Goal: Task Accomplishment & Management: Manage account settings

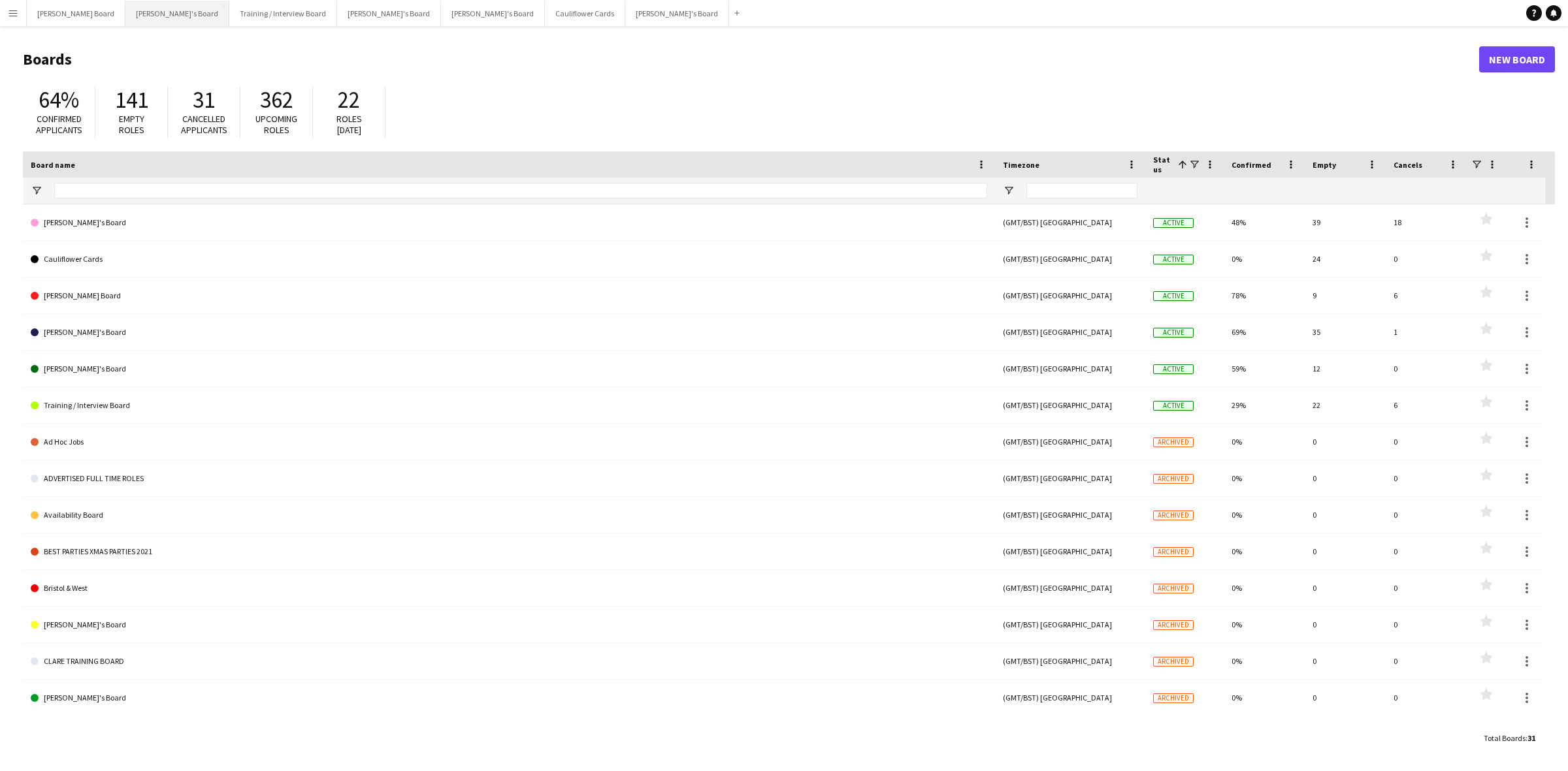
click at [126, 12] on button "[PERSON_NAME]'s Board Close" at bounding box center [177, 13] width 104 height 25
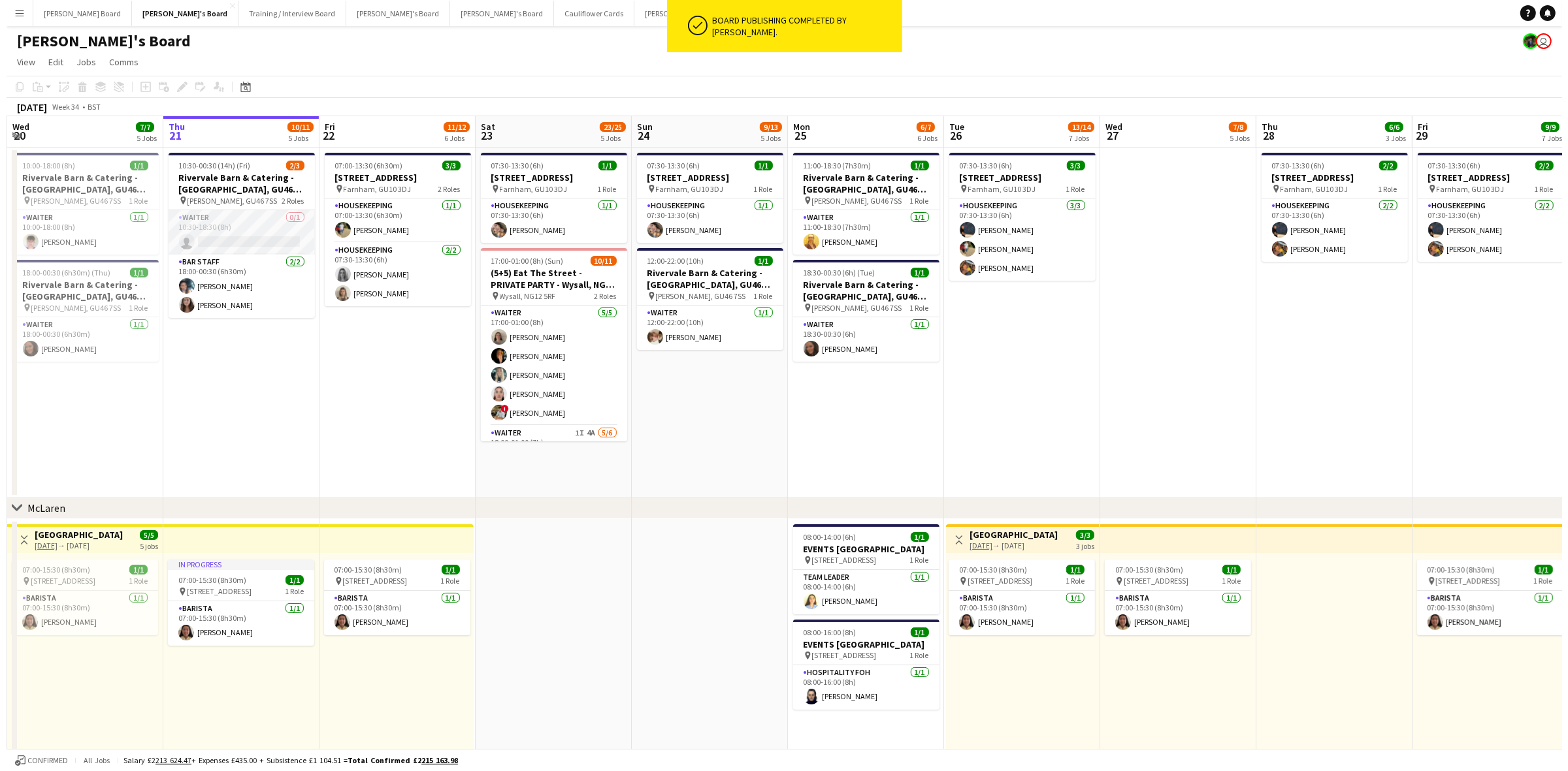
scroll to position [0, 311]
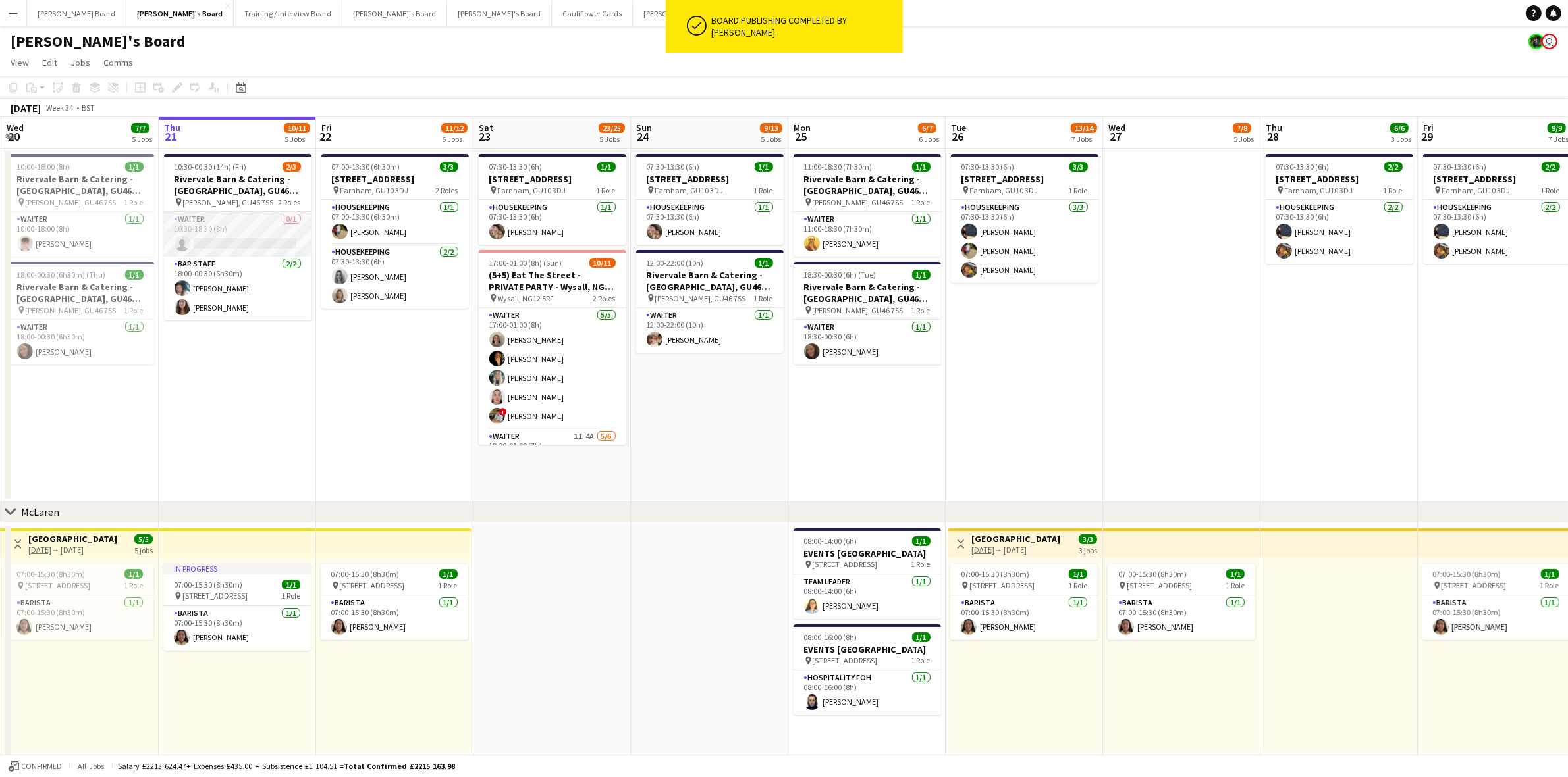
drag, startPoint x: 267, startPoint y: 225, endPoint x: 281, endPoint y: 254, distance: 32.2
click at [268, 225] on app-card-role "Waiter 0/1 10:30-18:30 (8h) single-neutral-actions" at bounding box center [237, 234] width 147 height 45
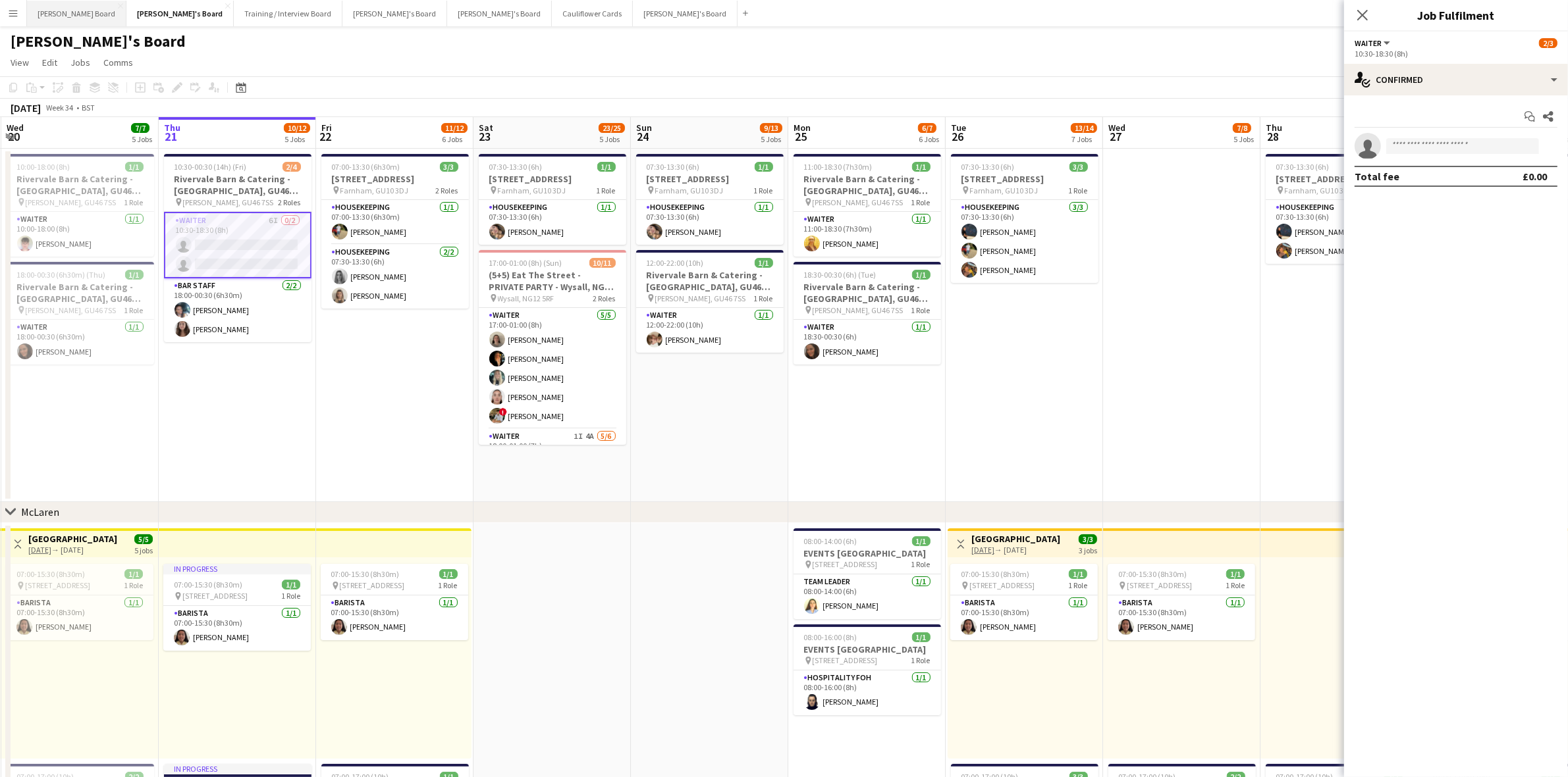
click at [57, 13] on button "[PERSON_NAME] Board Close" at bounding box center [77, 13] width 100 height 26
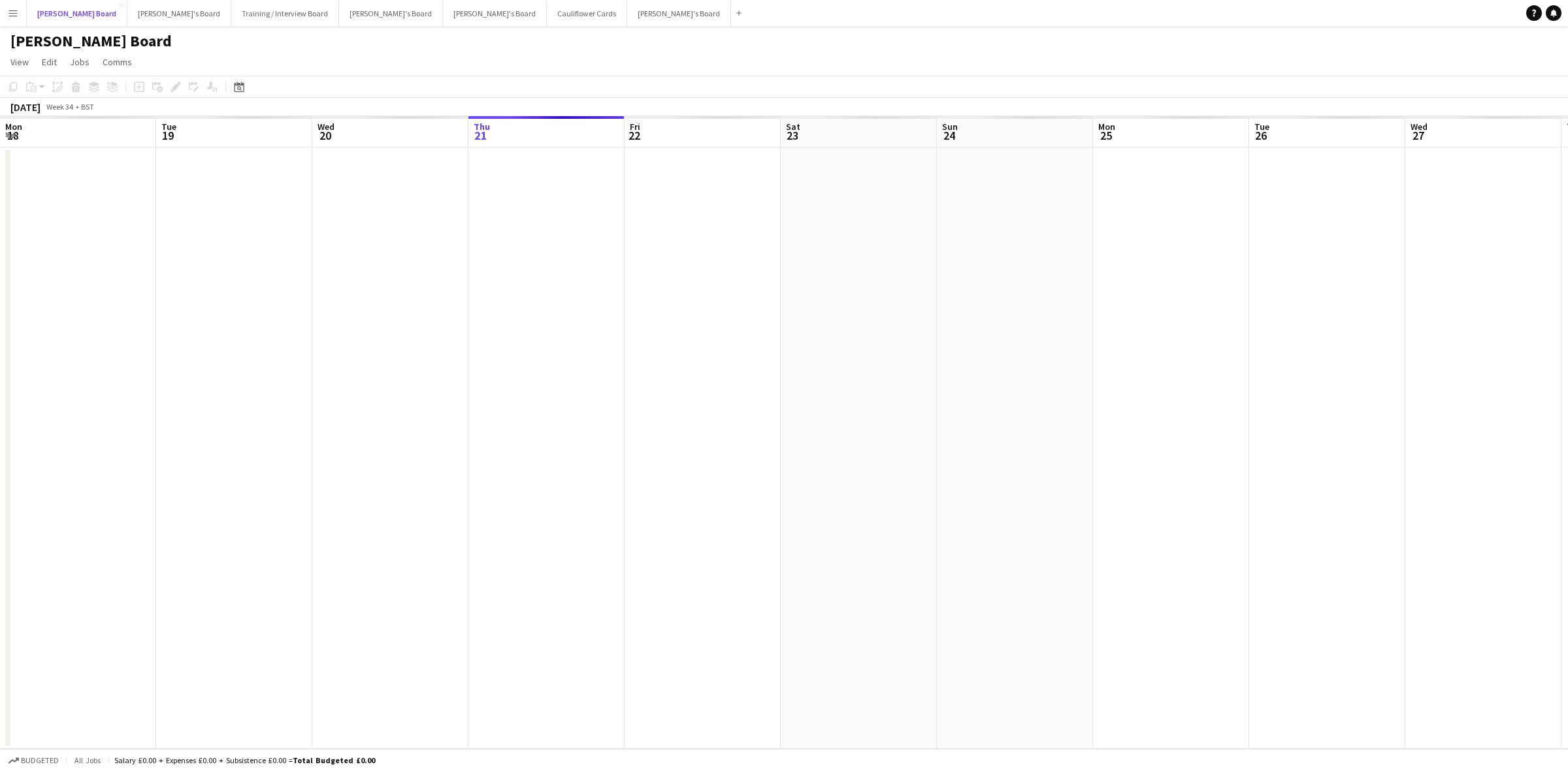
scroll to position [0, 312]
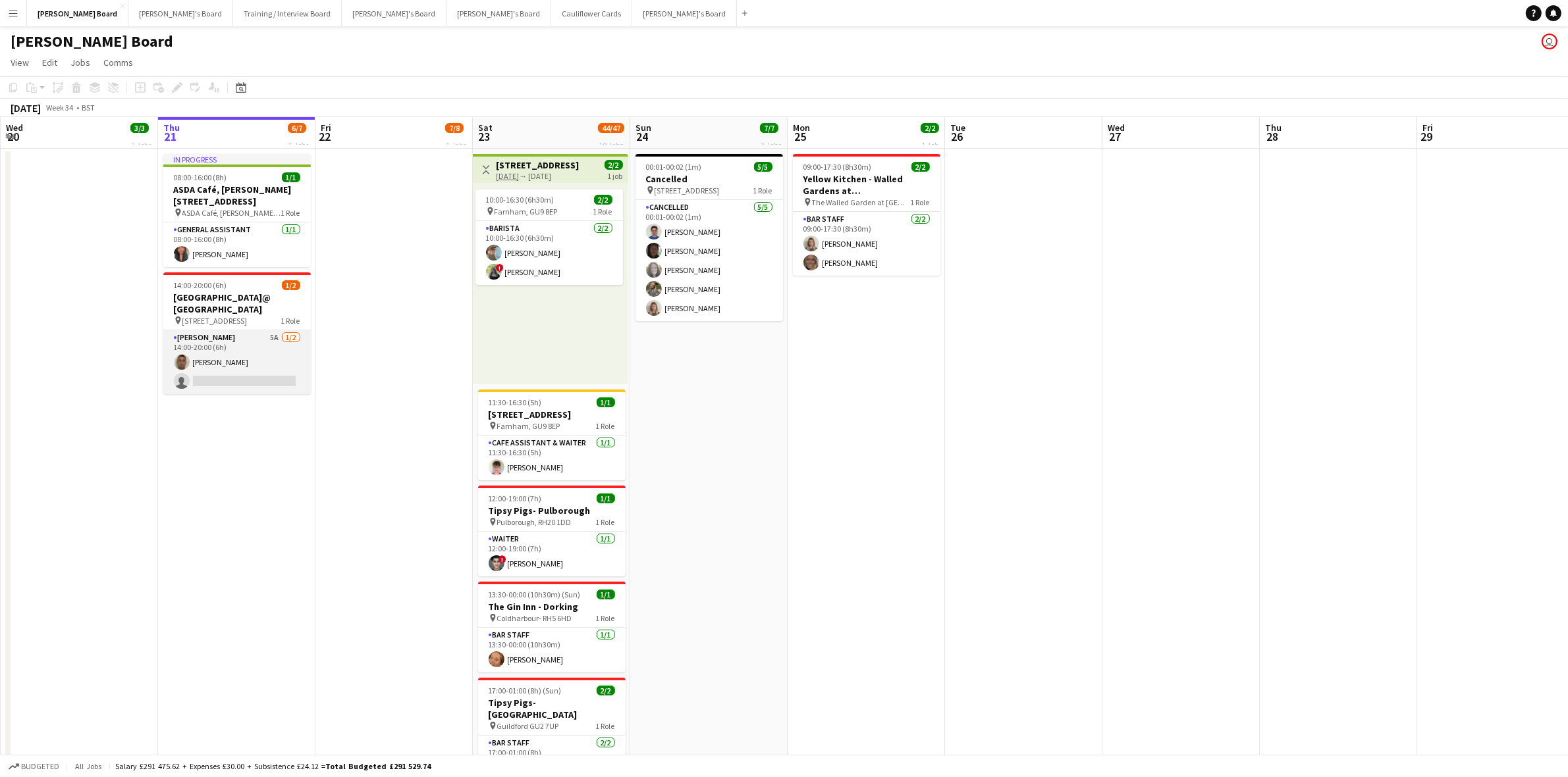
click at [262, 346] on app-card-role "Van Driver 5A 1/2 14:00-20:00 (6h) James Thackray single-neutral-actions" at bounding box center [237, 362] width 147 height 64
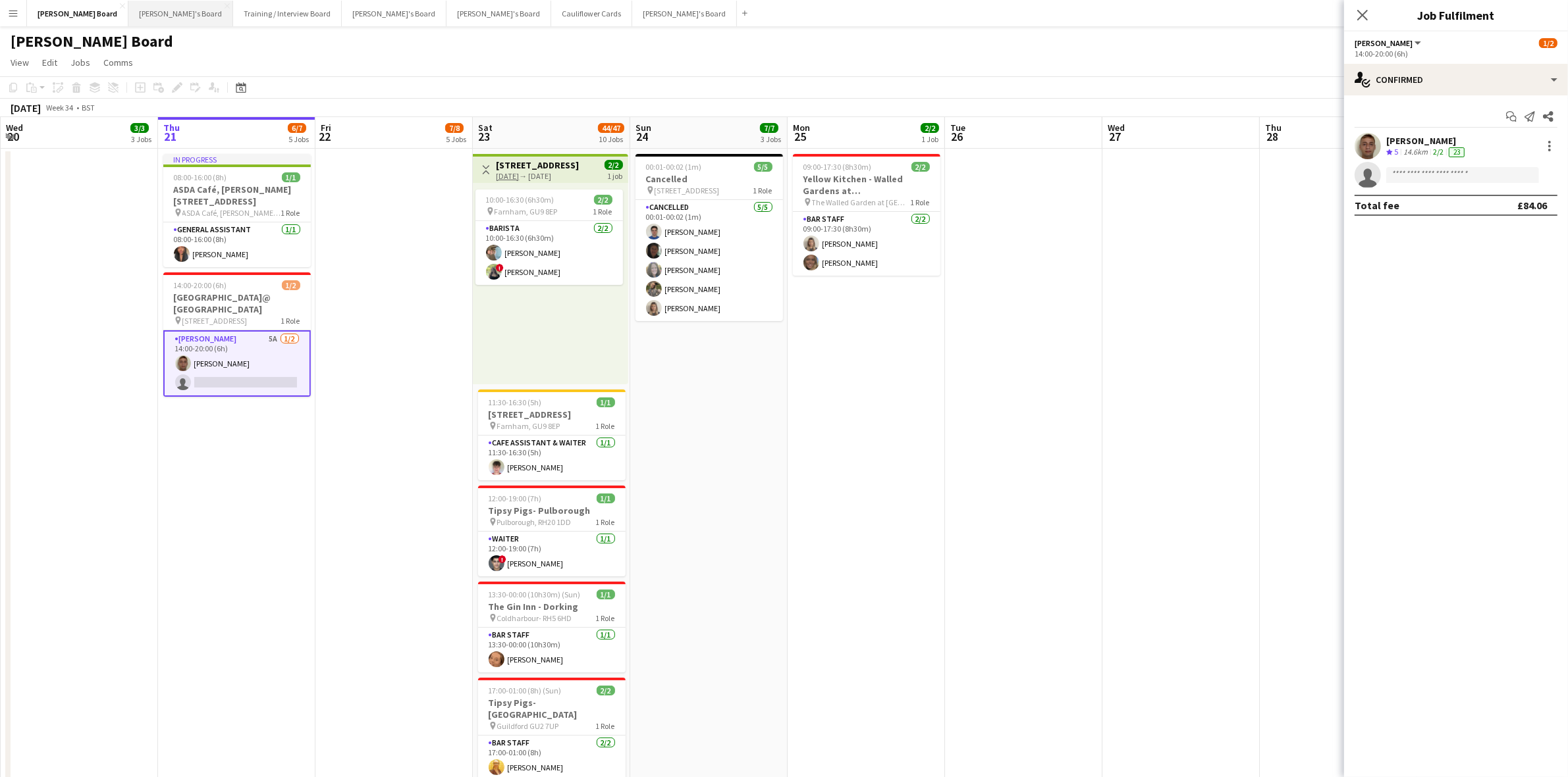
click at [129, 2] on button "[PERSON_NAME]'s Board Close" at bounding box center [181, 13] width 104 height 26
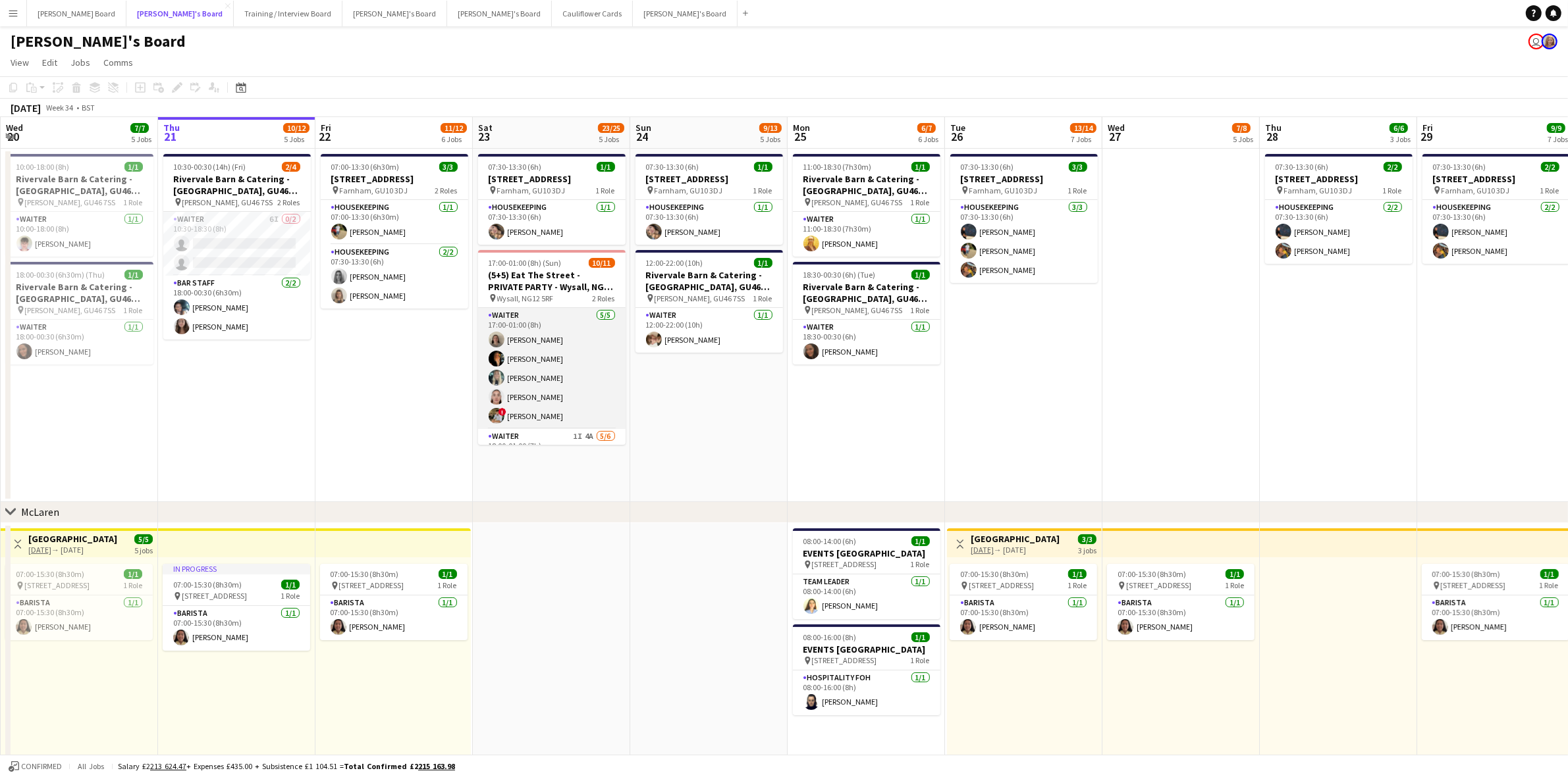
scroll to position [125, 0]
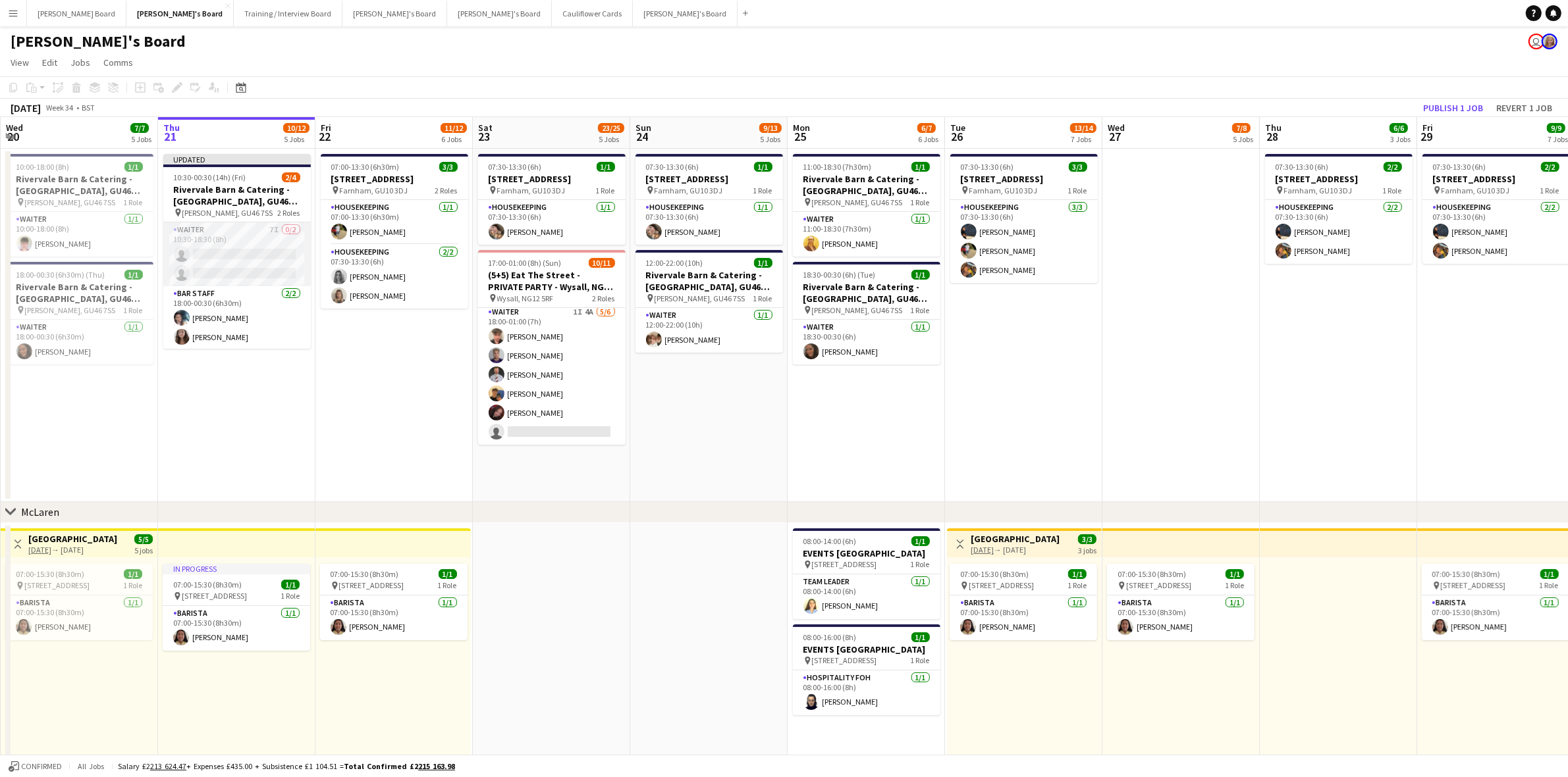
drag, startPoint x: 248, startPoint y: 241, endPoint x: 264, endPoint y: 249, distance: 17.9
click at [248, 242] on app-card-role "Waiter 7I 0/2 10:30-18:30 (8h) single-neutral-actions single-neutral-actions" at bounding box center [237, 254] width 147 height 64
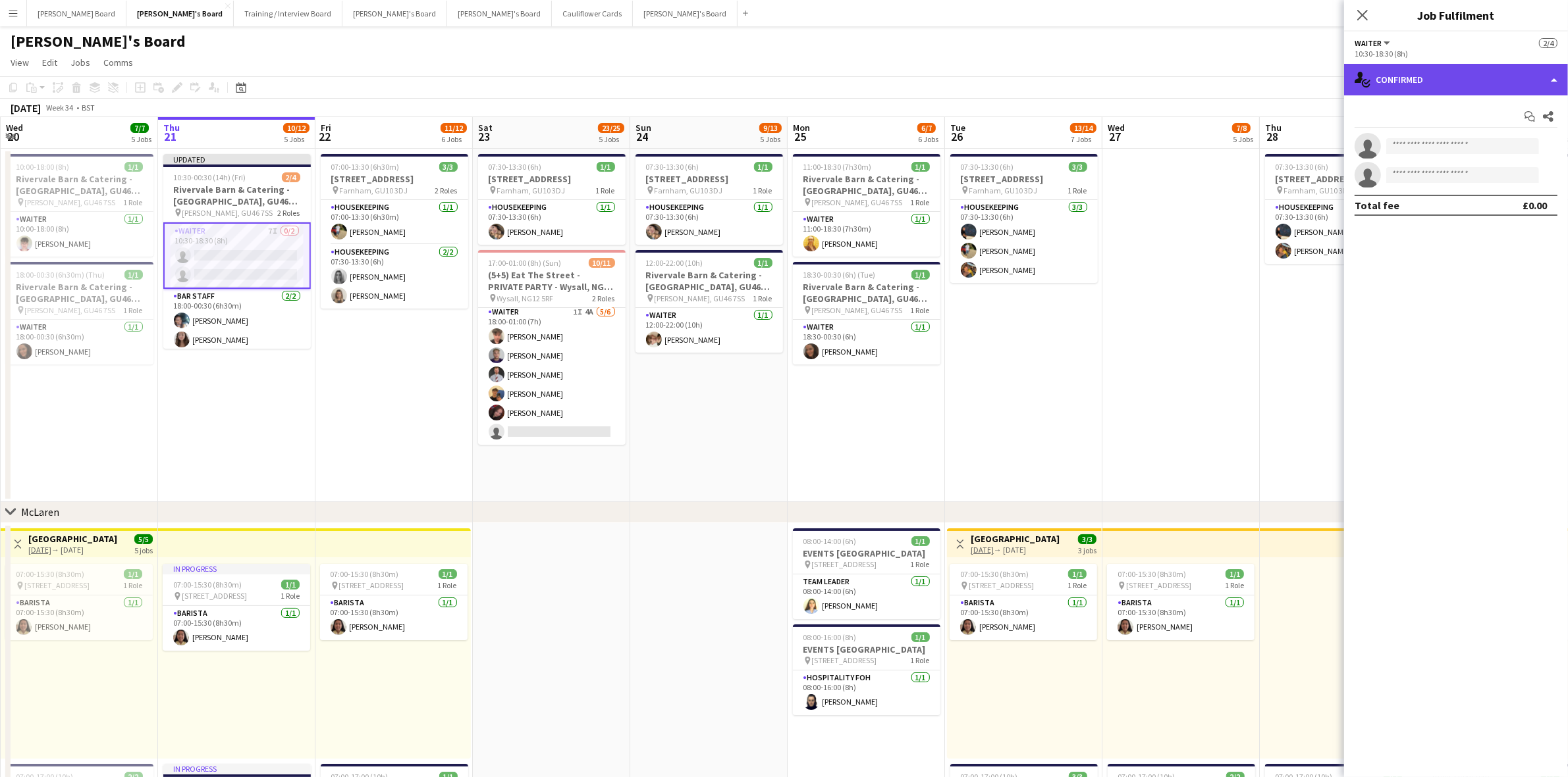
click at [1394, 79] on div "single-neutral-actions-check-2 Confirmed" at bounding box center [1456, 79] width 224 height 32
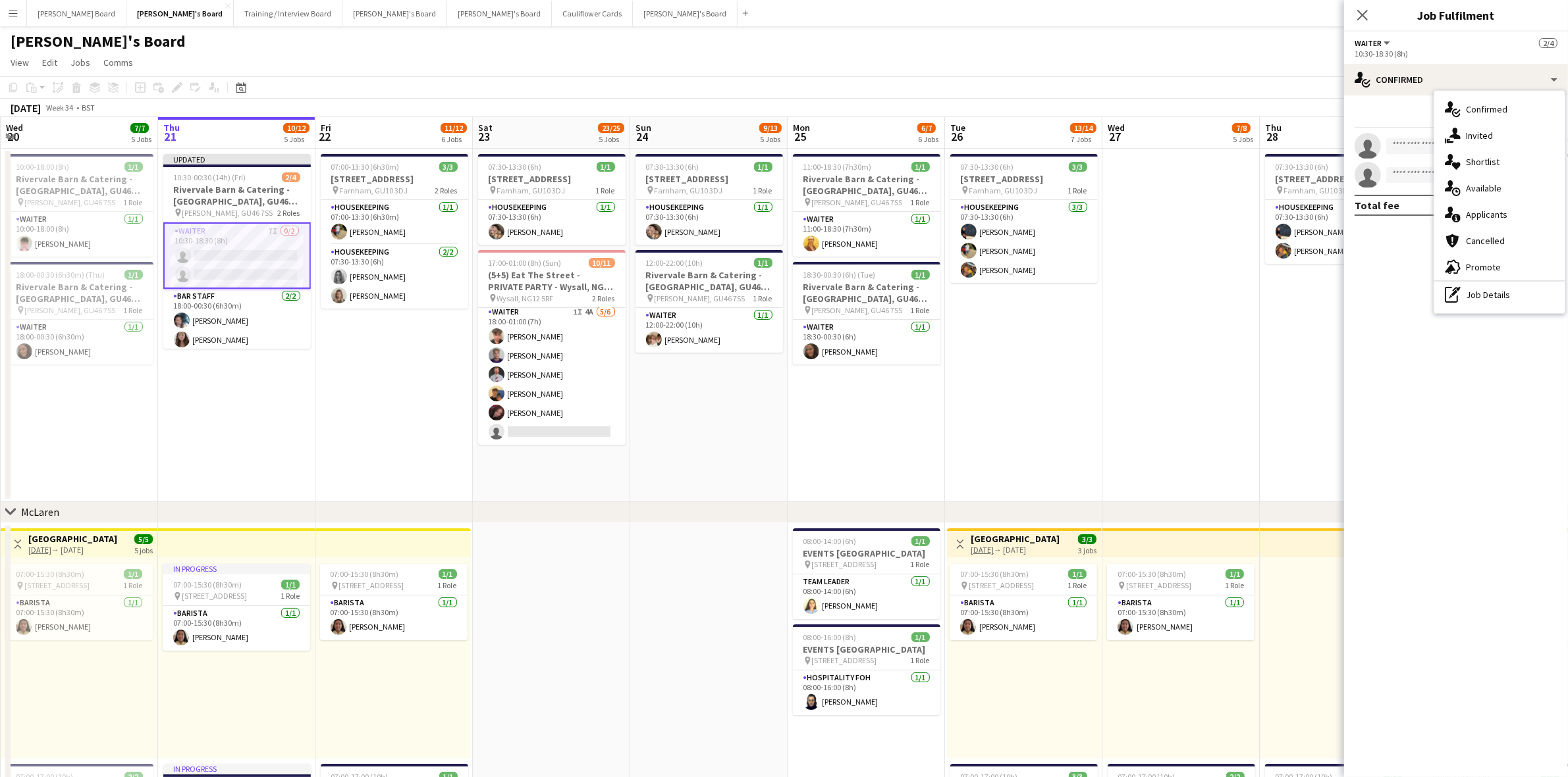
drag, startPoint x: 1493, startPoint y: 223, endPoint x: 1414, endPoint y: 212, distance: 79.8
click at [1492, 223] on div "single-neutral-actions-information Applicants" at bounding box center [1499, 214] width 130 height 26
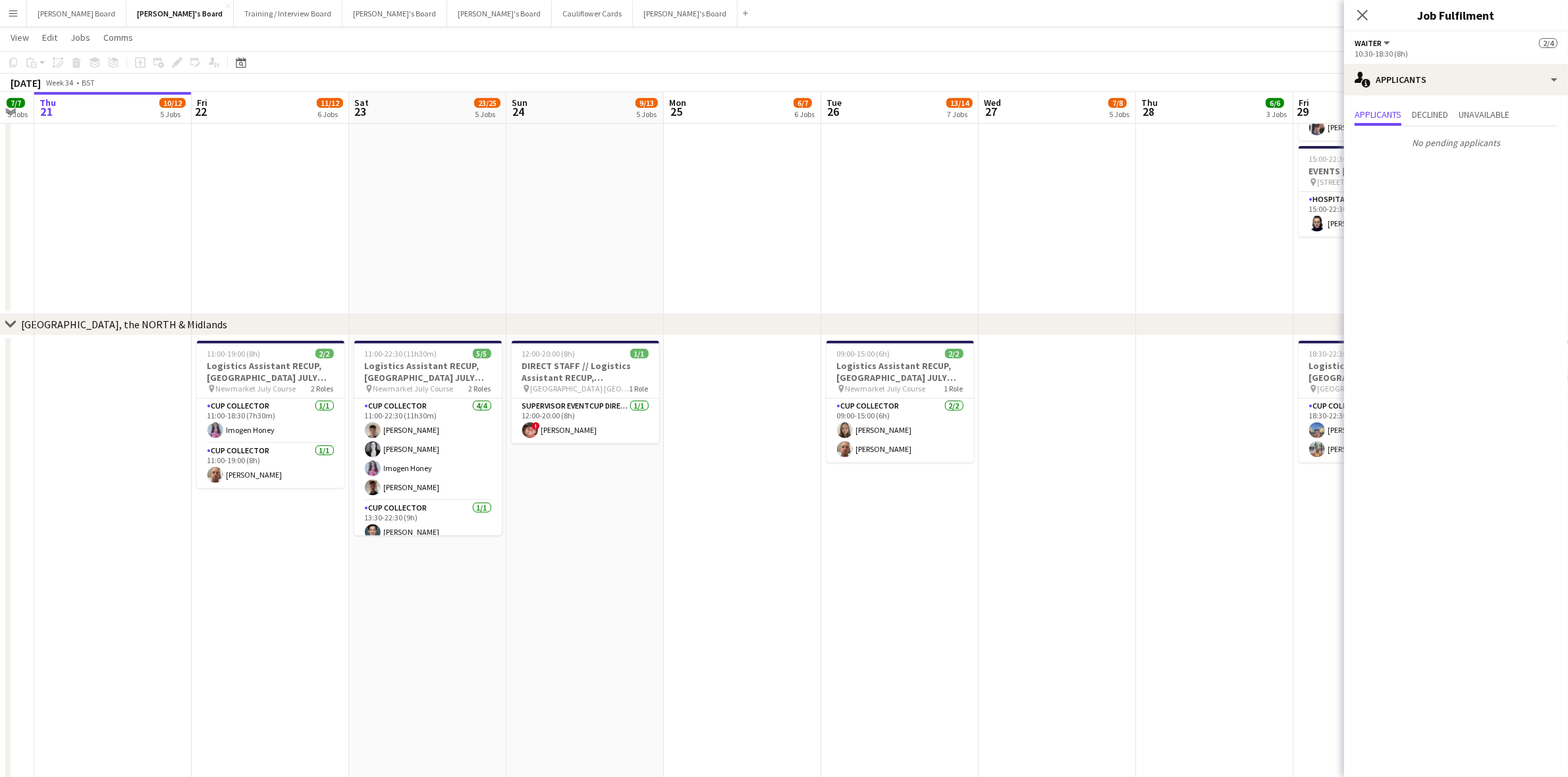
scroll to position [0, 494]
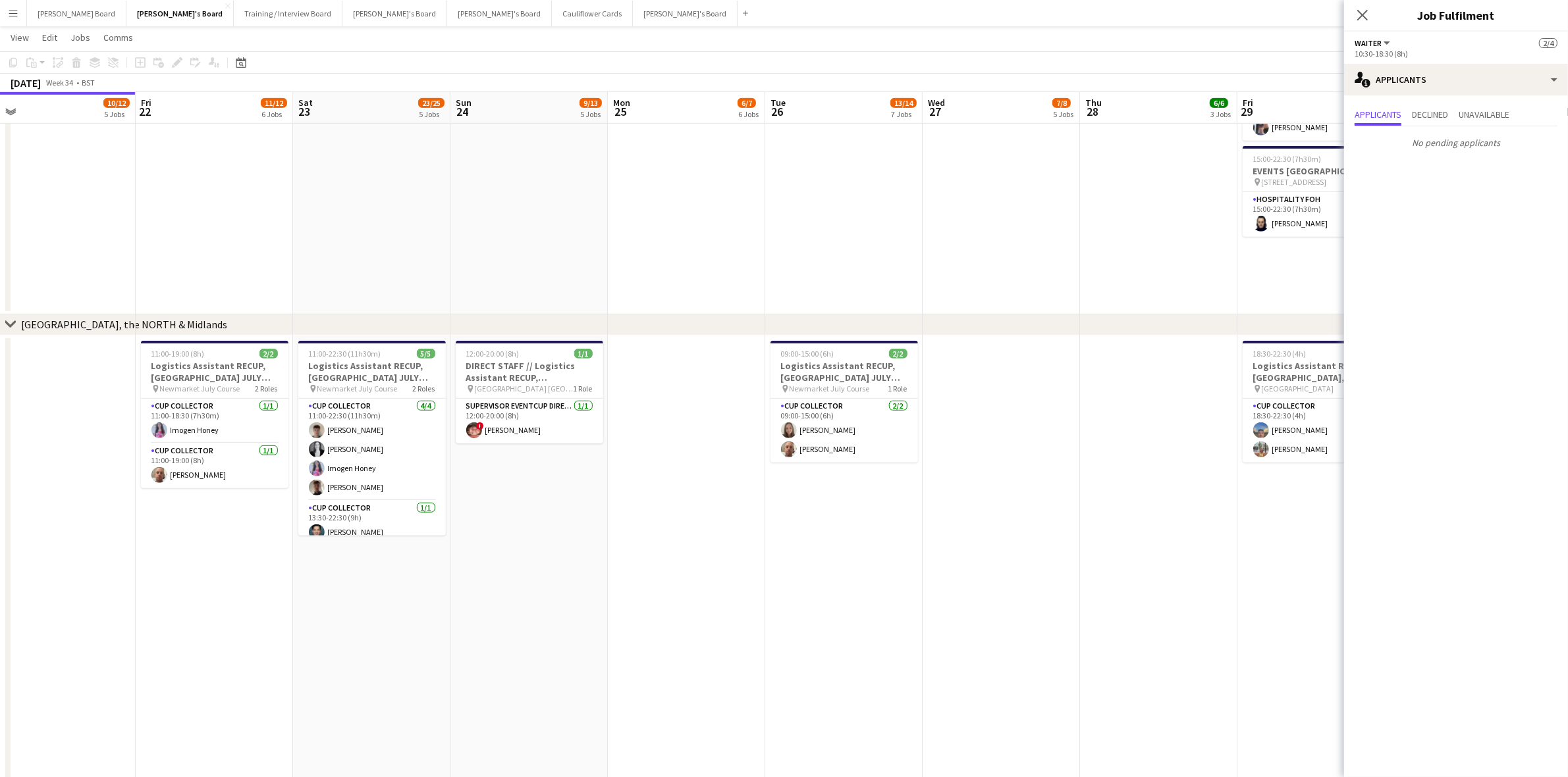
drag, startPoint x: 810, startPoint y: 590, endPoint x: 631, endPoint y: 606, distance: 179.7
click at [631, 606] on app-calendar-viewport "Mon 18 6/6 5 Jobs Tue 19 13/13 10 Jobs Wed 20 7/7 5 Jobs Thu 21 10/12 5 Jobs Fr…" at bounding box center [784, 436] width 1568 height 2581
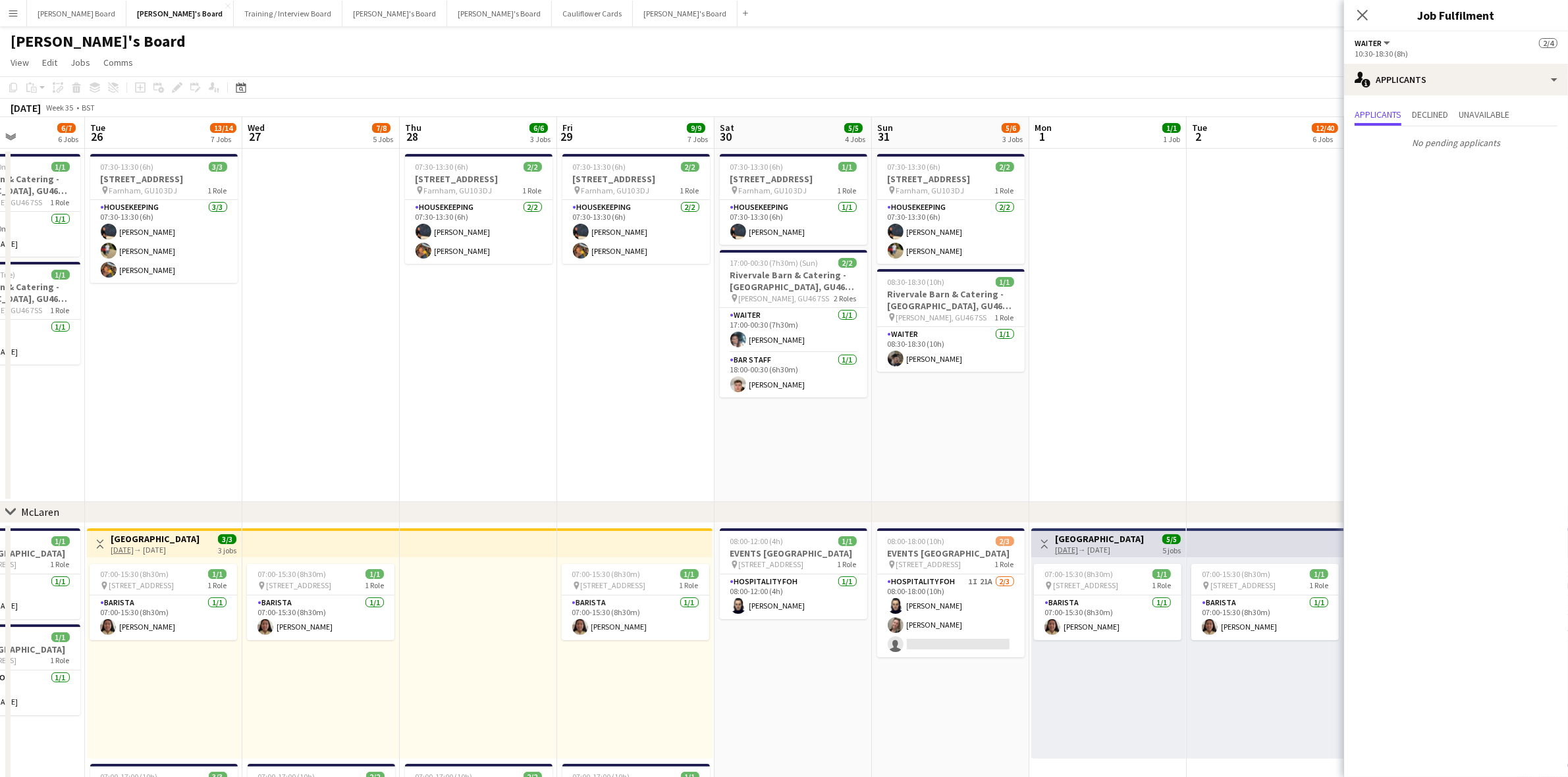
scroll to position [0, 410]
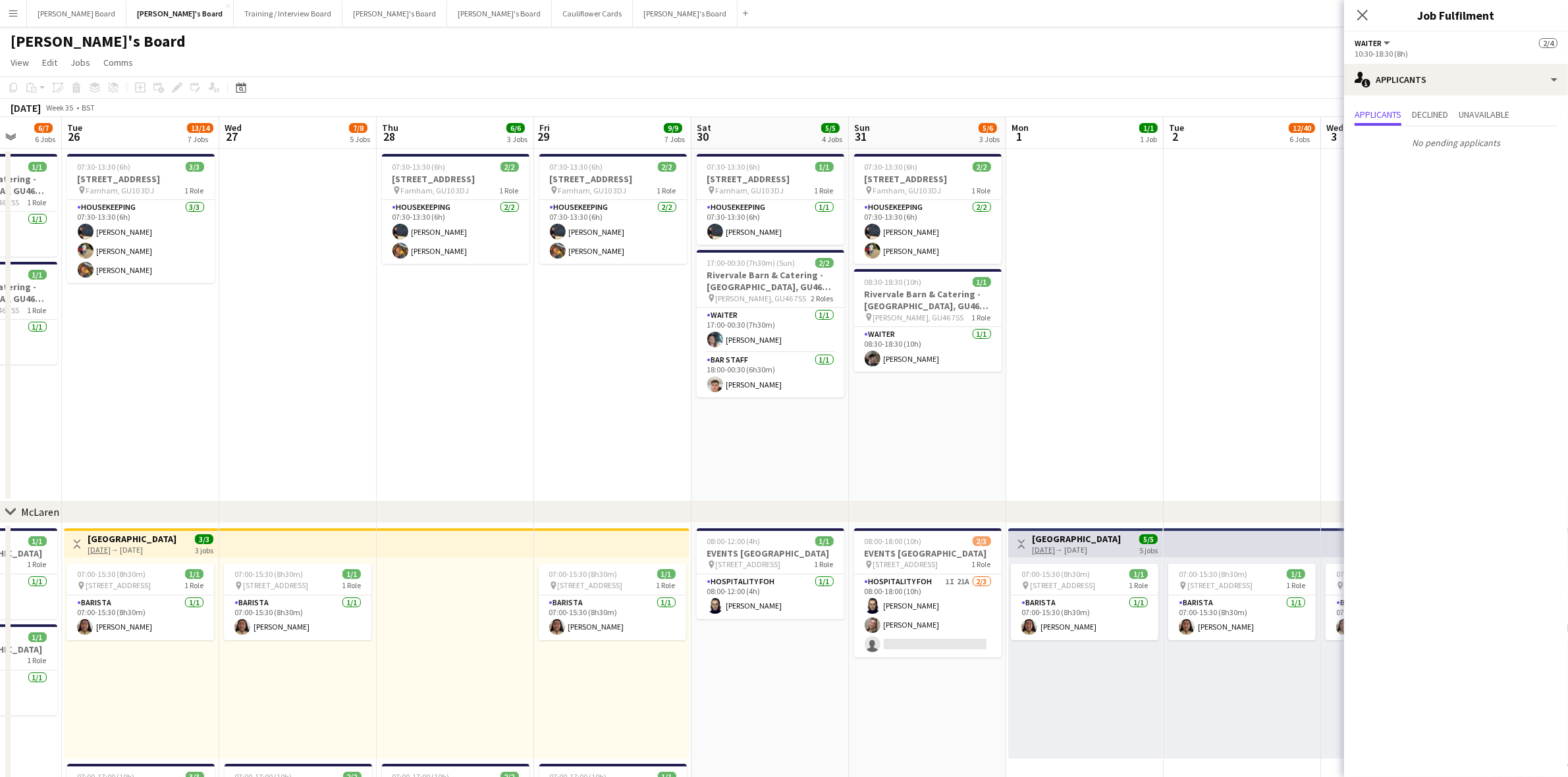
drag, startPoint x: 1193, startPoint y: 387, endPoint x: 489, endPoint y: 445, distance: 706.4
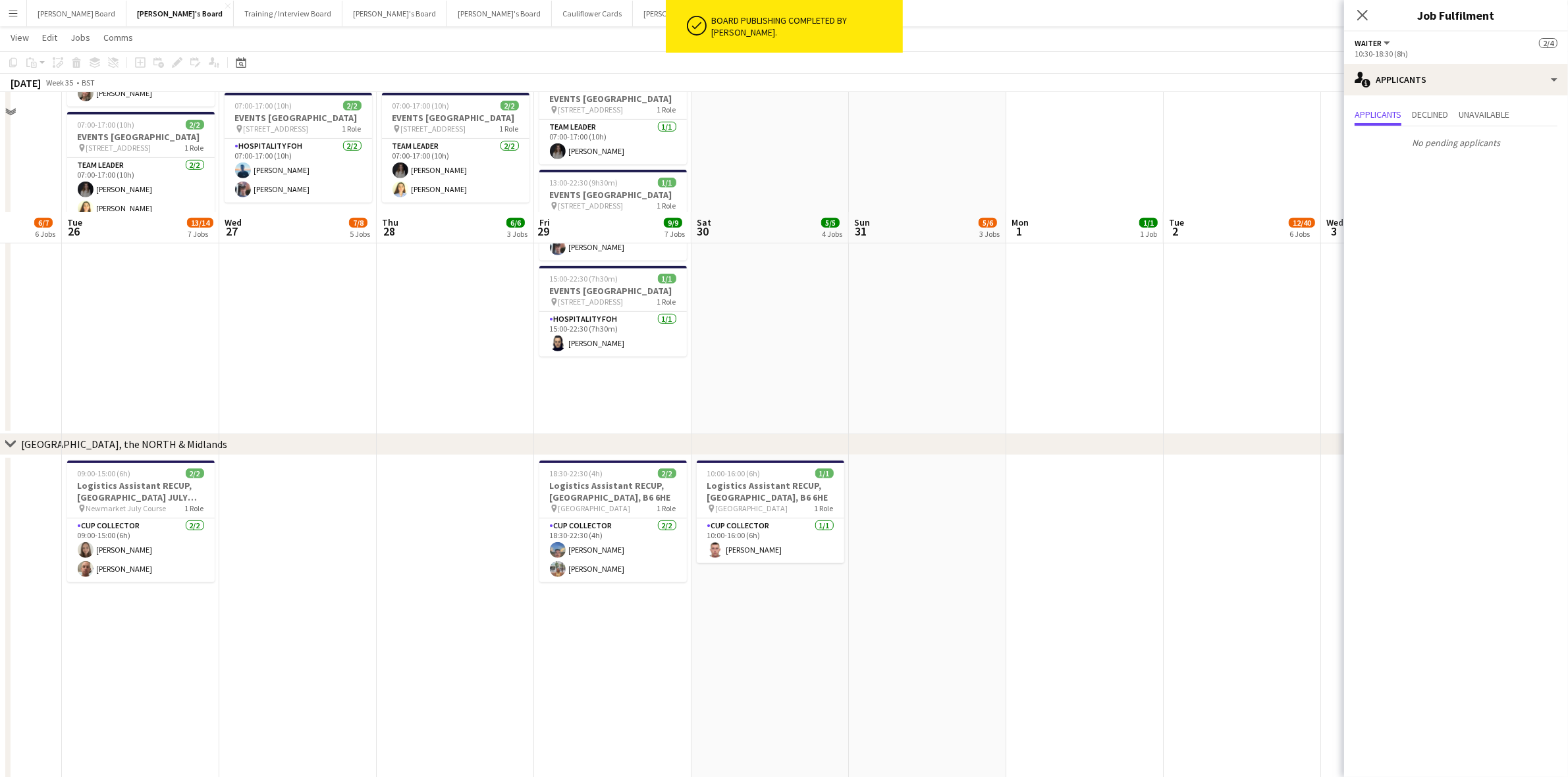
scroll to position [905, 0]
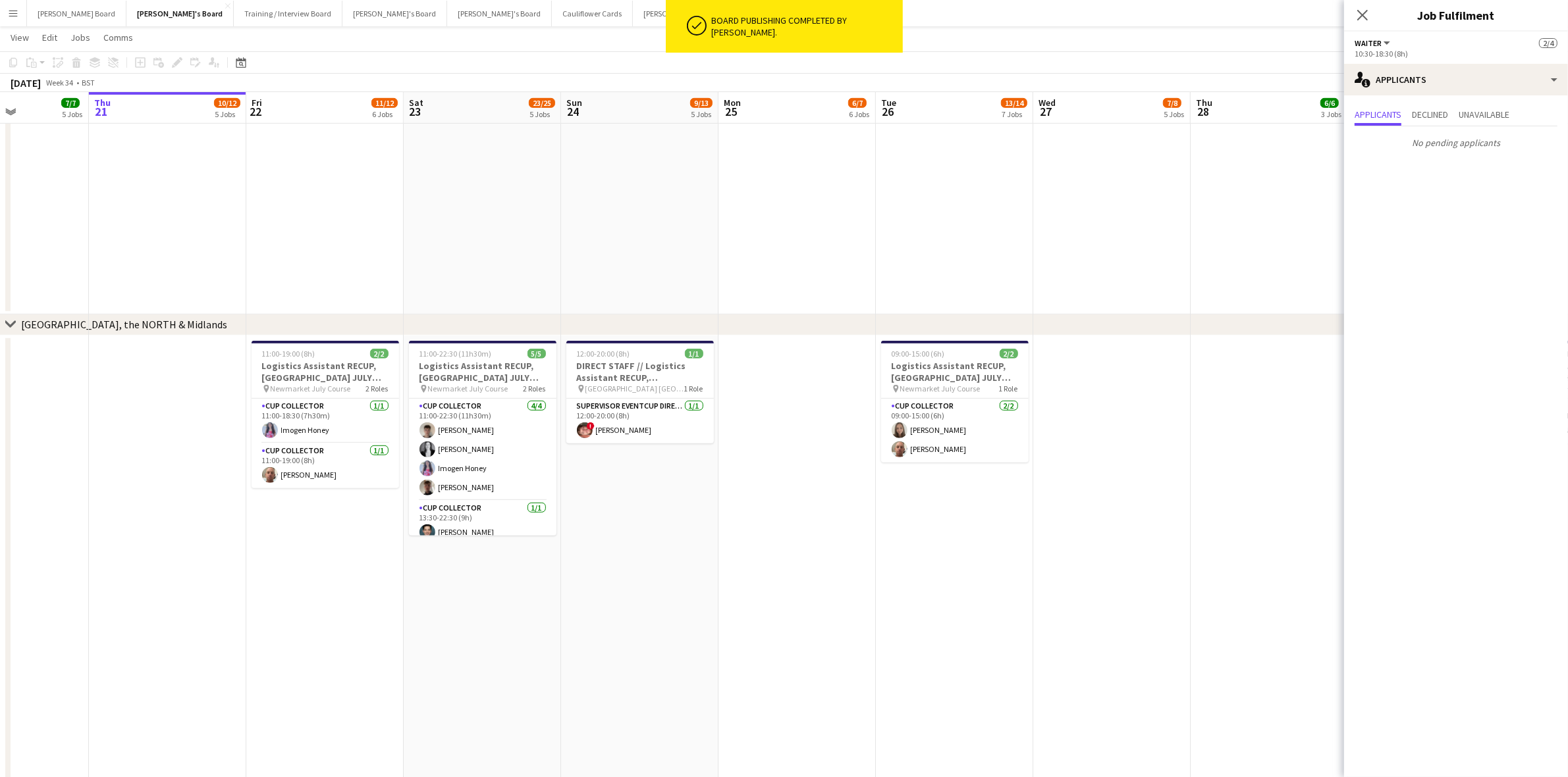
drag, startPoint x: 264, startPoint y: 498, endPoint x: 984, endPoint y: 570, distance: 723.6
click at [1076, 593] on app-calendar-viewport "Mon 18 6/6 5 Jobs Tue 19 13/13 10 Jobs Wed 20 7/7 5 Jobs Thu 21 10/12 5 Jobs Fr…" at bounding box center [784, 436] width 1568 height 2581
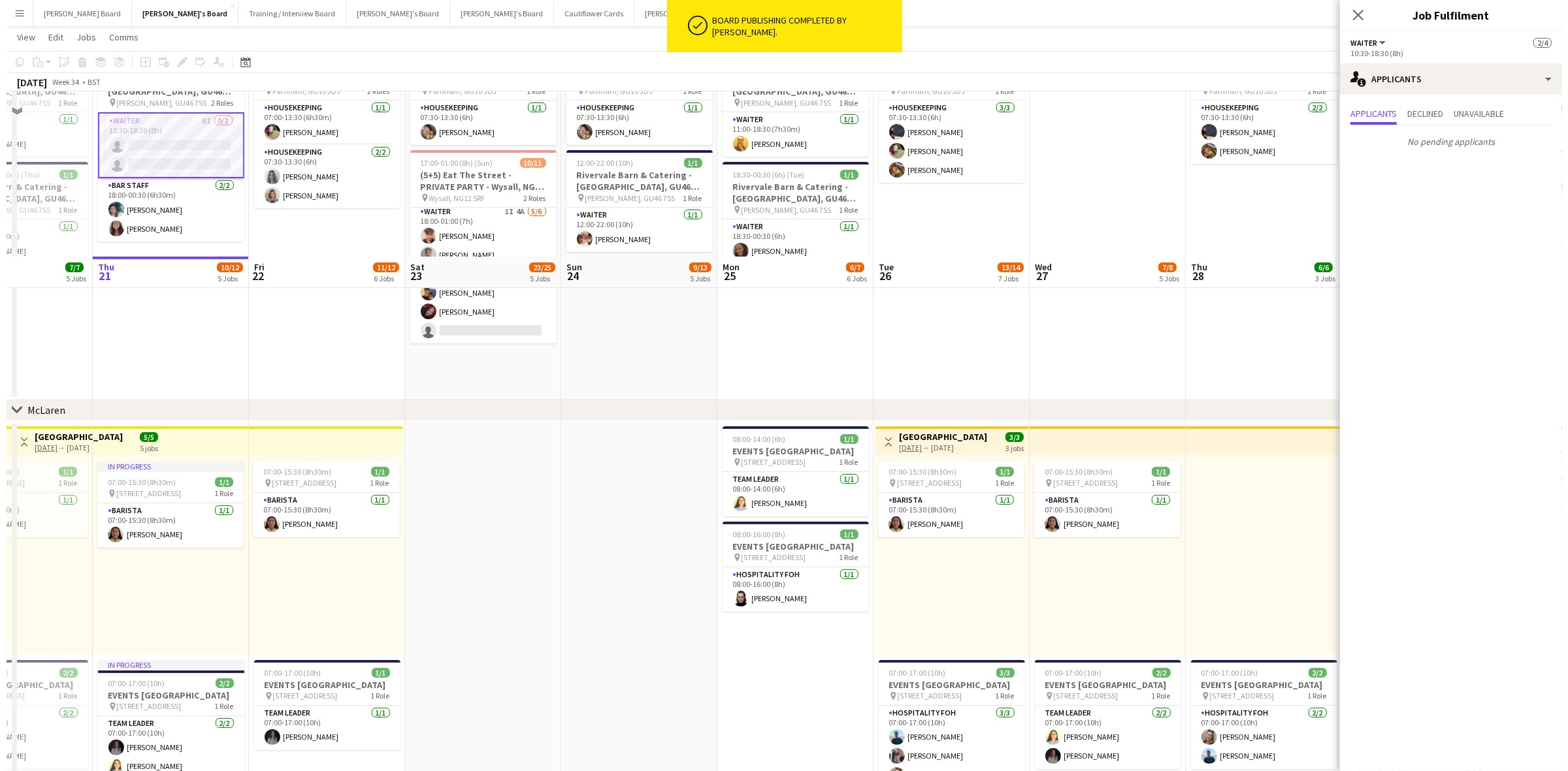
scroll to position [0, 0]
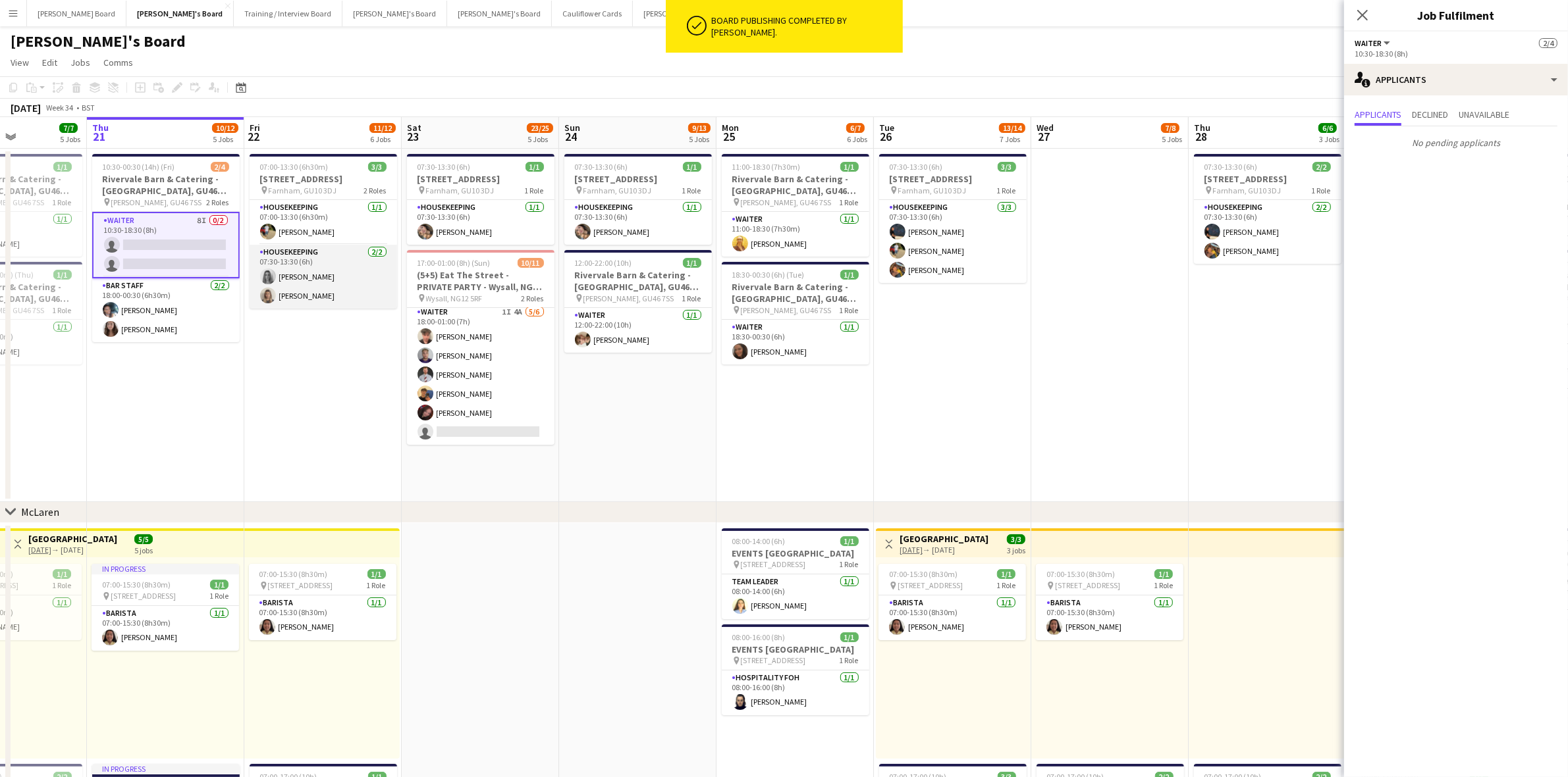
drag, startPoint x: 321, startPoint y: 215, endPoint x: 299, endPoint y: 277, distance: 65.8
click at [321, 218] on app-card-role "Housekeeping 1/1 07:00-13:30 (6h30m) Harry Sutherland" at bounding box center [323, 222] width 147 height 45
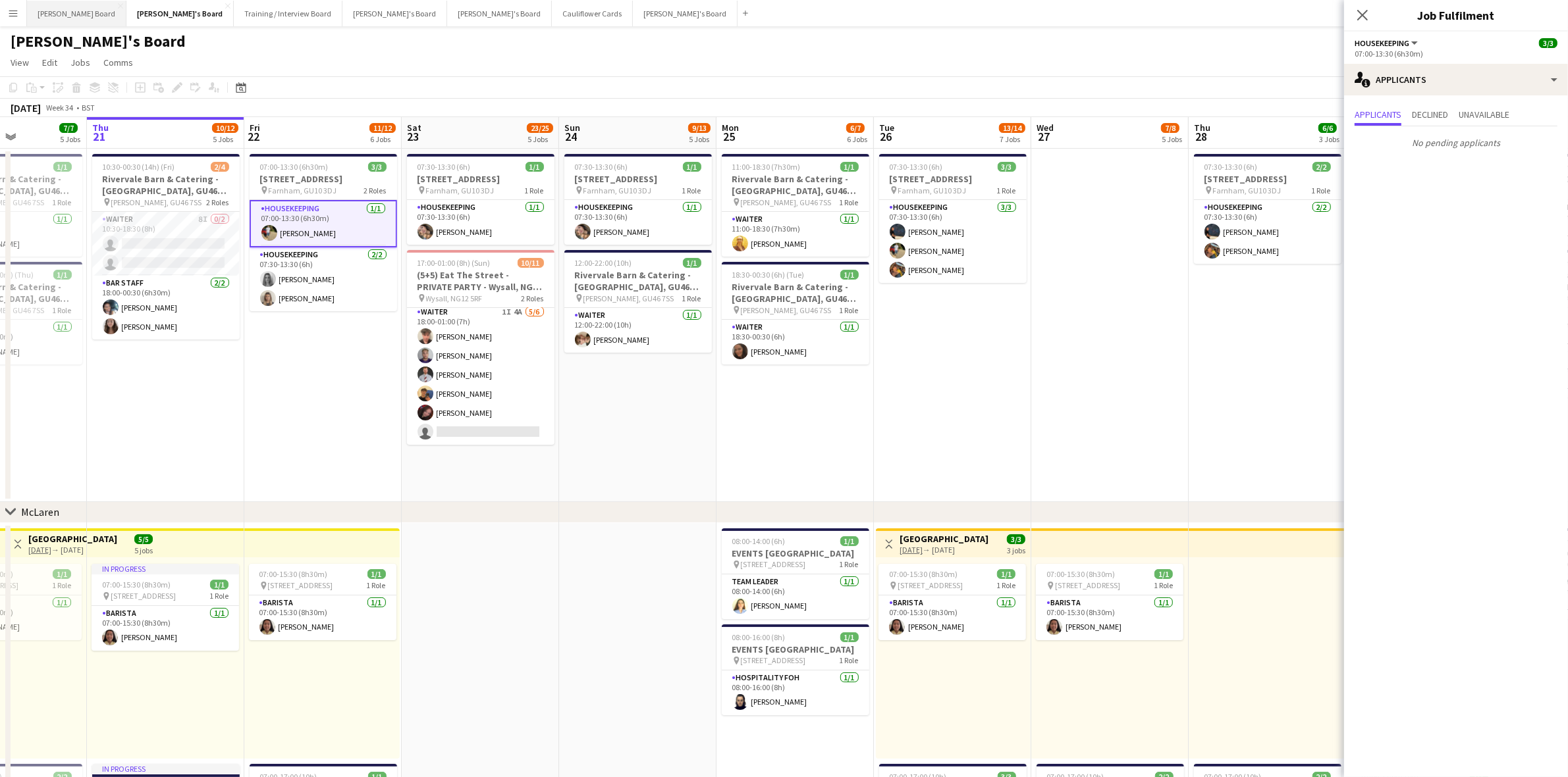
click at [56, 11] on button "[PERSON_NAME] Board Close" at bounding box center [77, 13] width 100 height 26
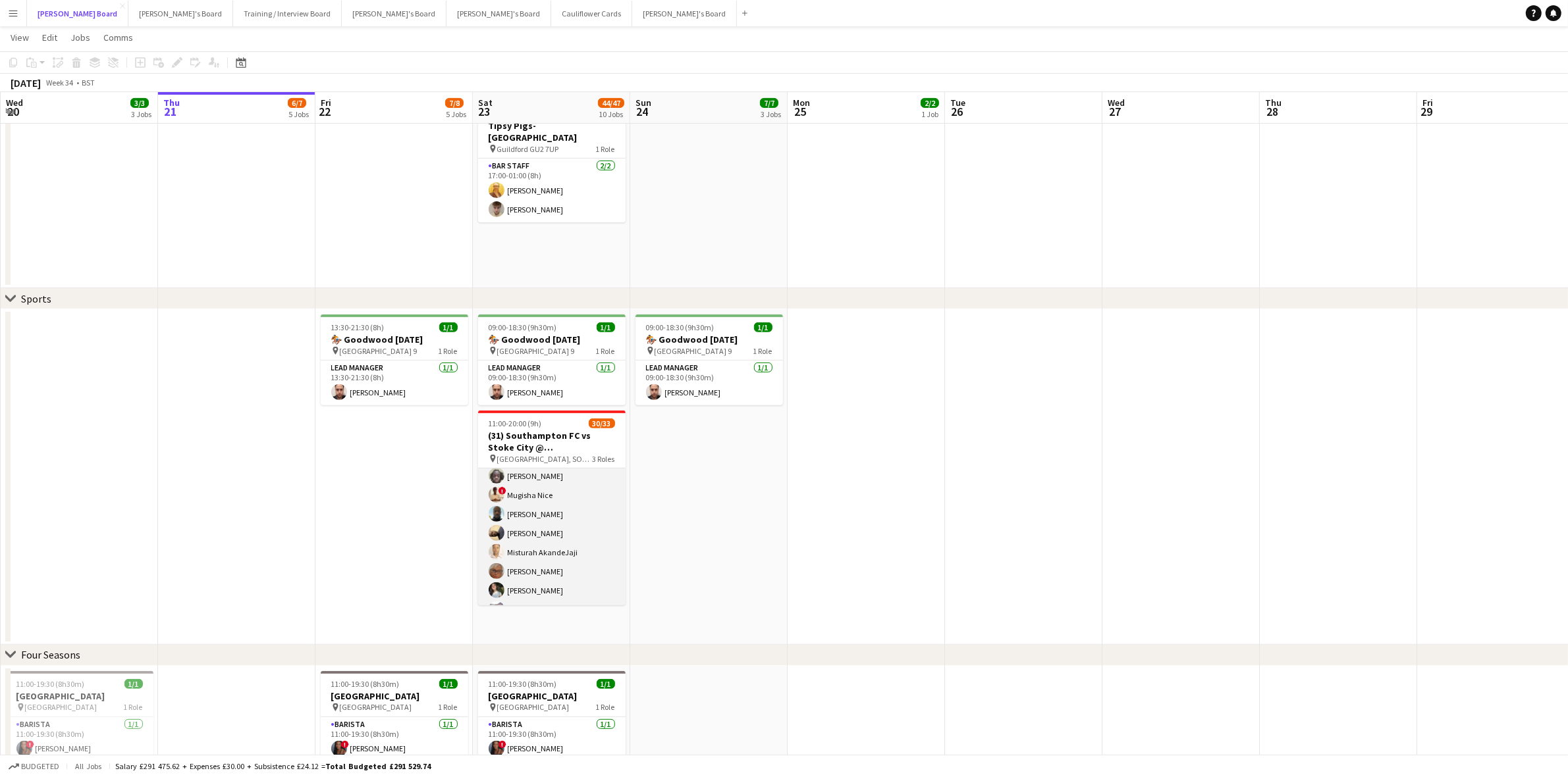
scroll to position [570, 0]
click at [576, 547] on app-card-role "Retail Kiosk 20I 24/27 13:00-17:00 (4h) Courteney Gardner katie duff Pamela Boc…" at bounding box center [551, 336] width 147 height 545
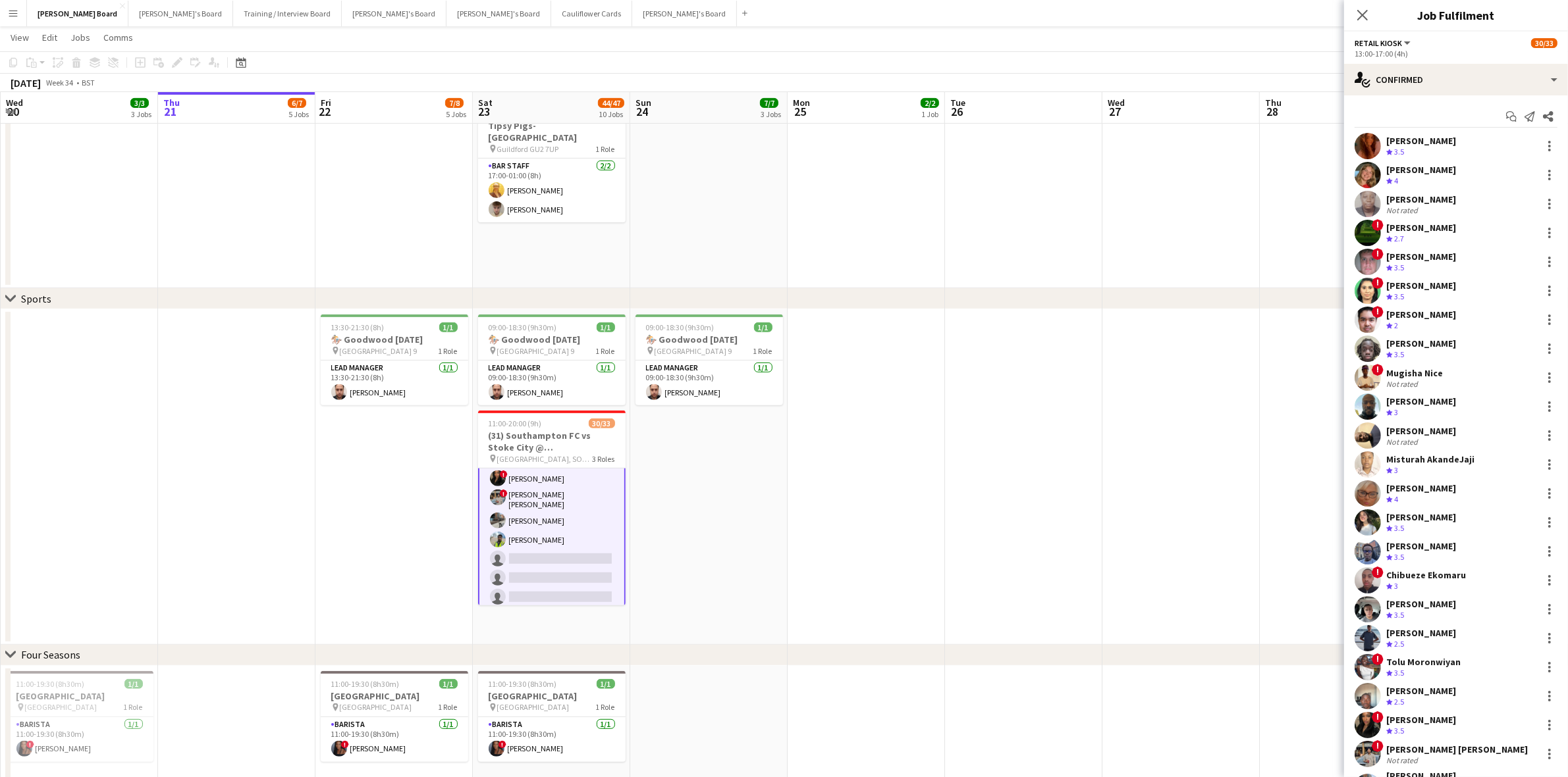
scroll to position [571, 0]
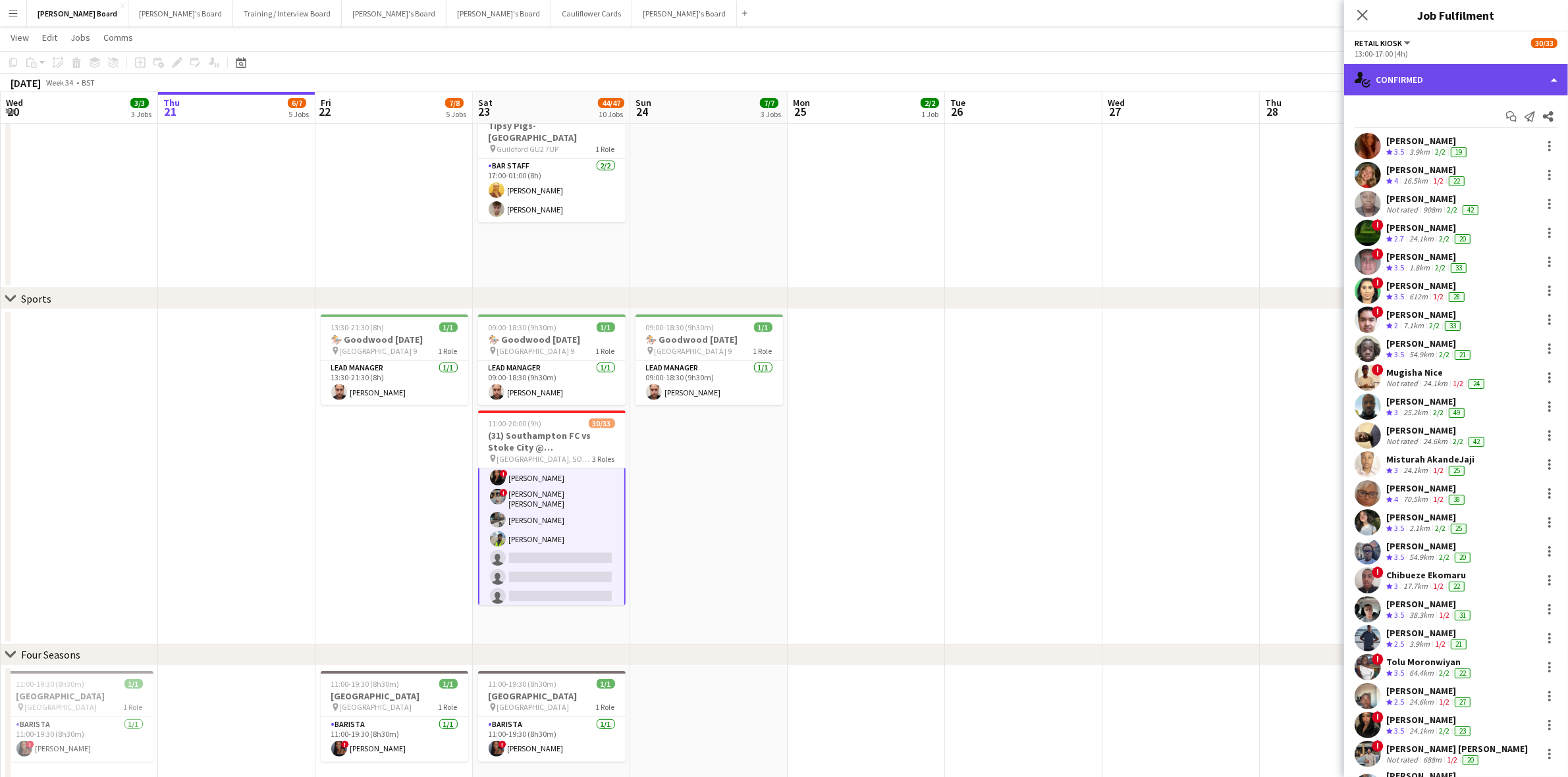
click at [1400, 83] on div "single-neutral-actions-check-2 Confirmed" at bounding box center [1456, 79] width 224 height 32
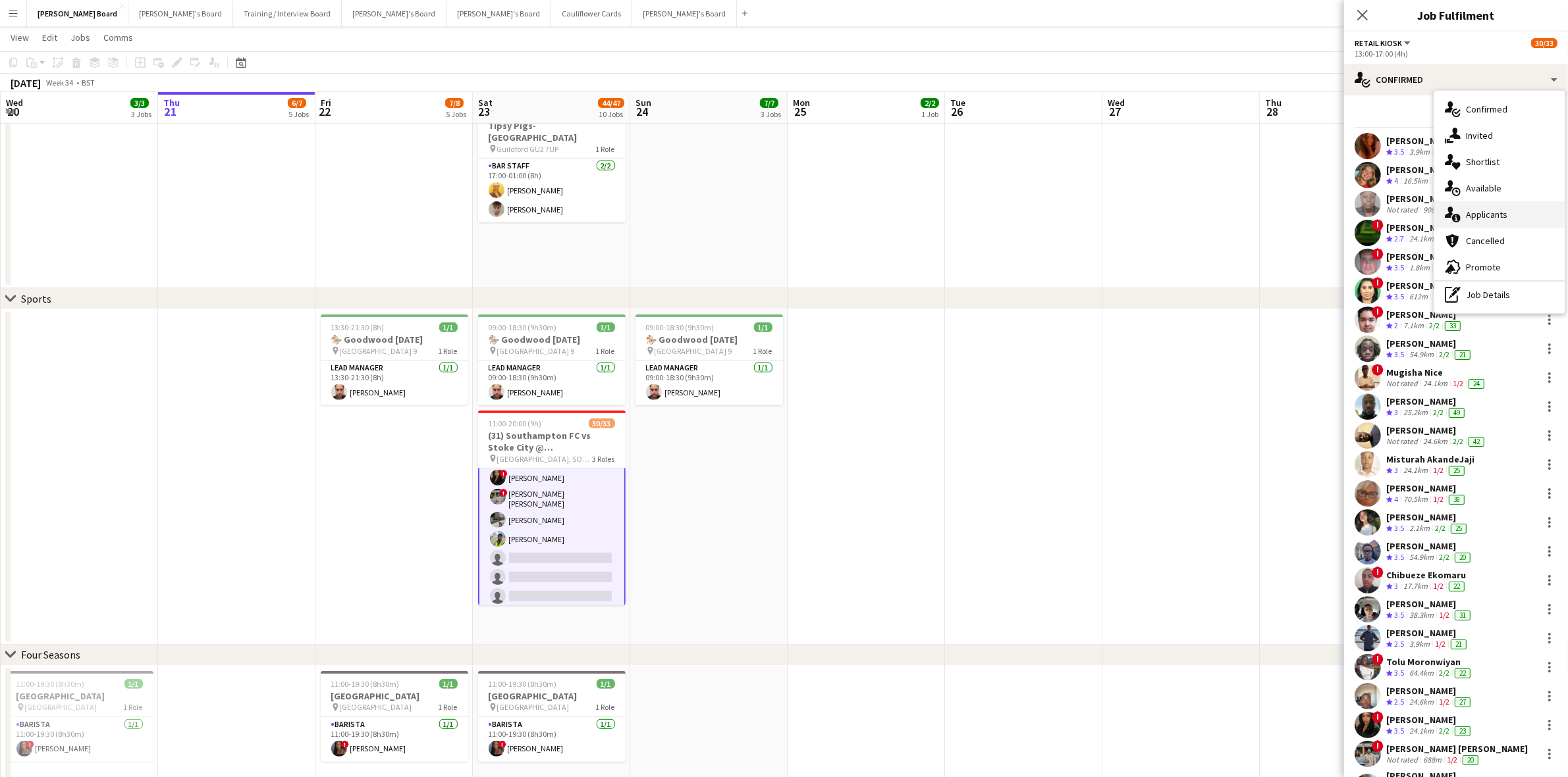
click at [1489, 217] on div "single-neutral-actions-information Applicants" at bounding box center [1499, 214] width 130 height 26
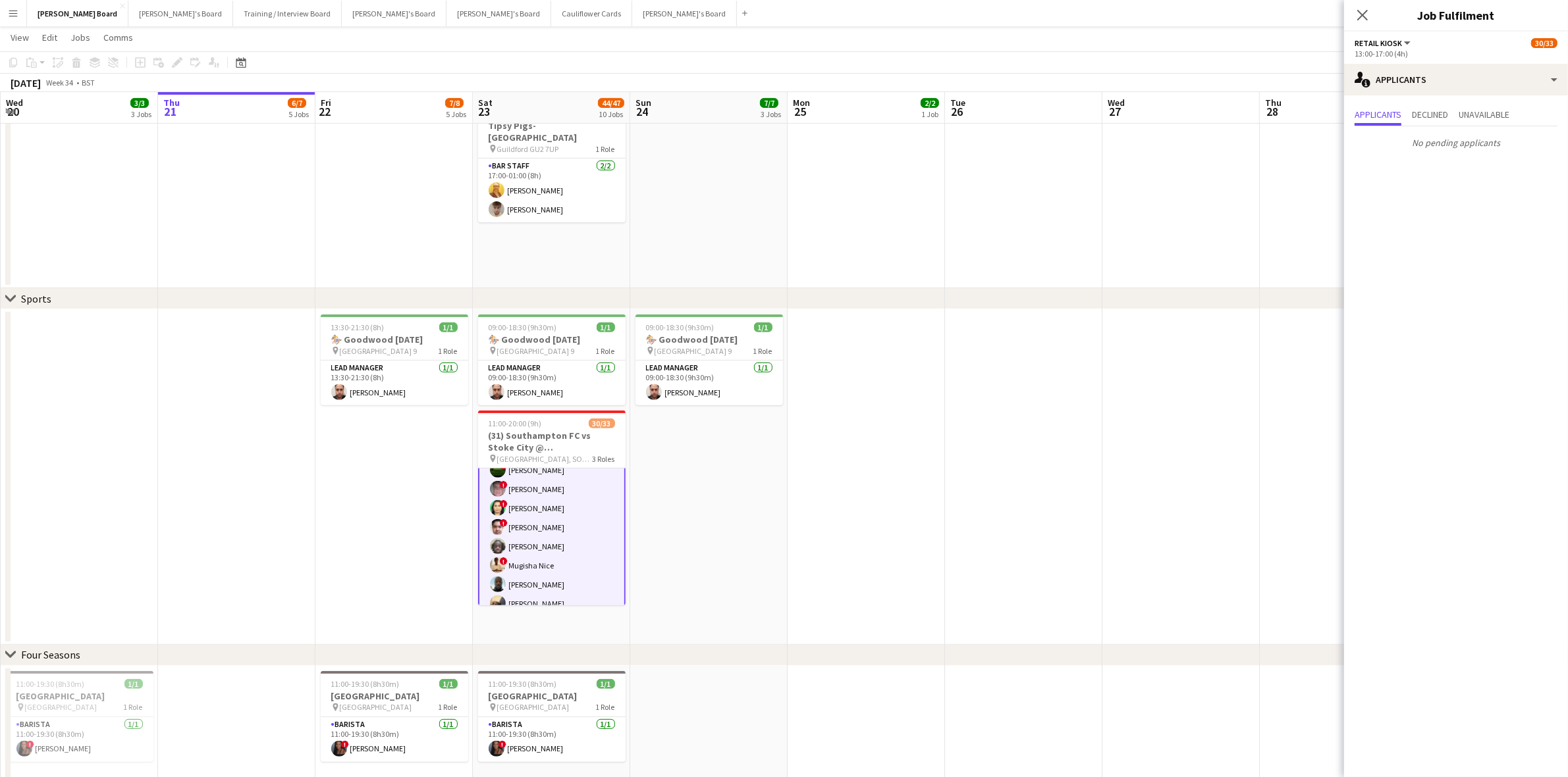
scroll to position [242, 0]
click at [554, 520] on app-card-role "Retail Kiosk 20I 24/27 13:00-17:00 (4h) Courteney Gardner katie duff Pamela Boc…" at bounding box center [551, 666] width 147 height 547
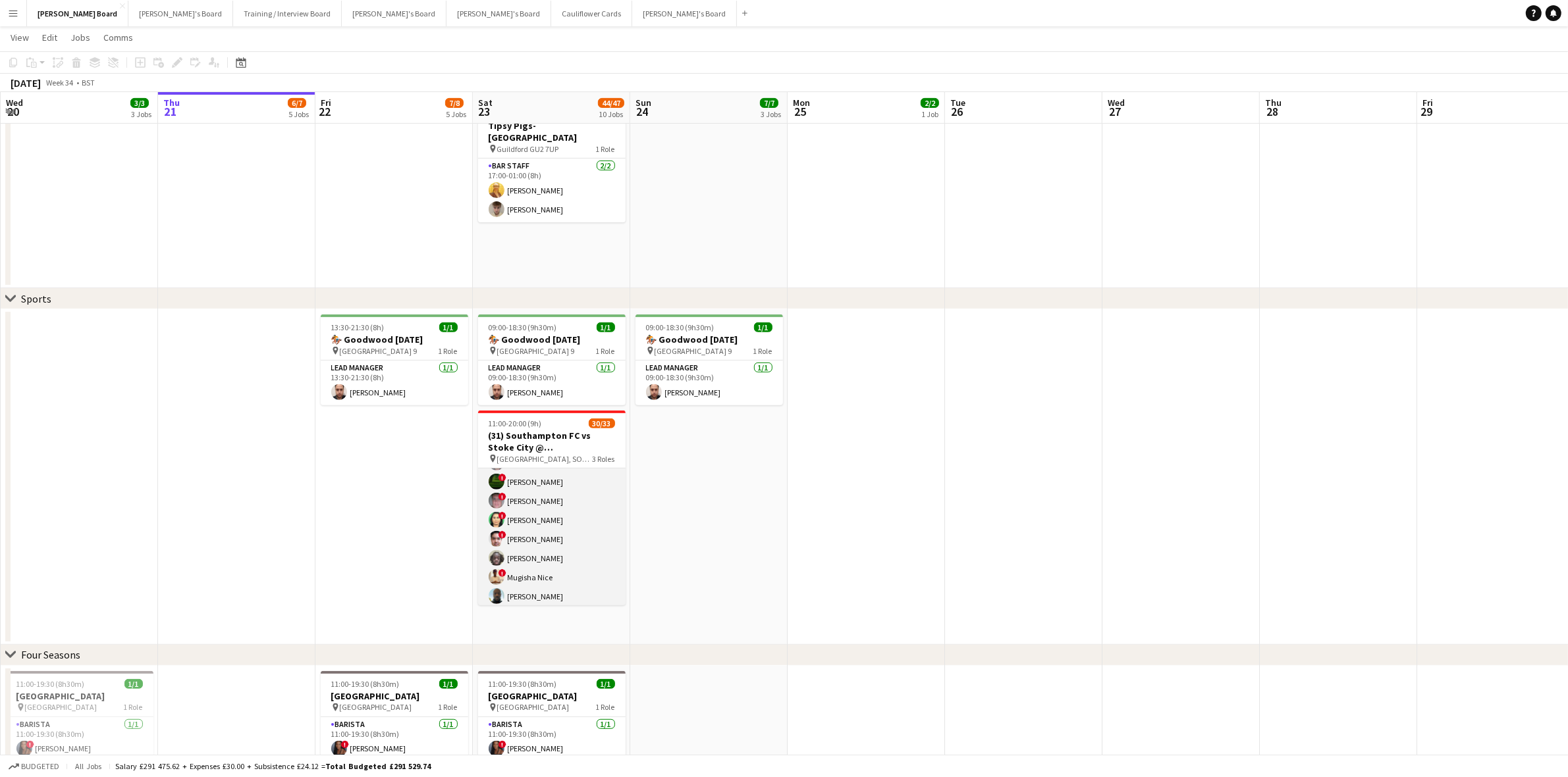
click at [593, 501] on app-card-role "Retail Kiosk 20I 24/27 13:00-17:00 (4h) Courteney Gardner katie duff Pamela Boc…" at bounding box center [551, 665] width 147 height 545
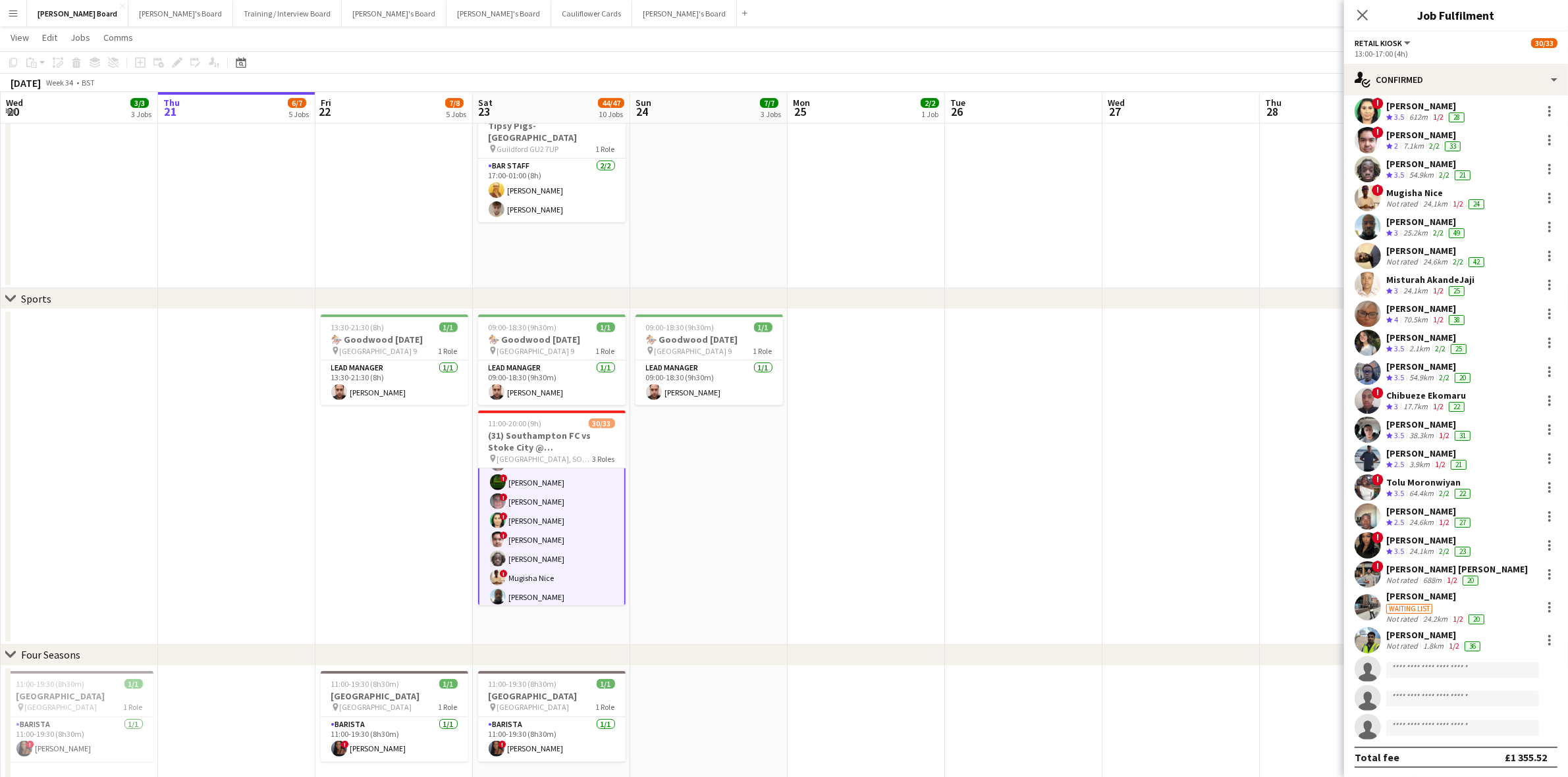
scroll to position [17, 0]
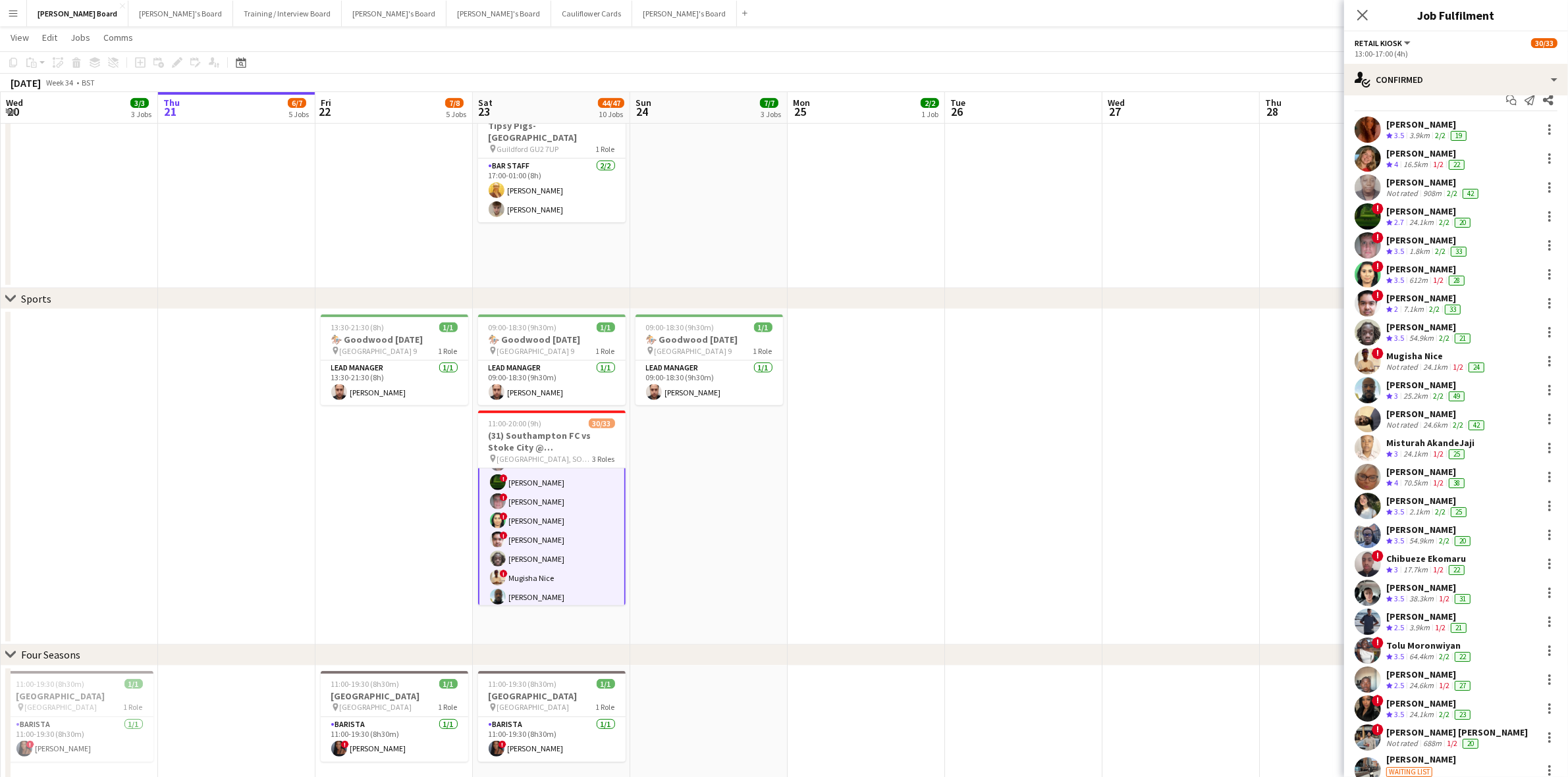
drag, startPoint x: 11, startPoint y: 17, endPoint x: 21, endPoint y: 64, distance: 48.1
click at [12, 18] on app-icon "Menu" at bounding box center [12, 12] width 10 height 10
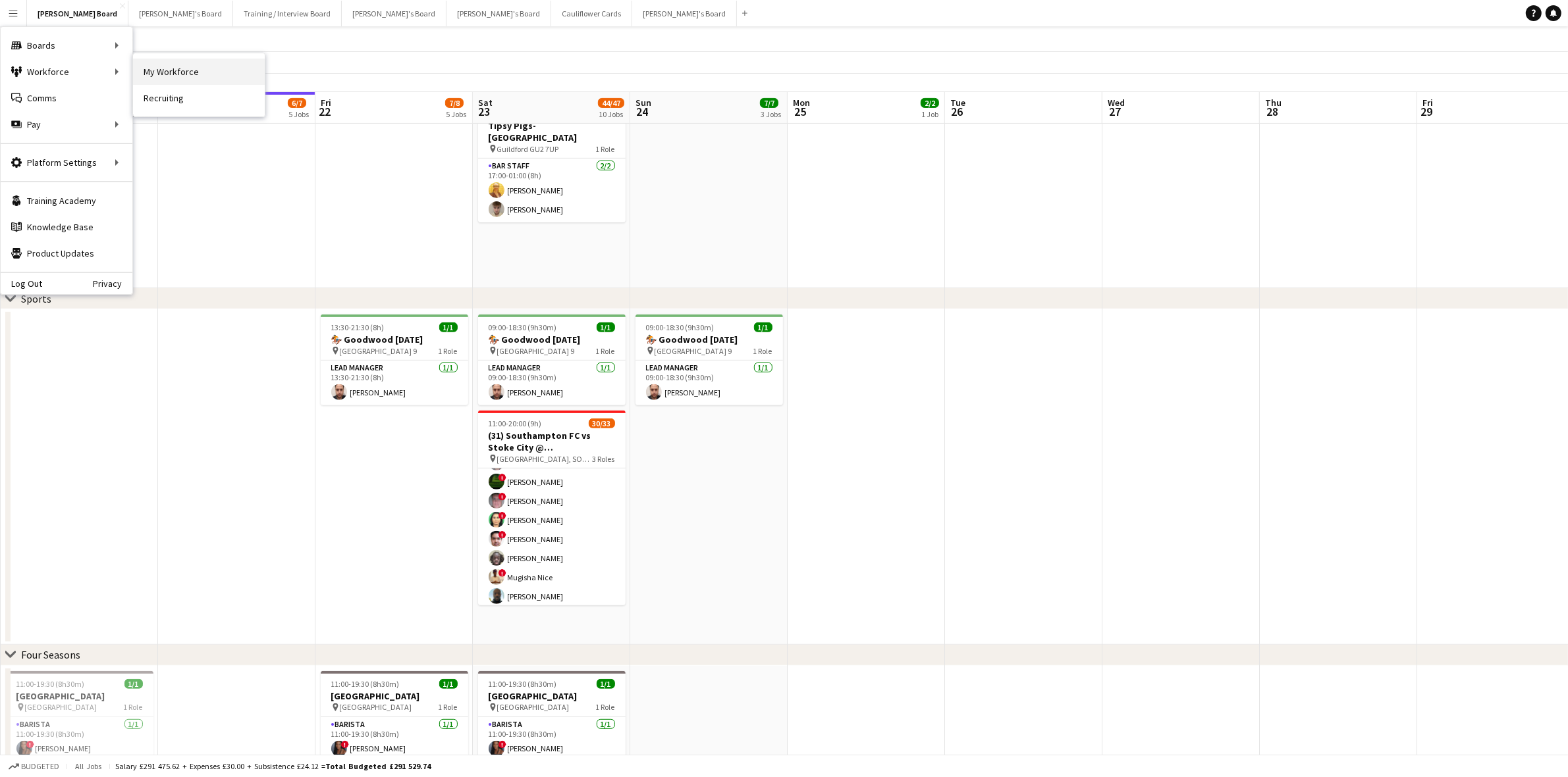
click at [203, 74] on link "My Workforce" at bounding box center [199, 72] width 131 height 26
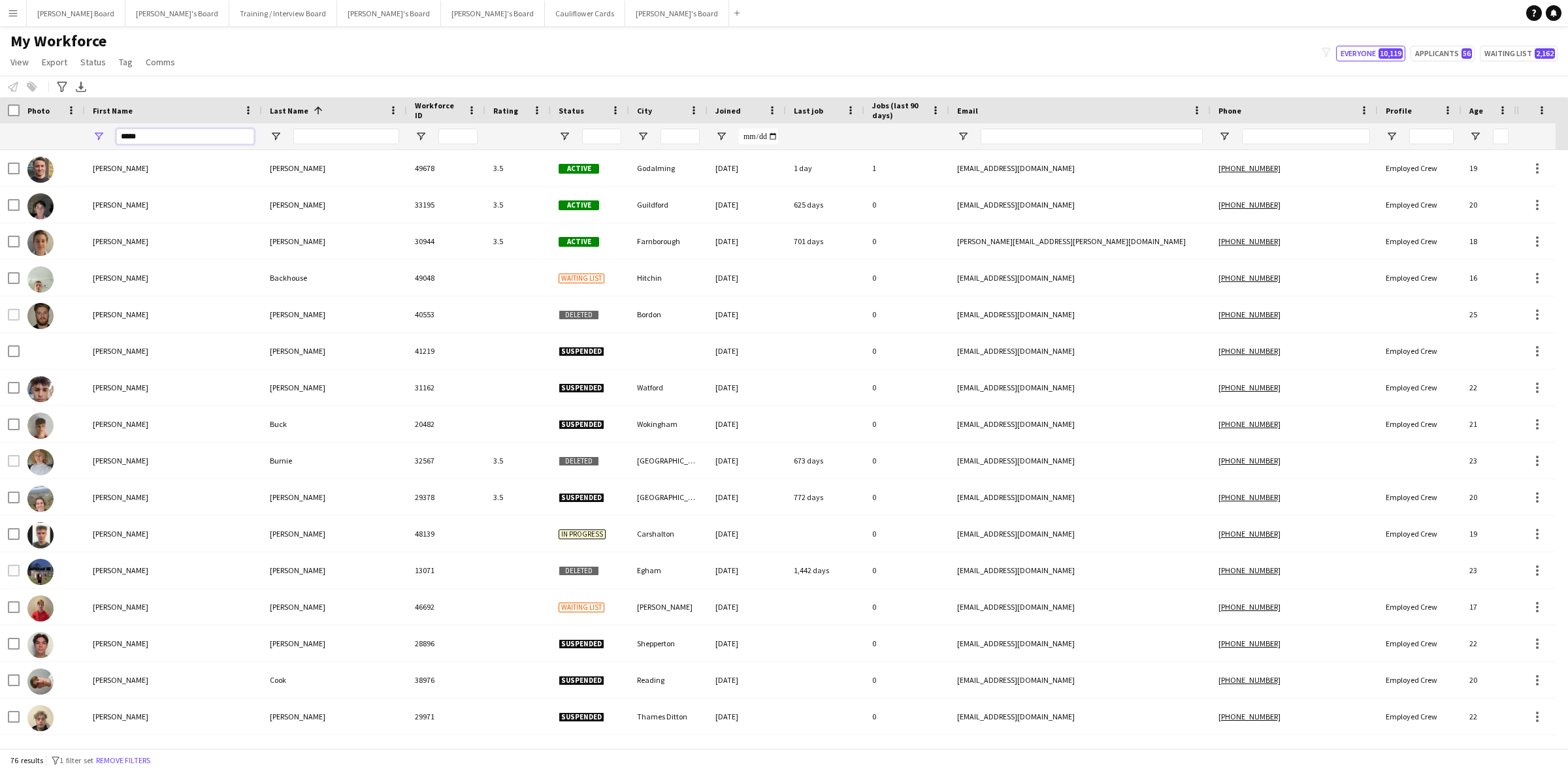
drag, startPoint x: 156, startPoint y: 134, endPoint x: -21, endPoint y: 118, distance: 177.7
click at [0, 118] on html "Menu Boards Boards Boards All jobs Status Workforce Workforce My Workforce Recr…" at bounding box center [784, 386] width 1568 height 771
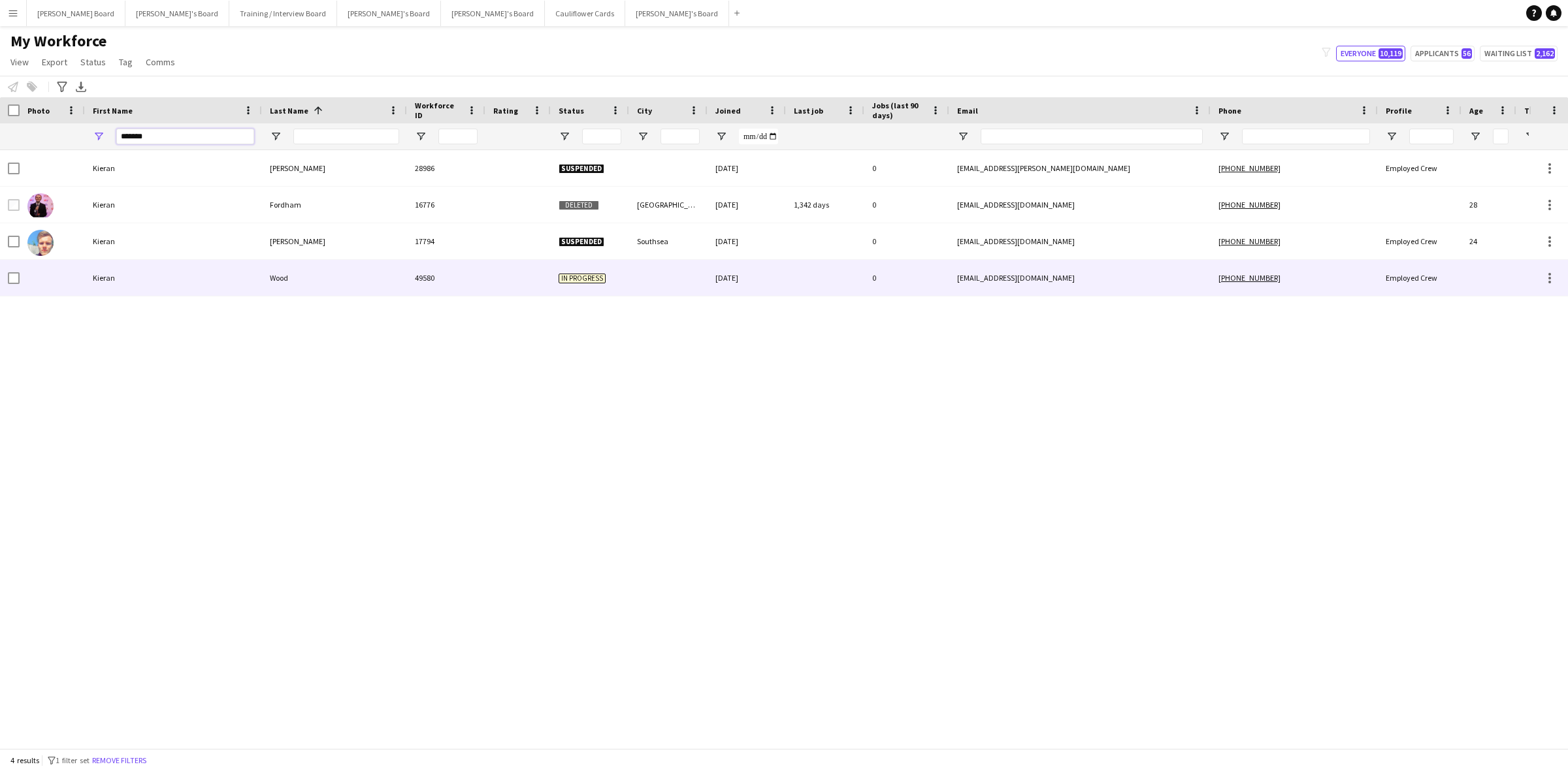
type input "******"
drag, startPoint x: 291, startPoint y: 278, endPoint x: 246, endPoint y: 285, distance: 45.5
click at [289, 278] on div "Wood" at bounding box center [334, 278] width 145 height 36
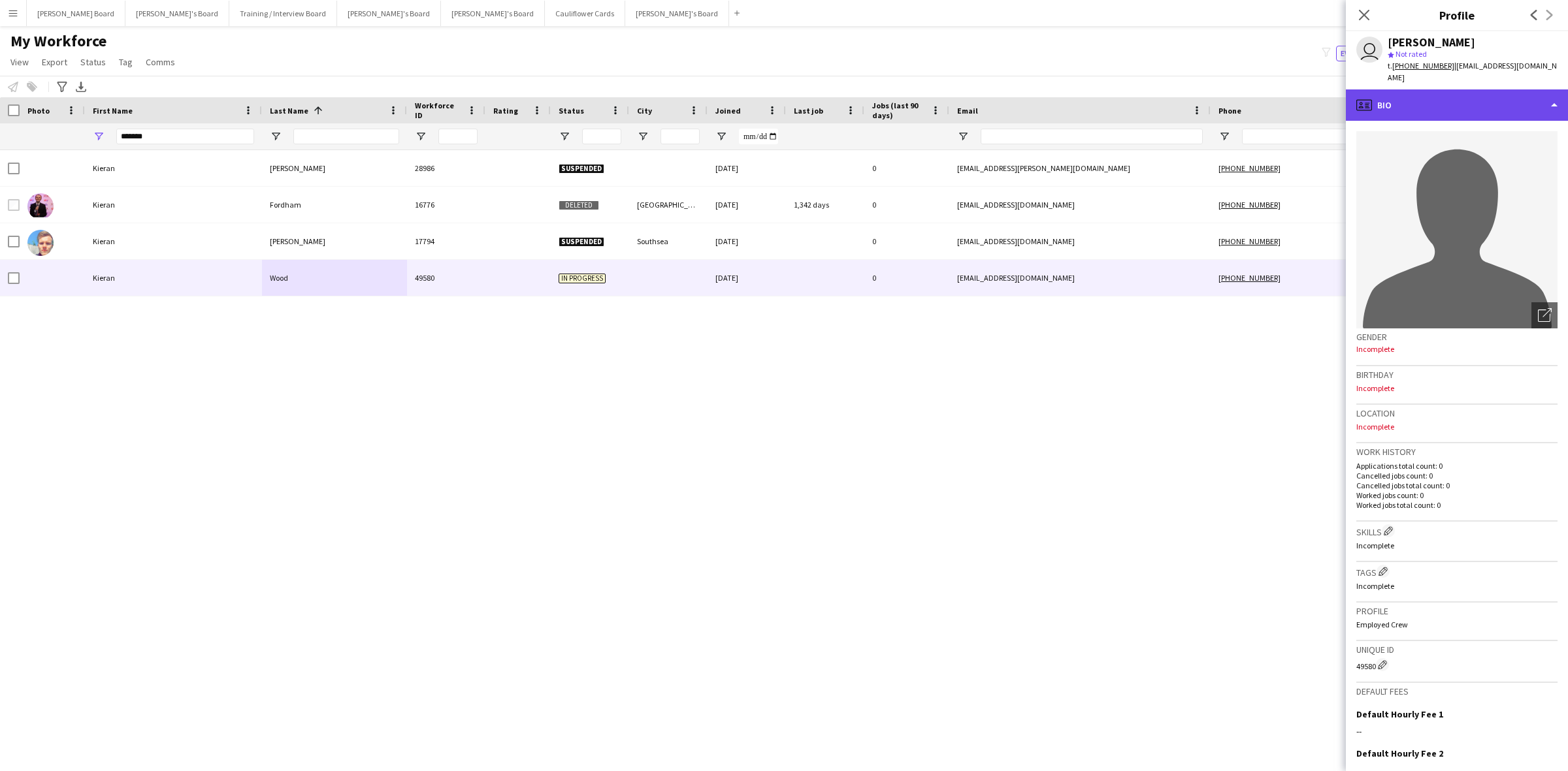
drag, startPoint x: 1423, startPoint y: 88, endPoint x: 1477, endPoint y: 227, distance: 149.1
click at [1423, 89] on div "profile Bio" at bounding box center [1457, 105] width 222 height 32
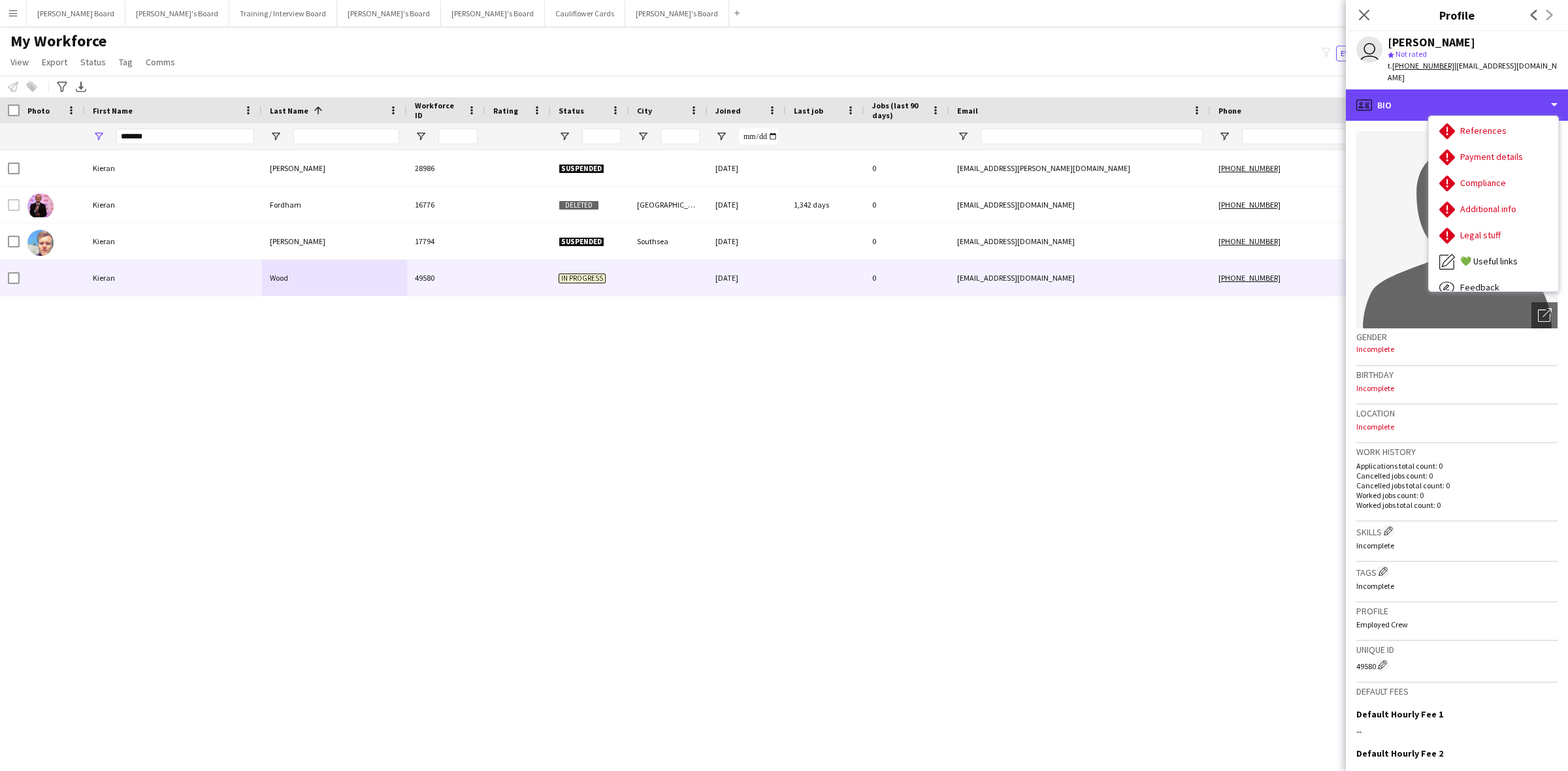
scroll to position [174, 0]
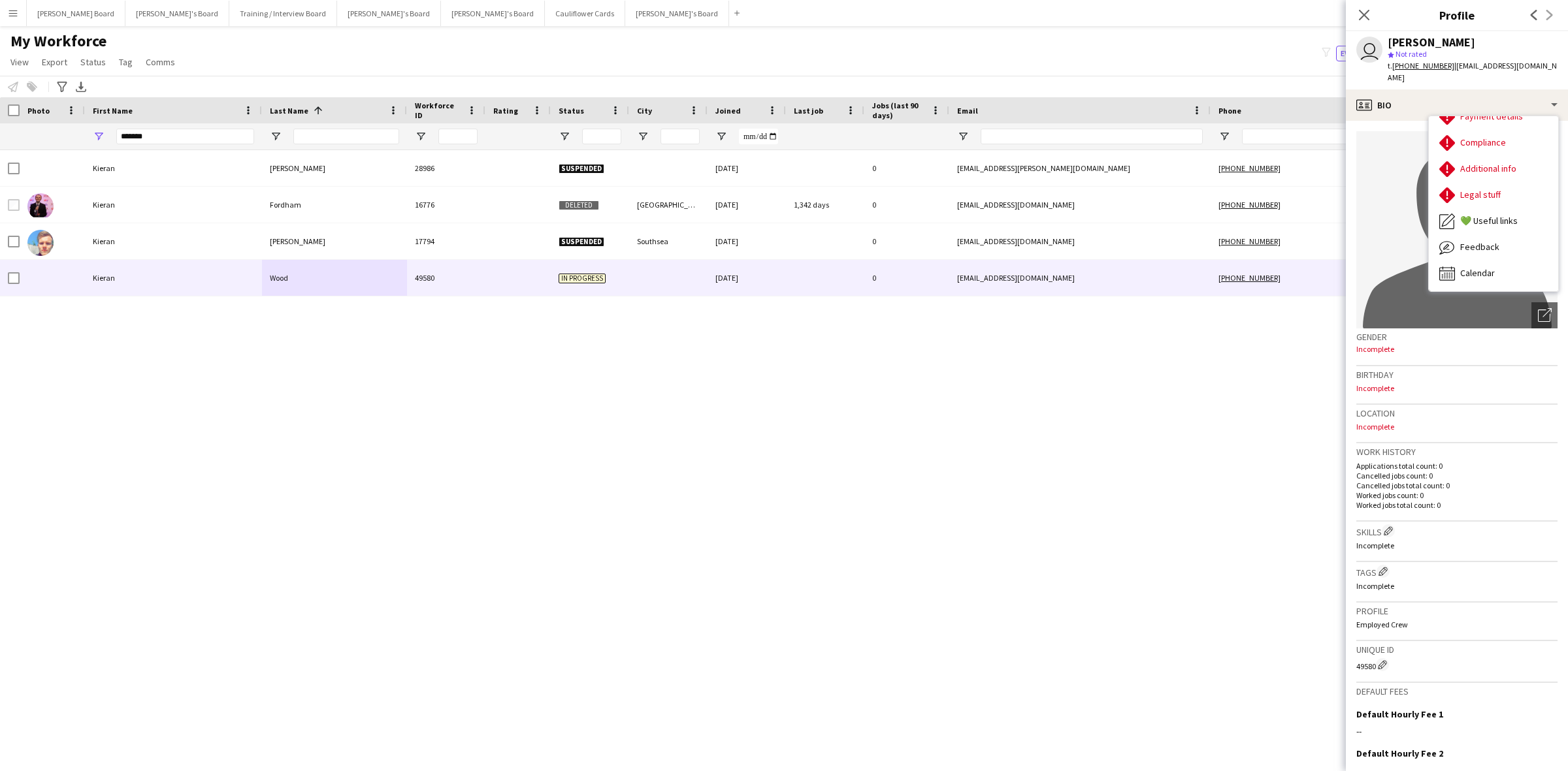
drag, startPoint x: 1364, startPoint y: 7, endPoint x: 1210, endPoint y: 1, distance: 154.1
click at [1360, 8] on app-icon "Close pop-in" at bounding box center [1364, 14] width 16 height 16
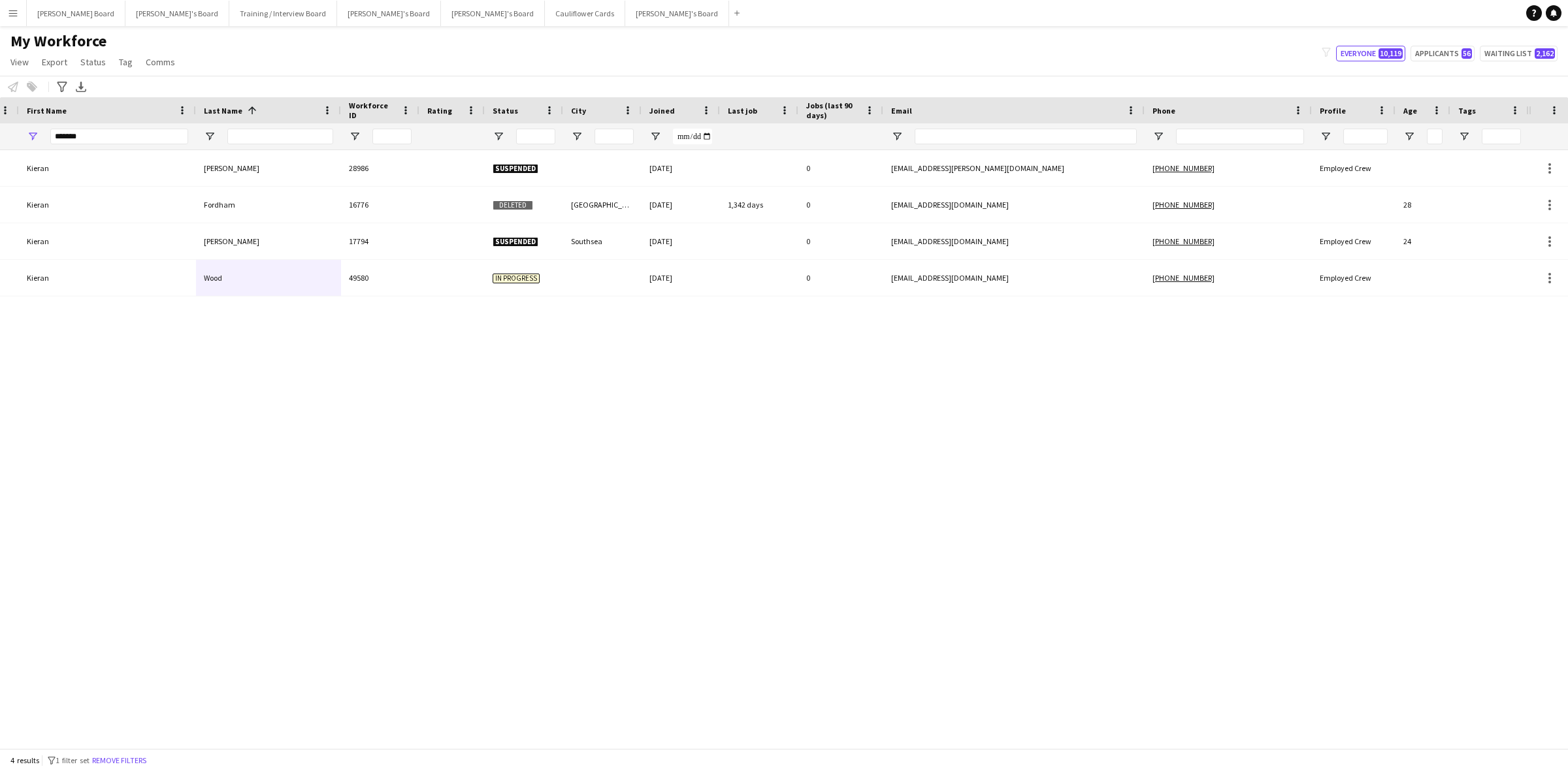
scroll to position [0, 0]
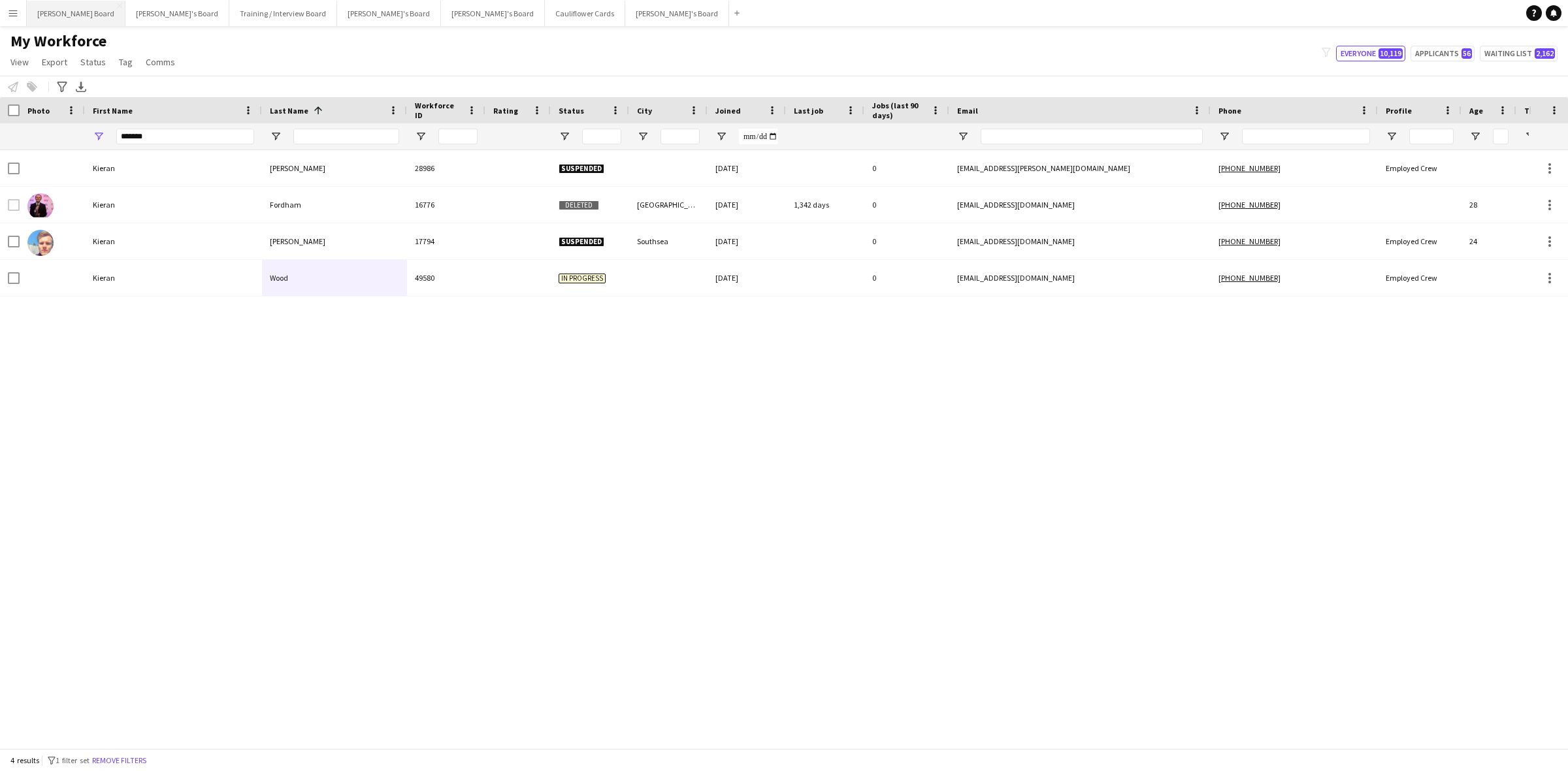
click at [30, 13] on button "[PERSON_NAME] Board Close" at bounding box center [76, 13] width 99 height 25
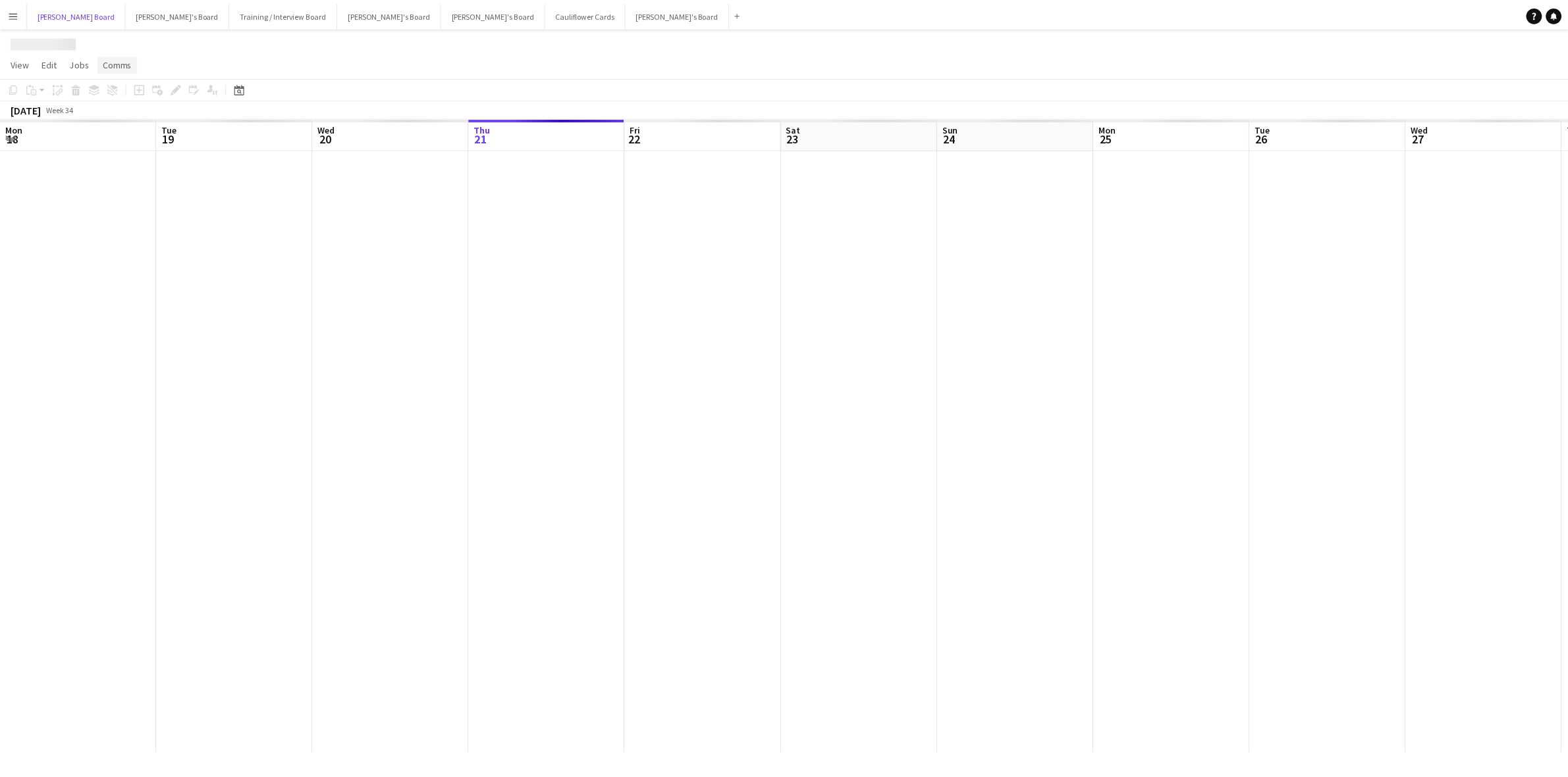
scroll to position [0, 314]
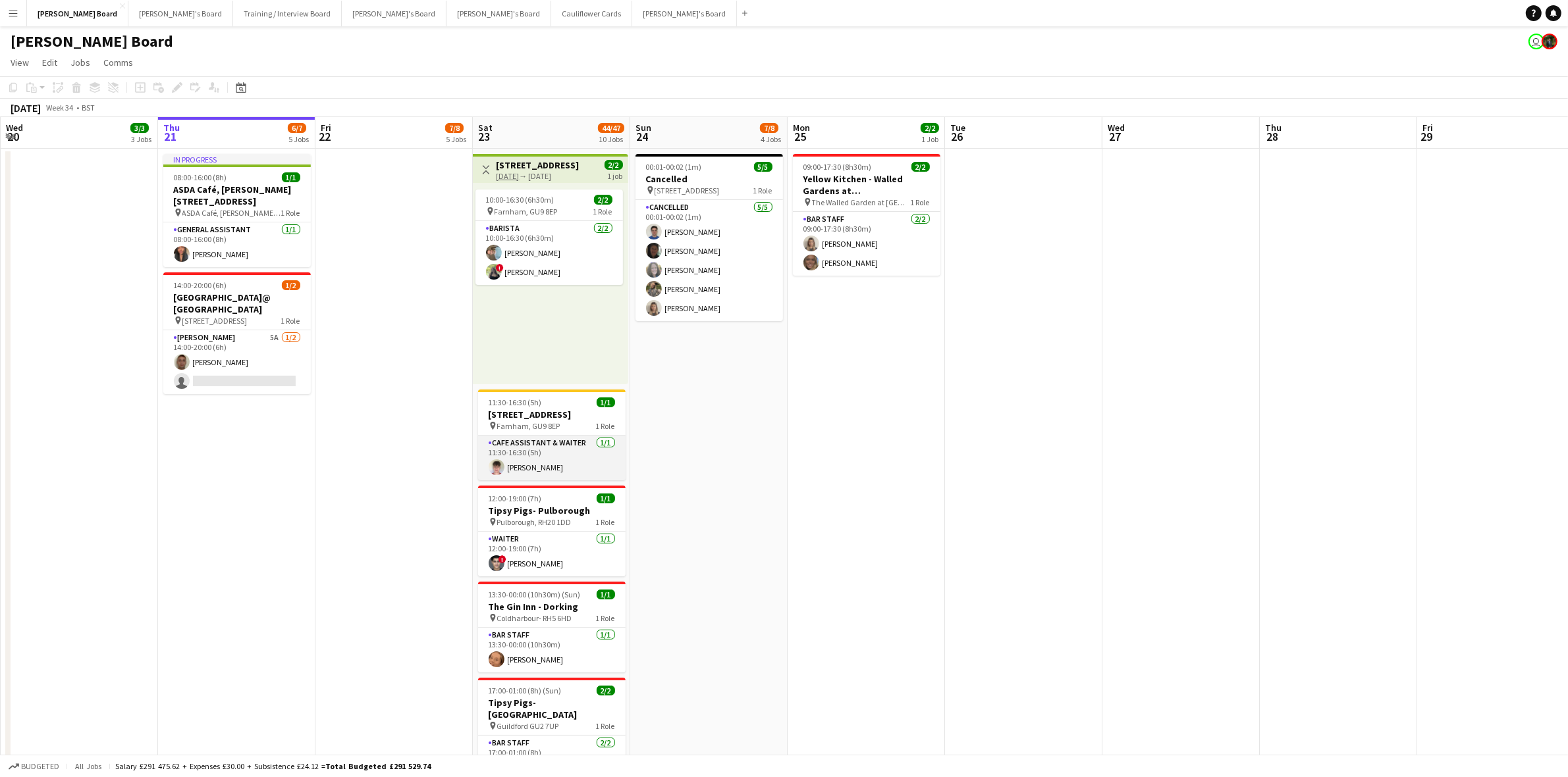
click at [555, 448] on app-card-role "CAFE ASSISTANT & WAITER 1/1 11:30-16:30 (5h) James Orr" at bounding box center [551, 458] width 147 height 45
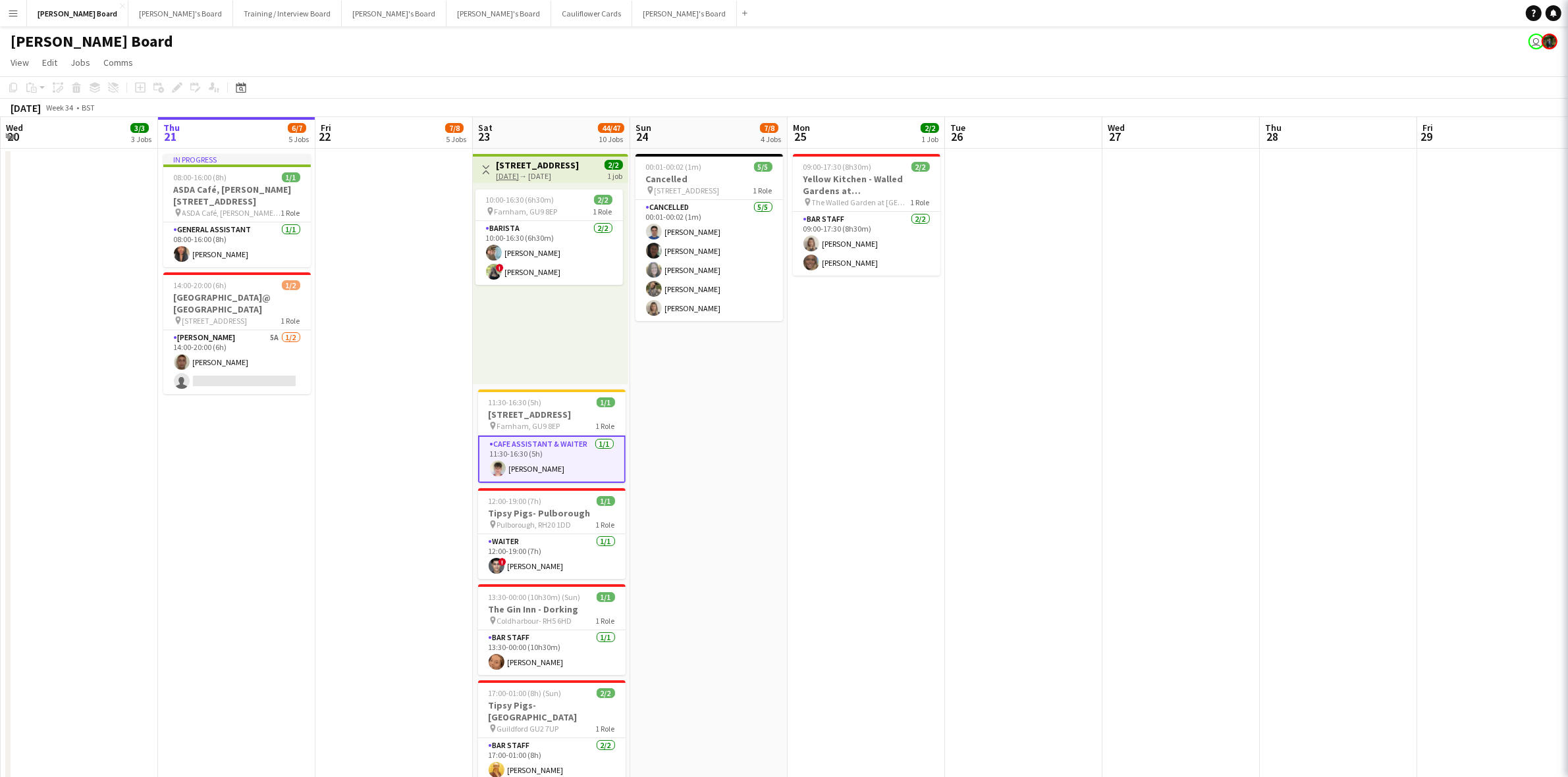
scroll to position [0, 313]
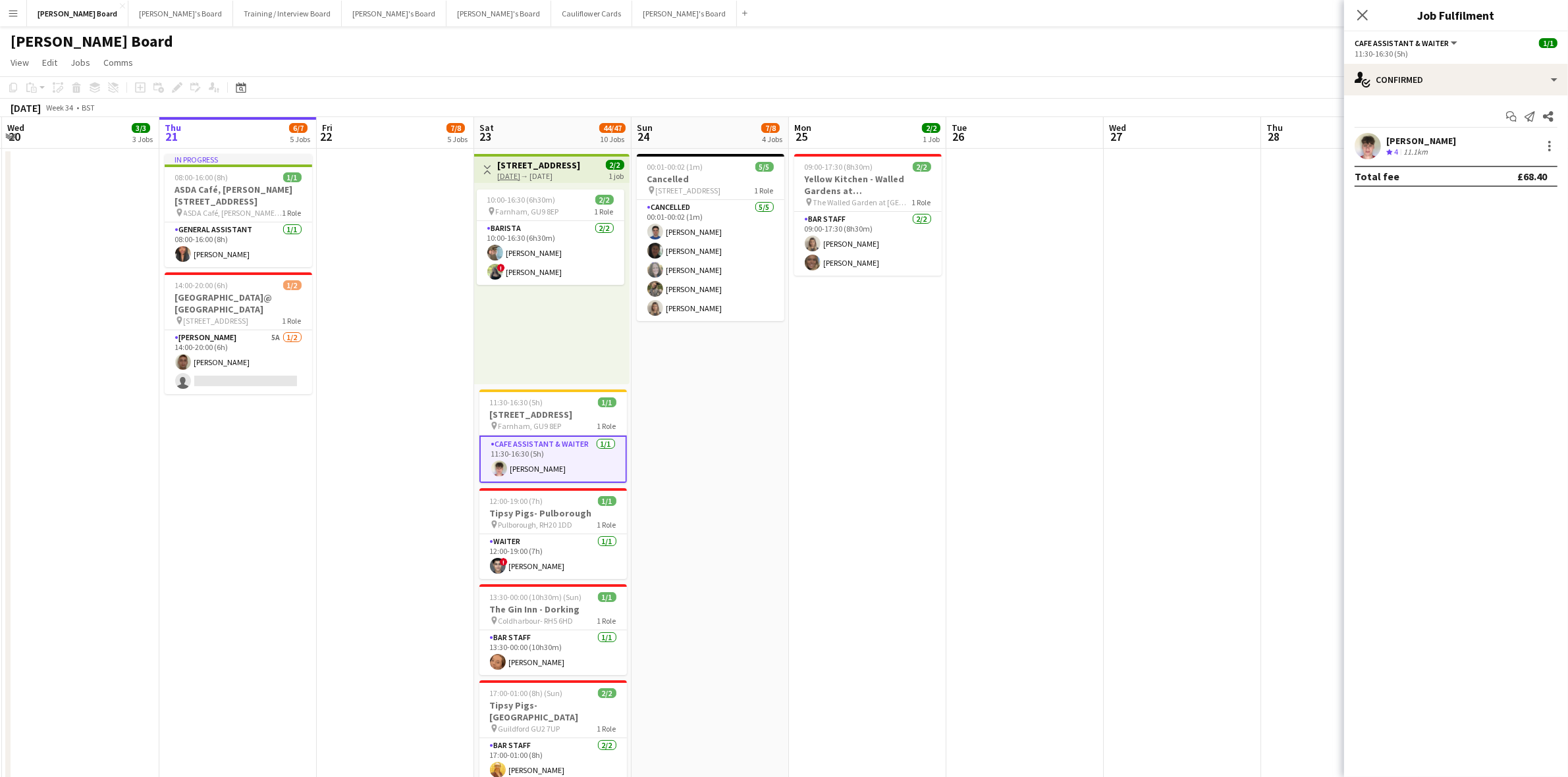
drag, startPoint x: 591, startPoint y: 454, endPoint x: 912, endPoint y: 511, distance: 326.0
click at [919, 510] on app-date-cell "09:00-17:30 (8h30m) 2/2 Yellow Kitchen - Walled Gardens at Cowdray pin The Wall…" at bounding box center [867, 507] width 158 height 717
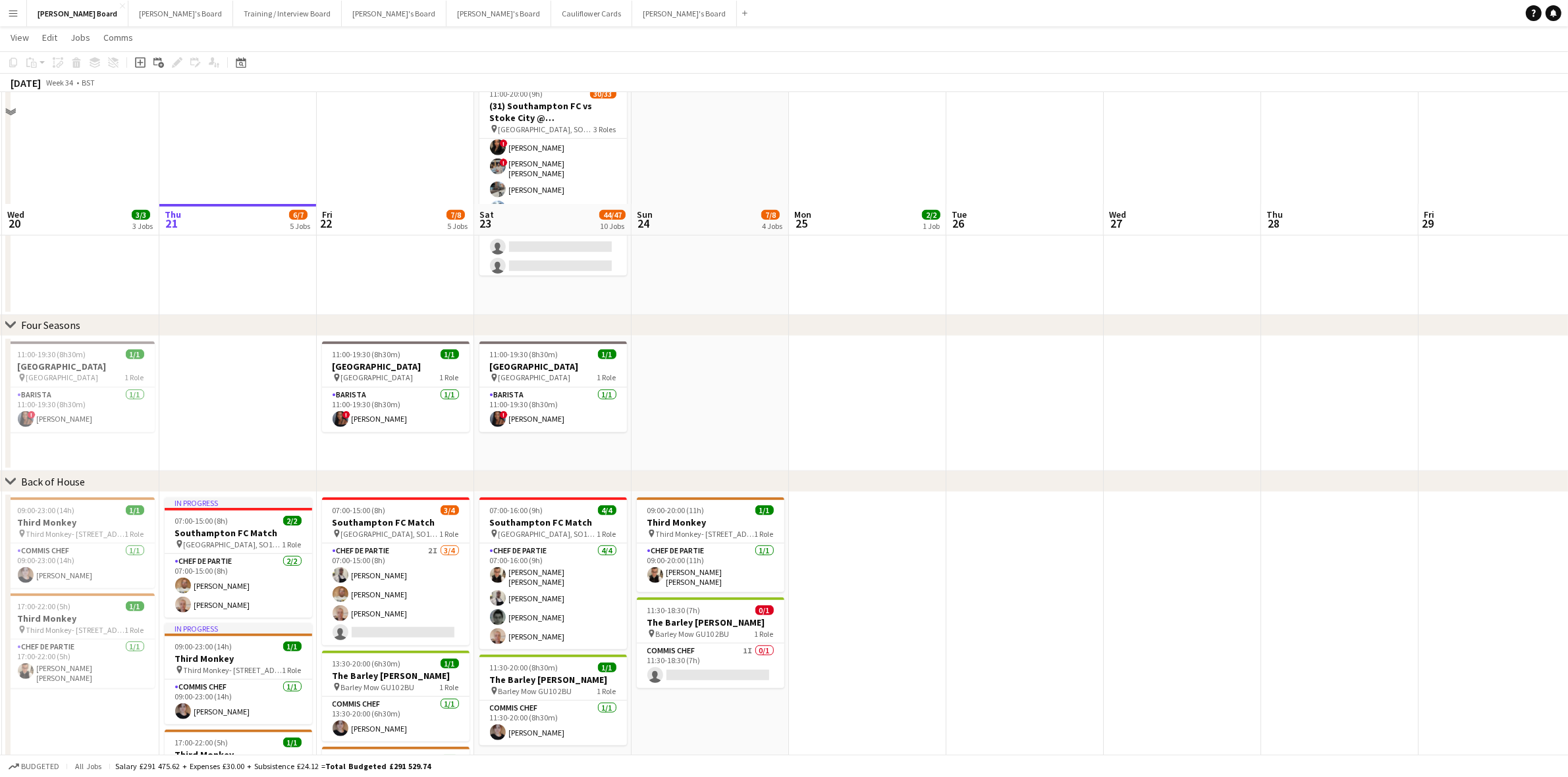
scroll to position [1029, 0]
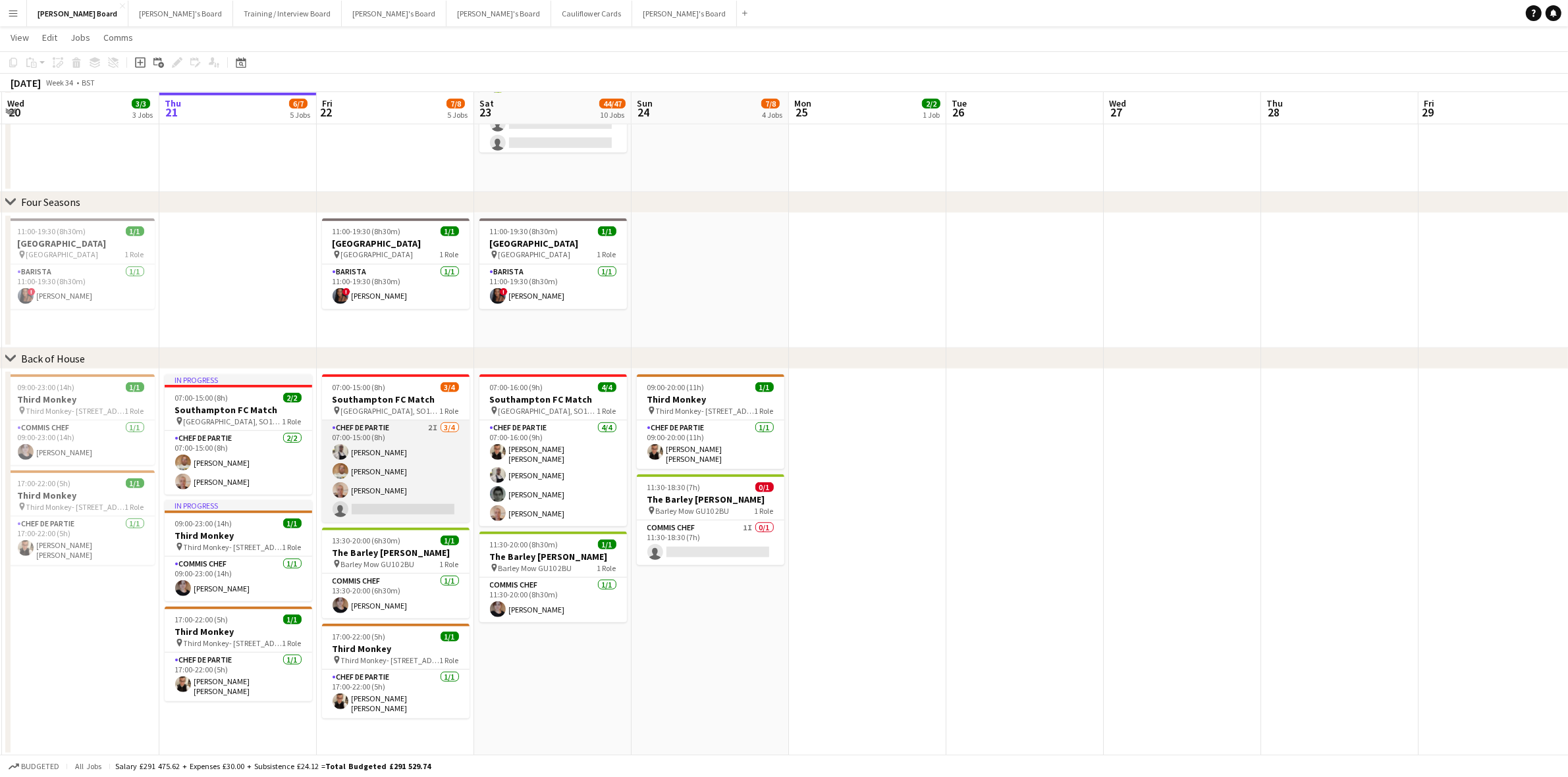
click at [443, 474] on app-card-role "Chef de Partie 2I 3/4 07:00-15:00 (8h) Grah Christophe Keke Ian Hutchinson Sand…" at bounding box center [396, 471] width 147 height 102
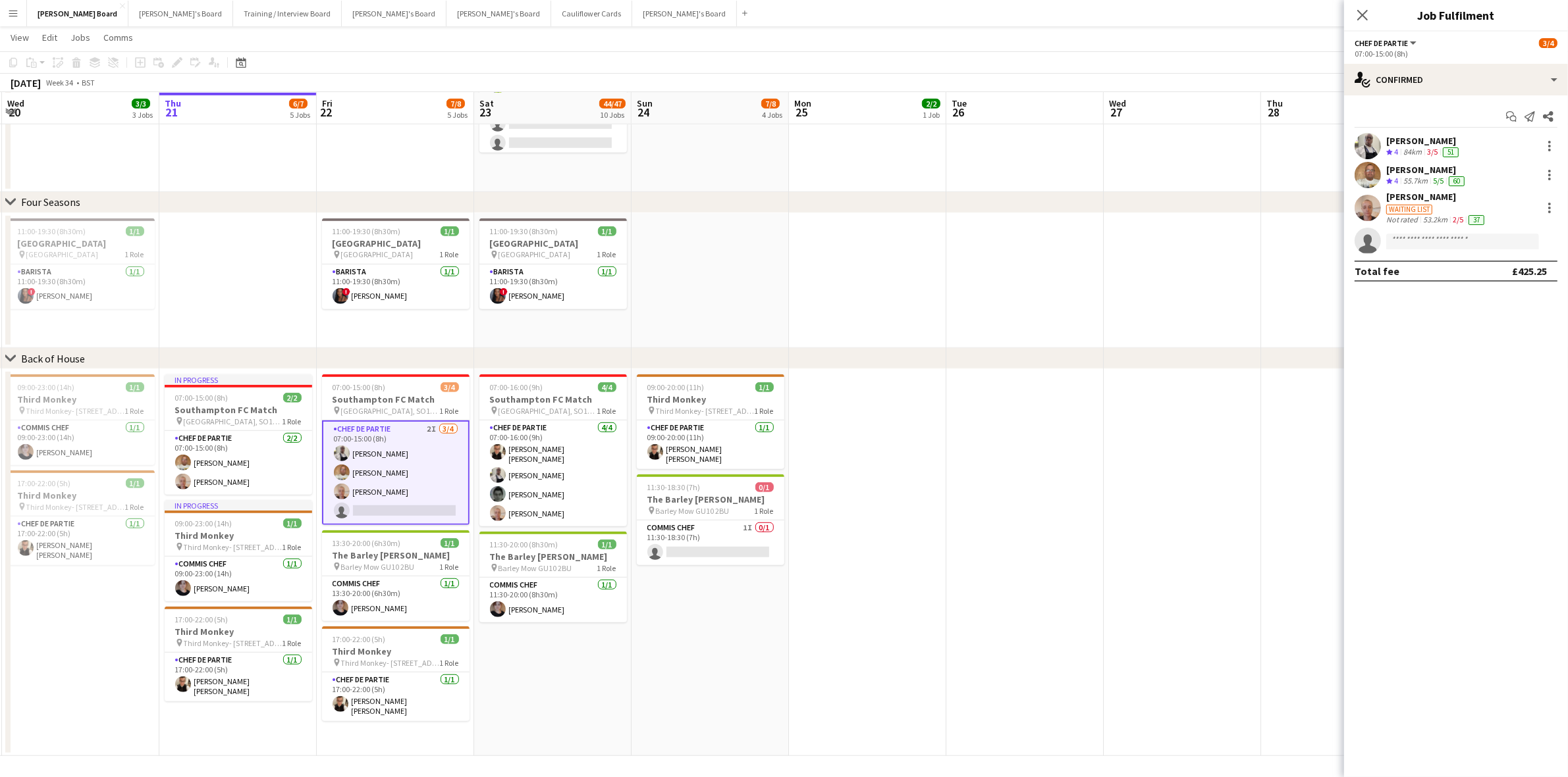
click at [420, 490] on app-card-role "Chef de Partie 2I 3/4 07:00-15:00 (8h) Grah Christophe Keke Ian Hutchinson Sand…" at bounding box center [396, 472] width 147 height 104
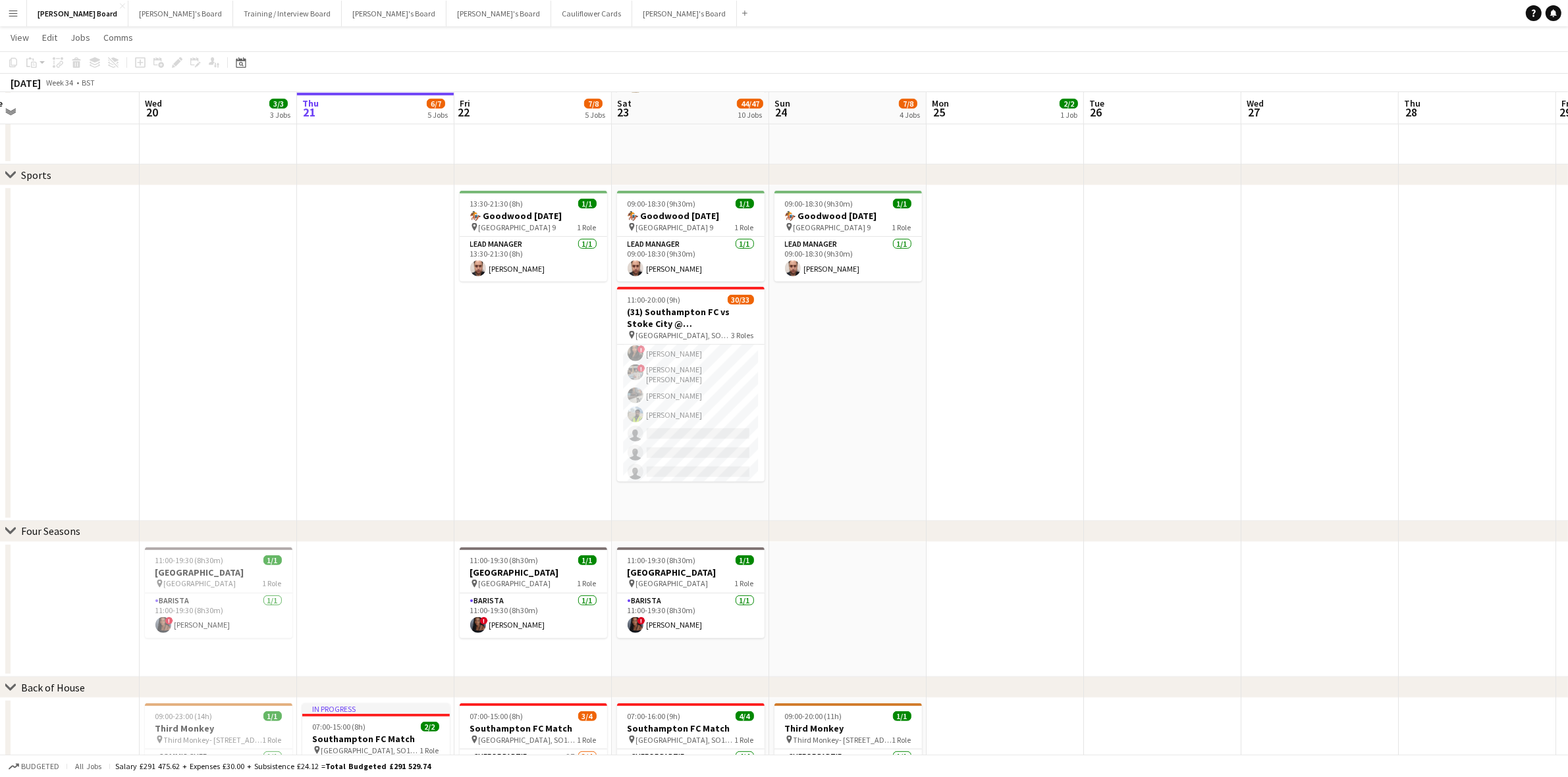
scroll to position [0, 331]
drag, startPoint x: 343, startPoint y: 379, endPoint x: 482, endPoint y: 389, distance: 139.4
click at [482, 389] on app-calendar-viewport "Sun 17 3/4 4 Jobs Mon 18 Tue 19 Wed 20 3/3 3 Jobs Thu 21 6/7 5 Jobs Fri 22 7/8 …" at bounding box center [784, 218] width 1568 height 1734
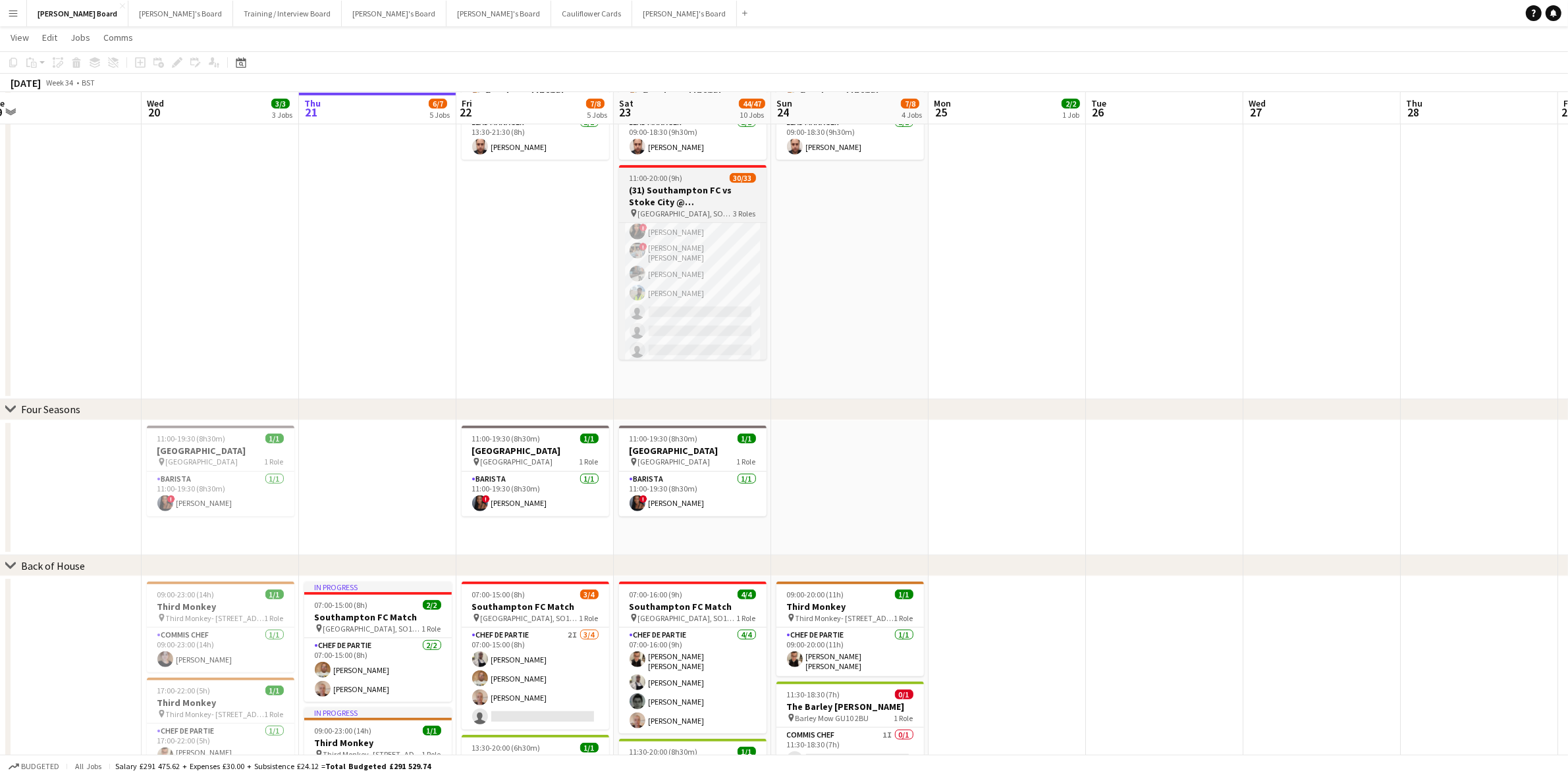
scroll to position [823, 0]
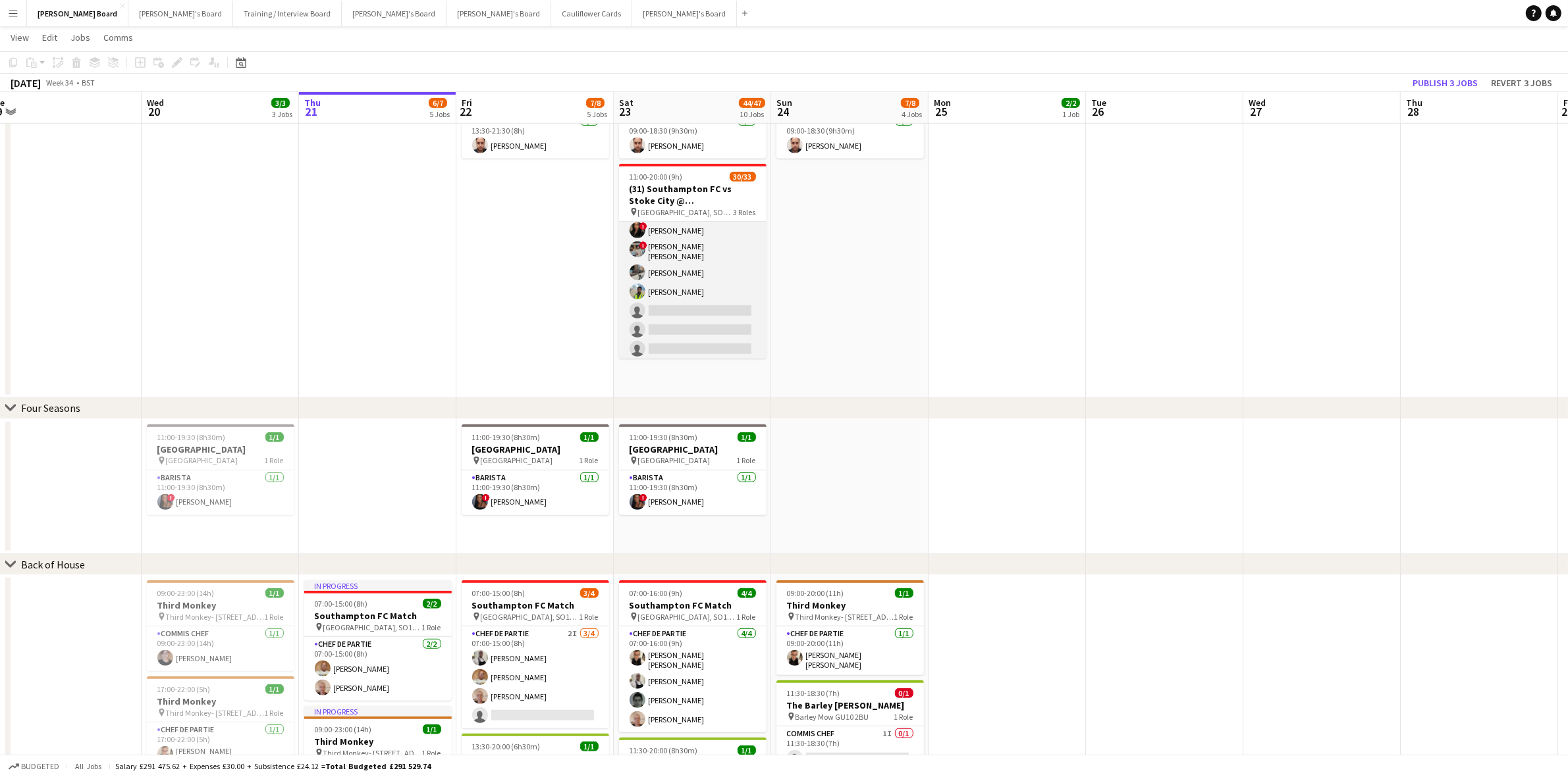
click at [699, 288] on app-card-role "Retail Kiosk 20I 24/27 13:00-17:00 (4h) Courteney Gardner katie duff Pamela Boc…" at bounding box center [692, 89] width 147 height 545
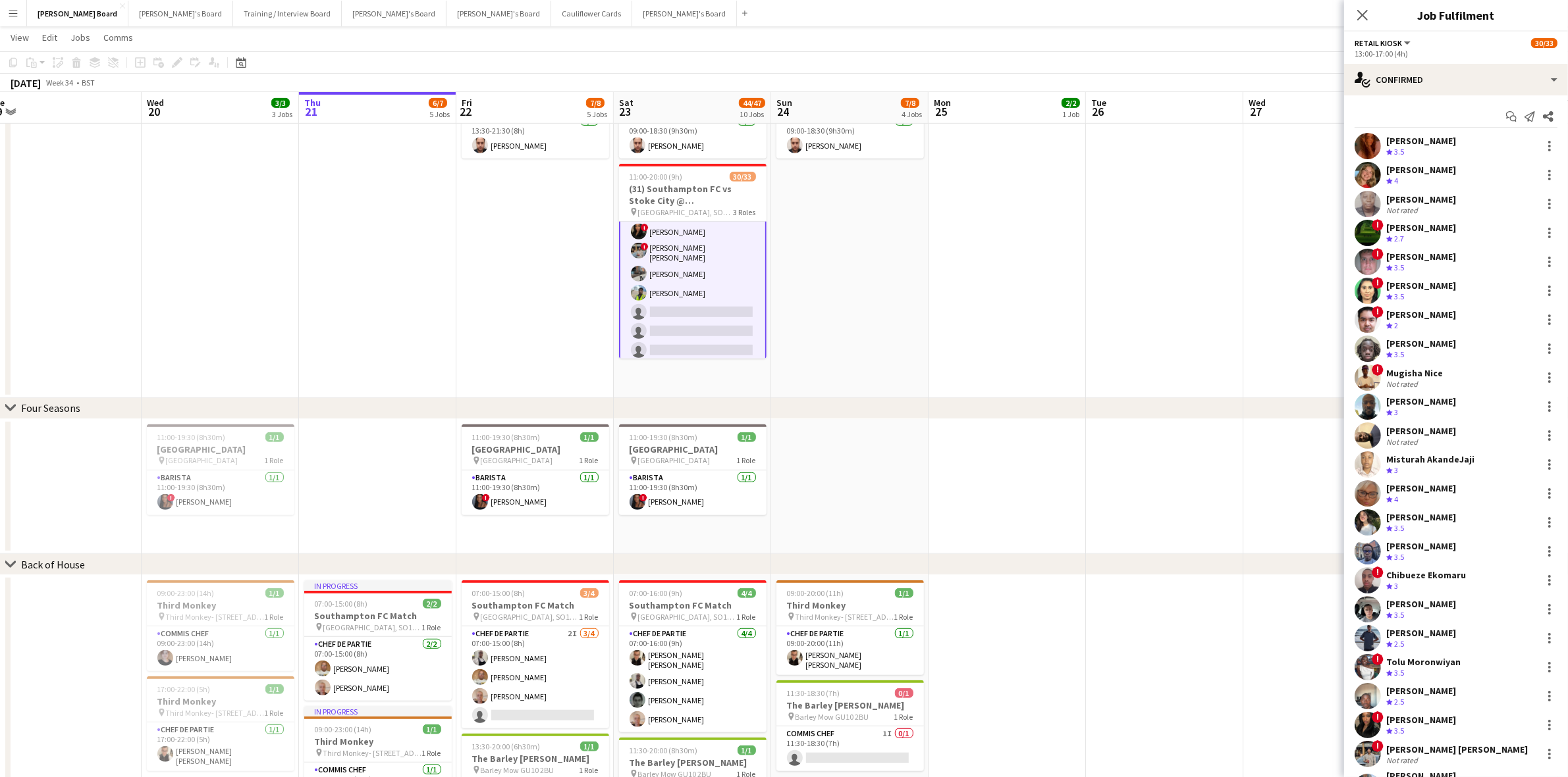
scroll to position [571, 0]
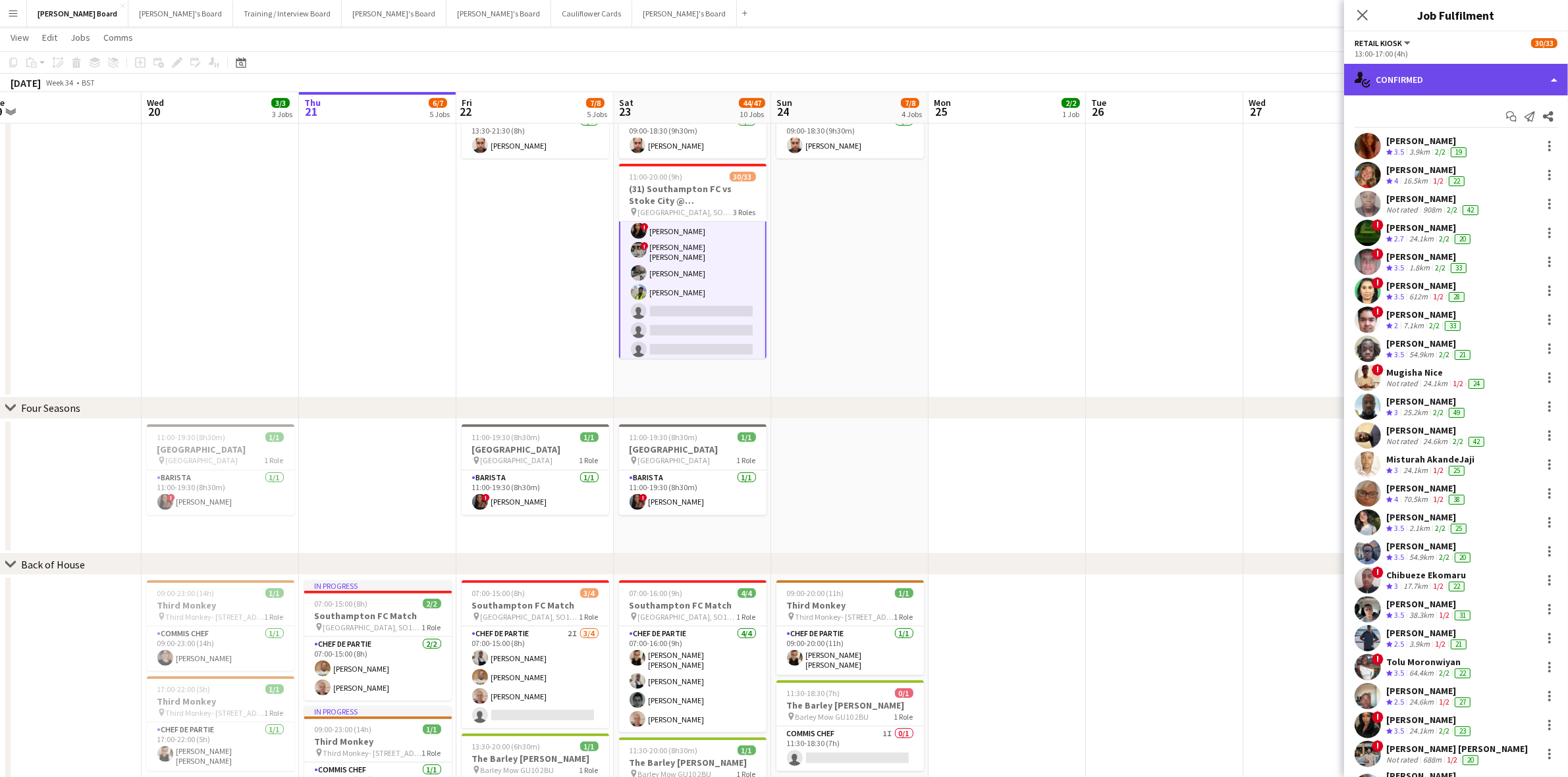
click at [1410, 83] on div "single-neutral-actions-check-2 Confirmed" at bounding box center [1456, 79] width 224 height 32
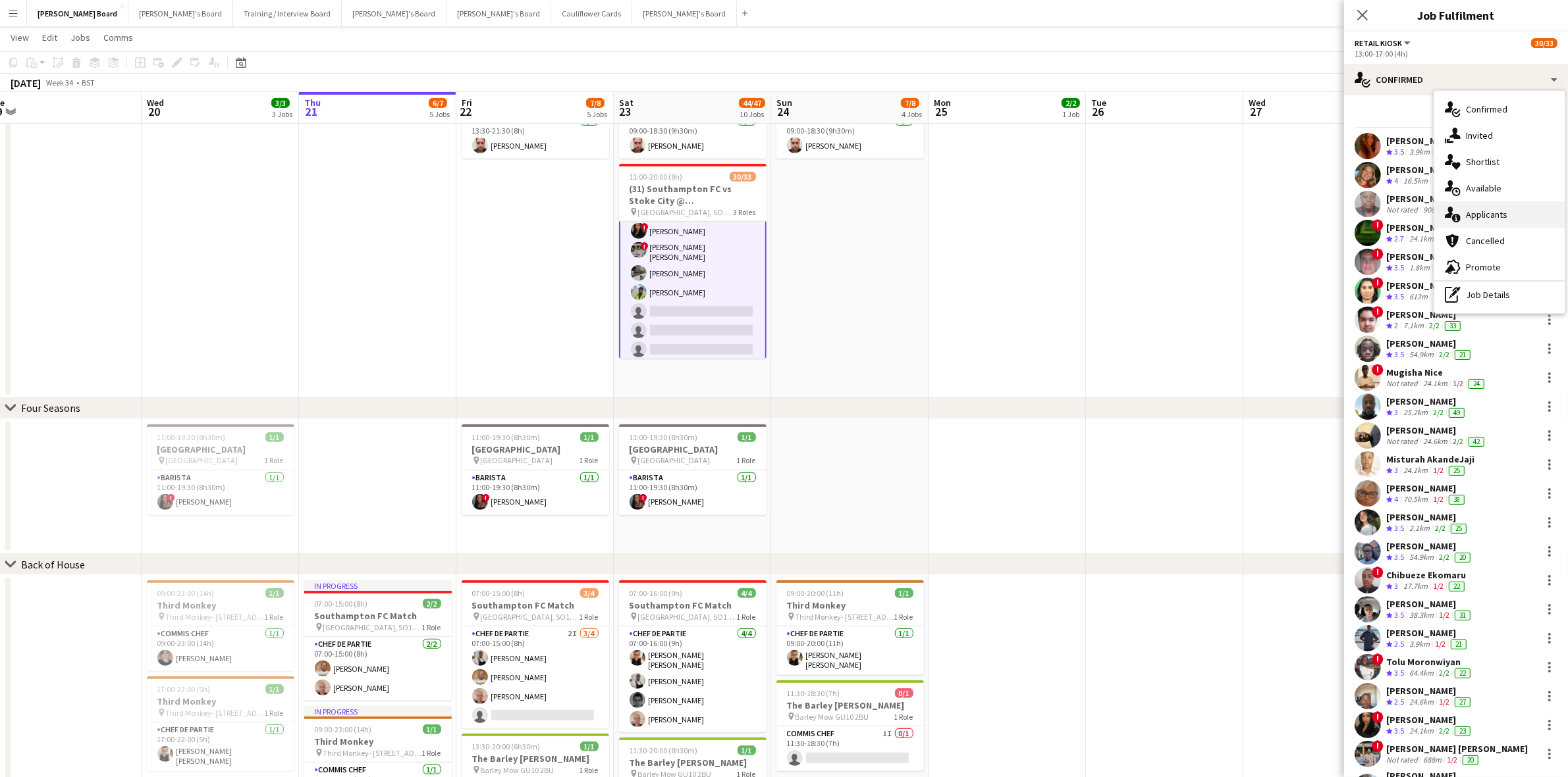
click at [1498, 214] on div "single-neutral-actions-information Applicants" at bounding box center [1499, 214] width 130 height 26
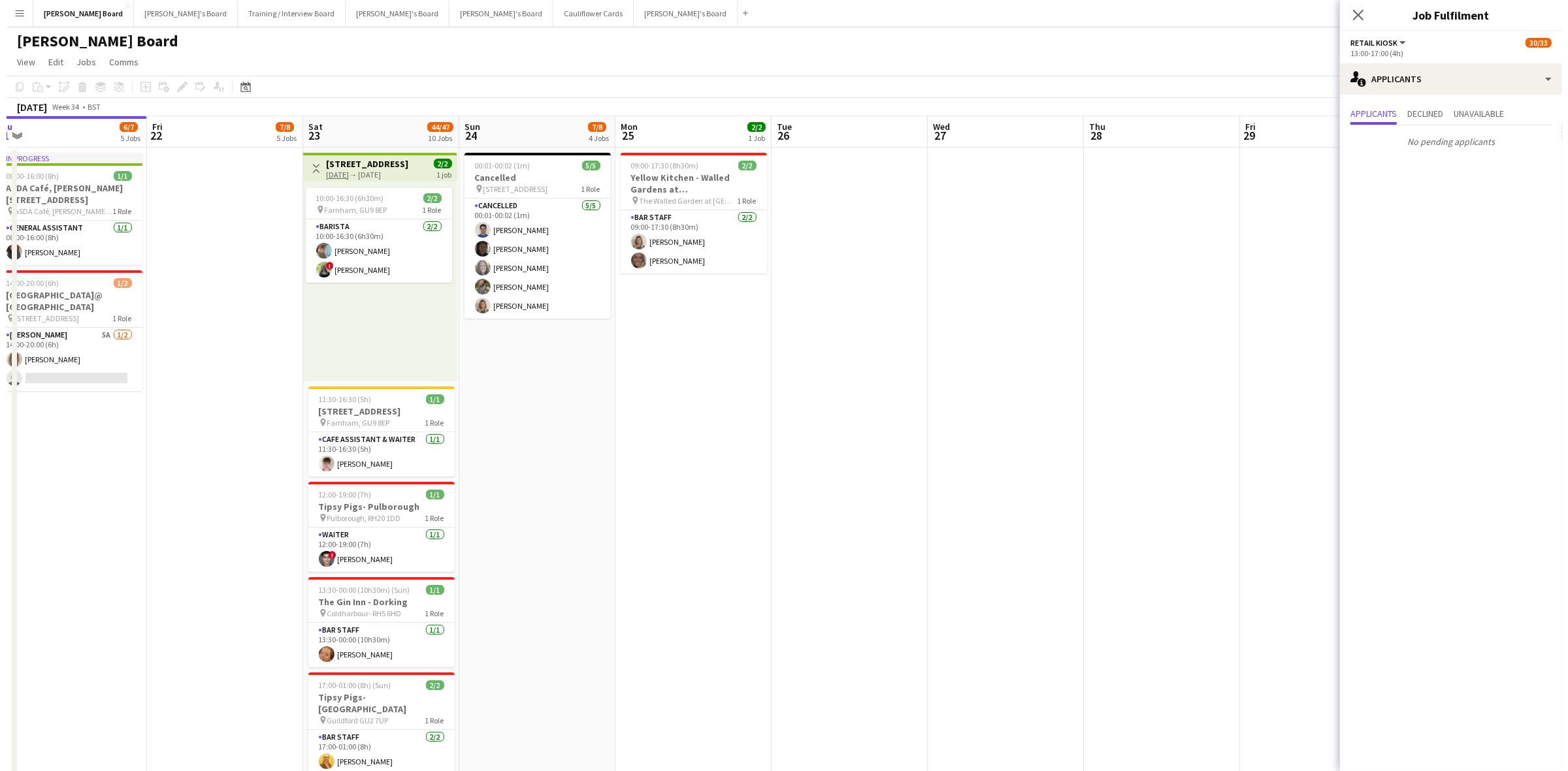
scroll to position [0, 370]
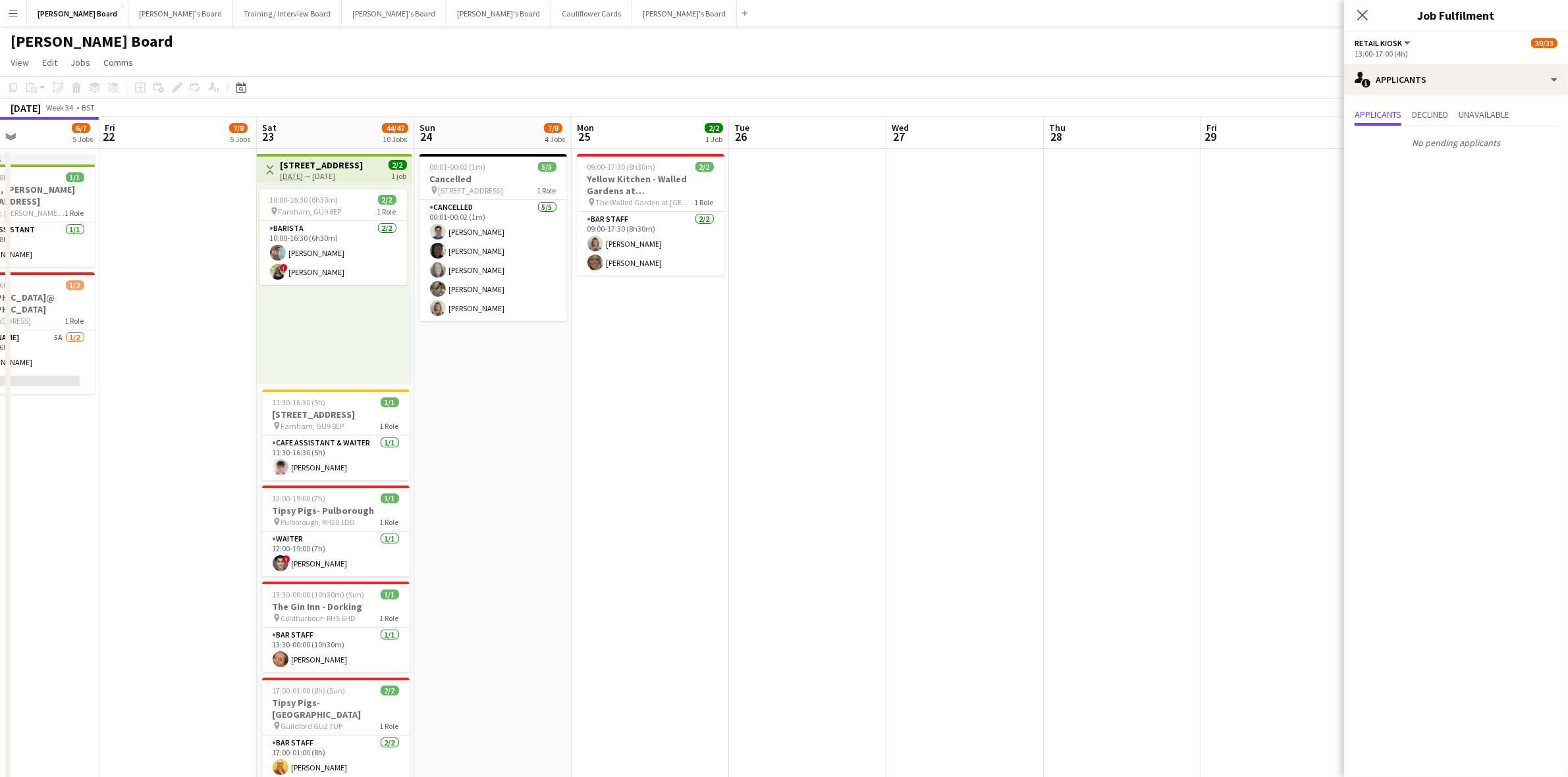
drag, startPoint x: 1039, startPoint y: 362, endPoint x: 526, endPoint y: 321, distance: 514.6
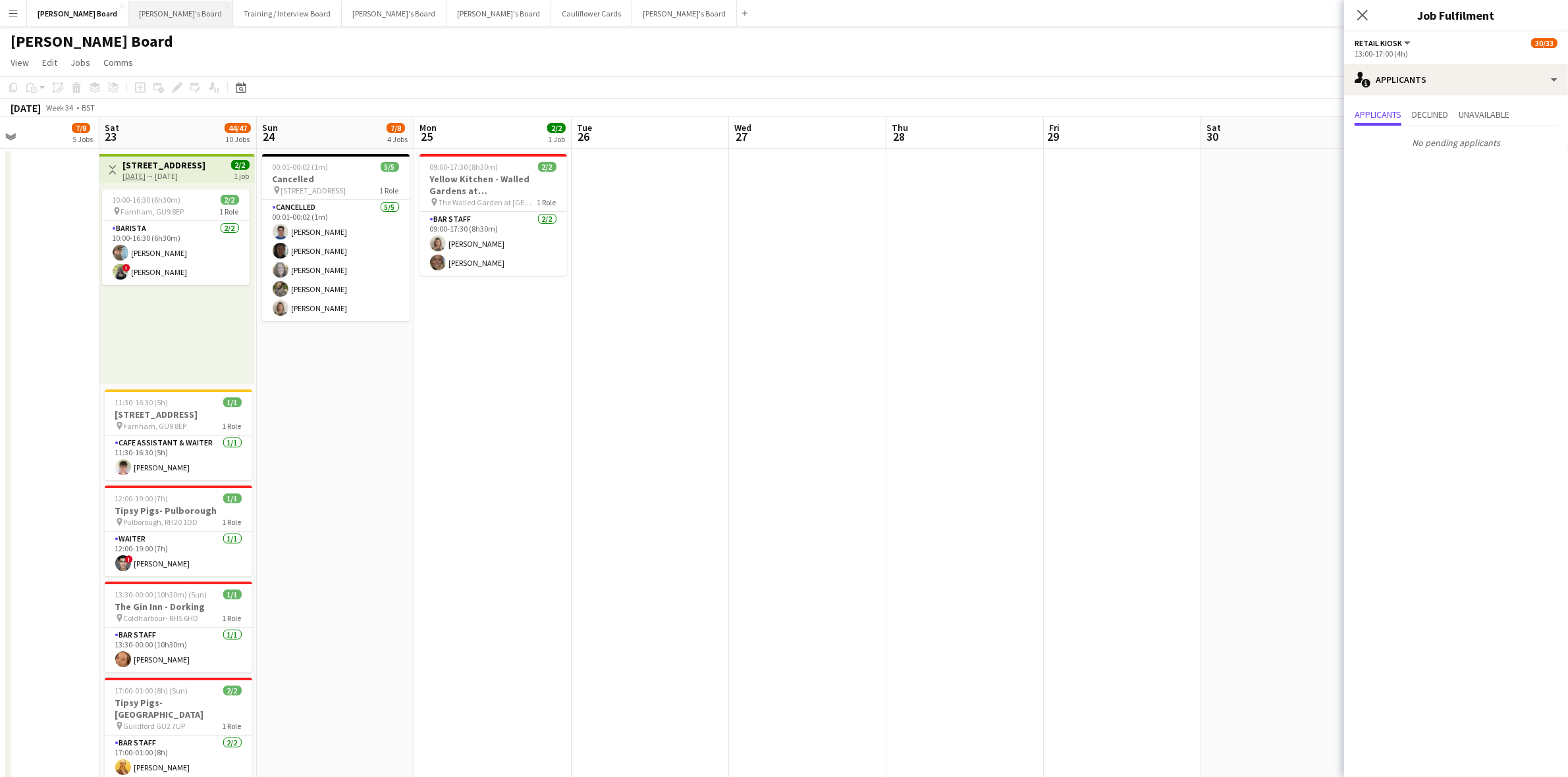
click at [129, 8] on button "[PERSON_NAME]'s Board Close" at bounding box center [181, 13] width 104 height 26
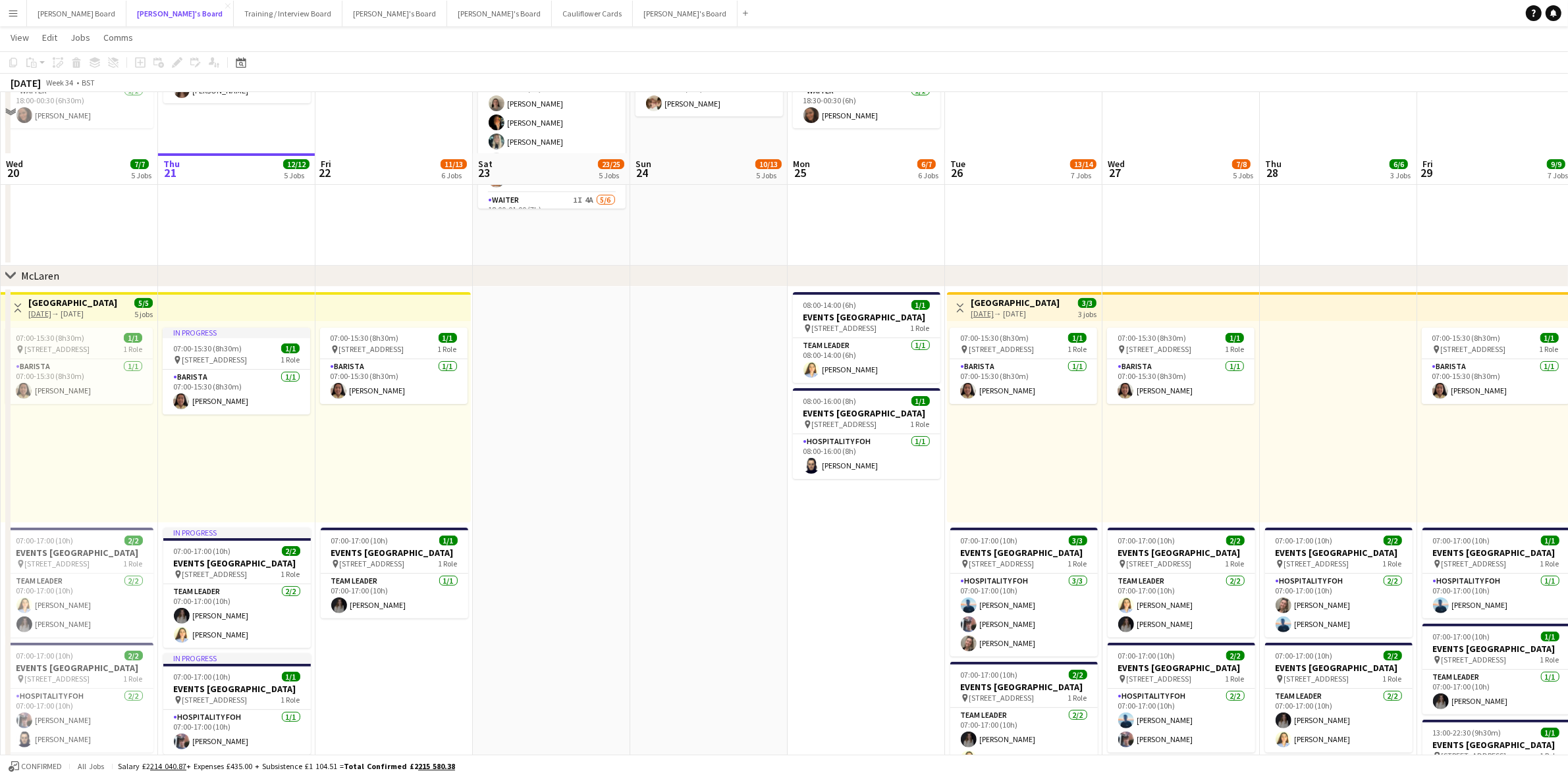
scroll to position [494, 0]
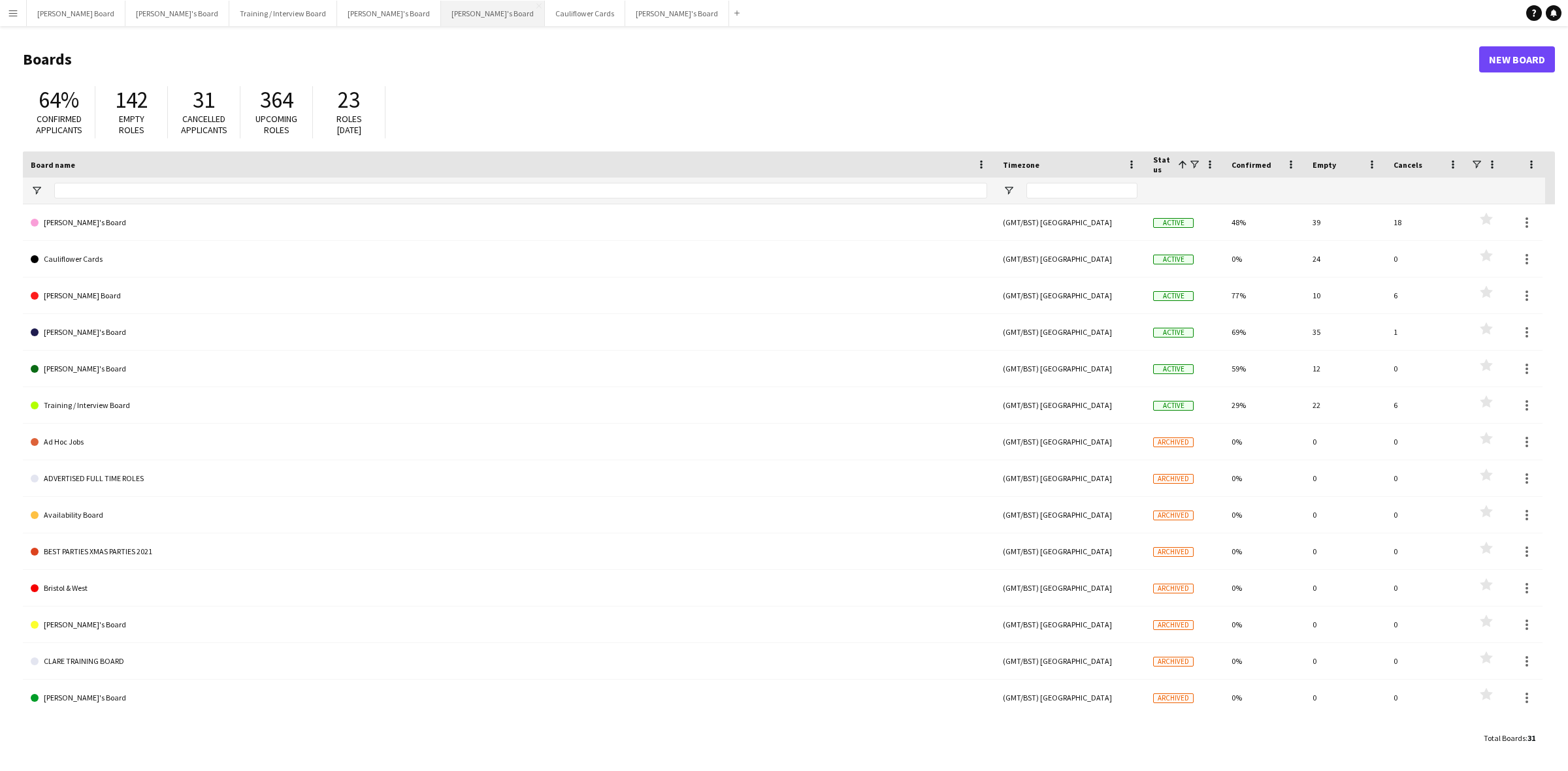
click at [441, 15] on button "[PERSON_NAME]'s Board Close" at bounding box center [493, 13] width 104 height 25
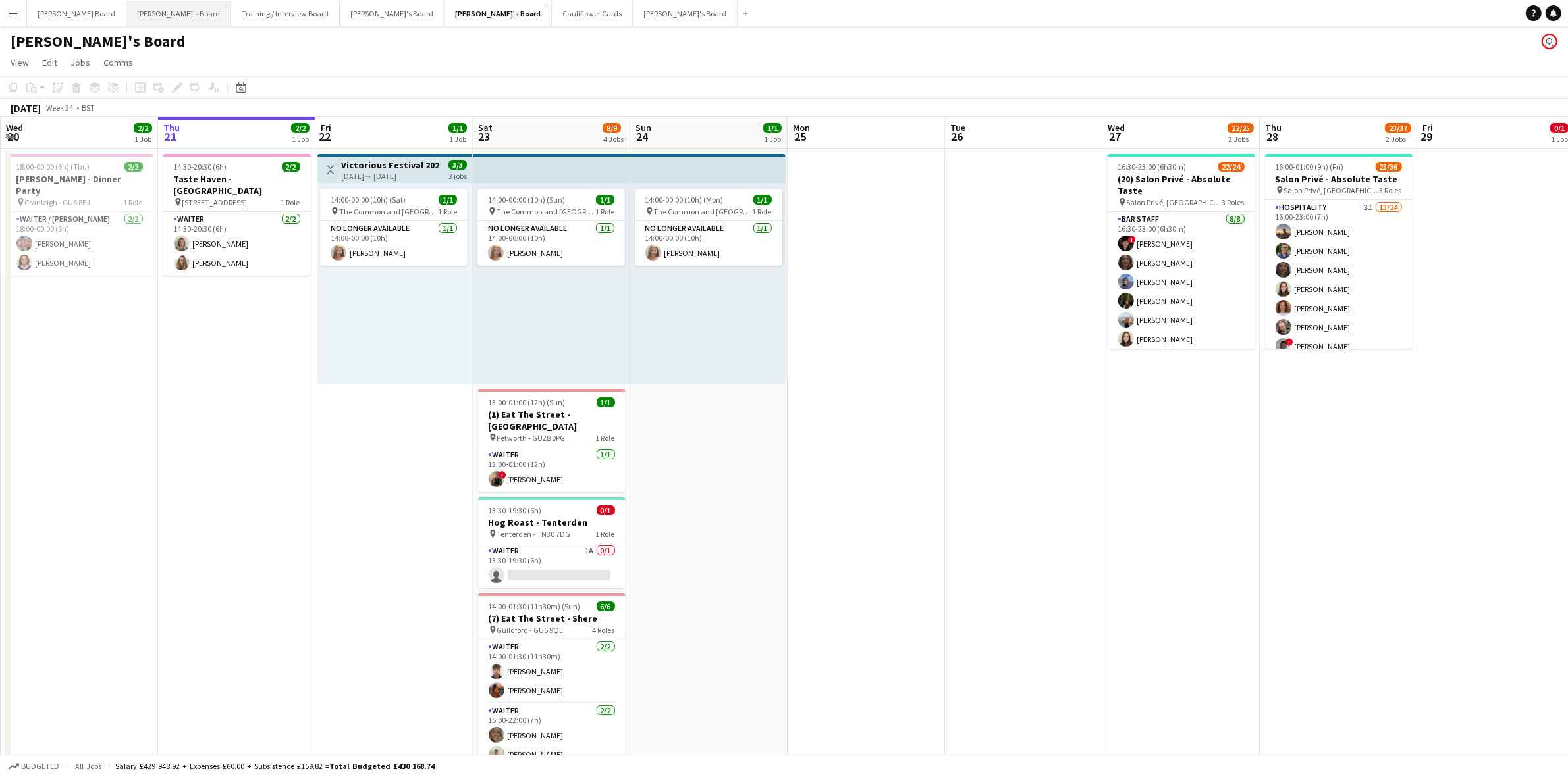
click at [127, 8] on button "[PERSON_NAME]'s Board Close" at bounding box center [178, 13] width 104 height 26
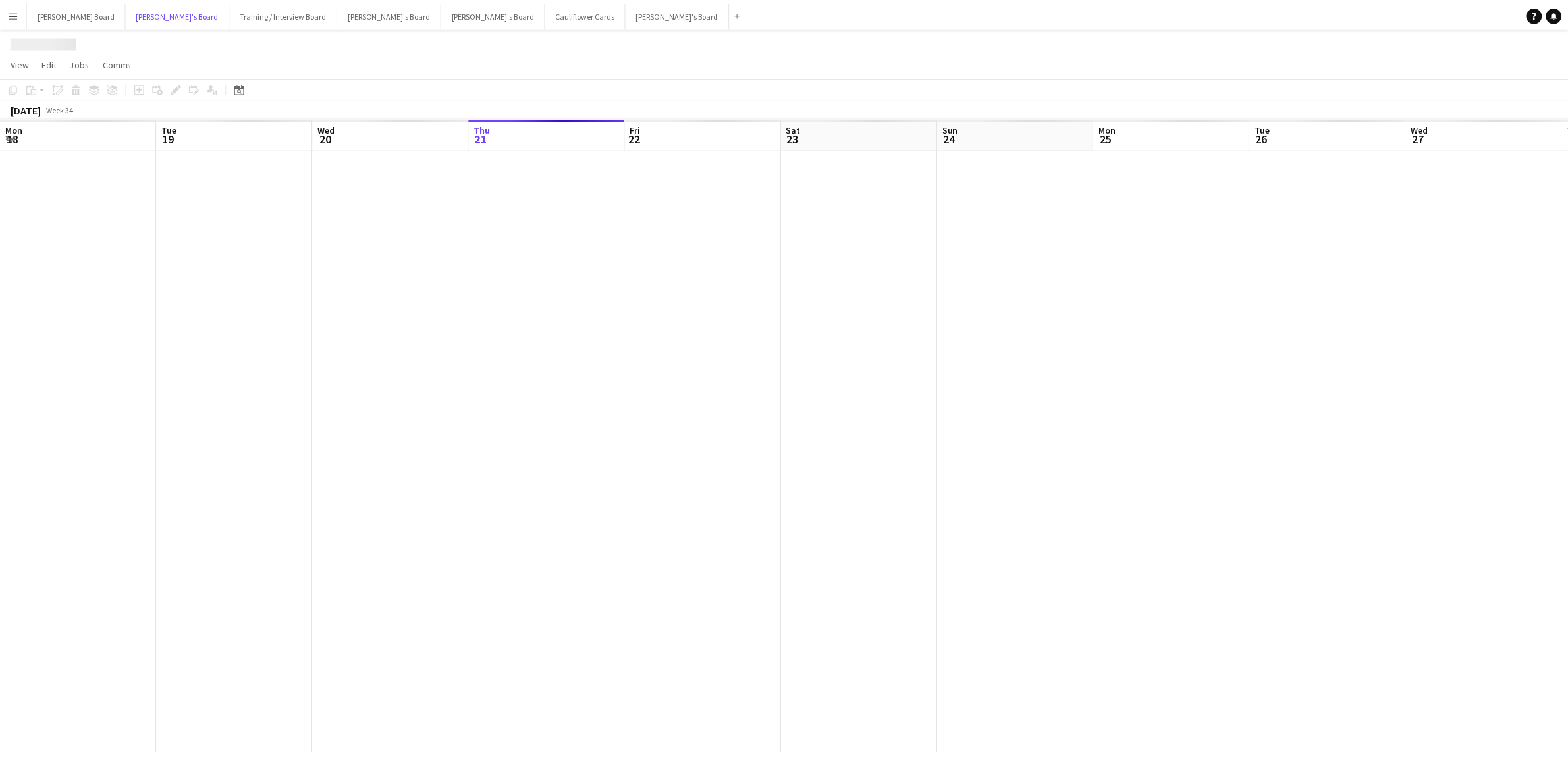
scroll to position [0, 314]
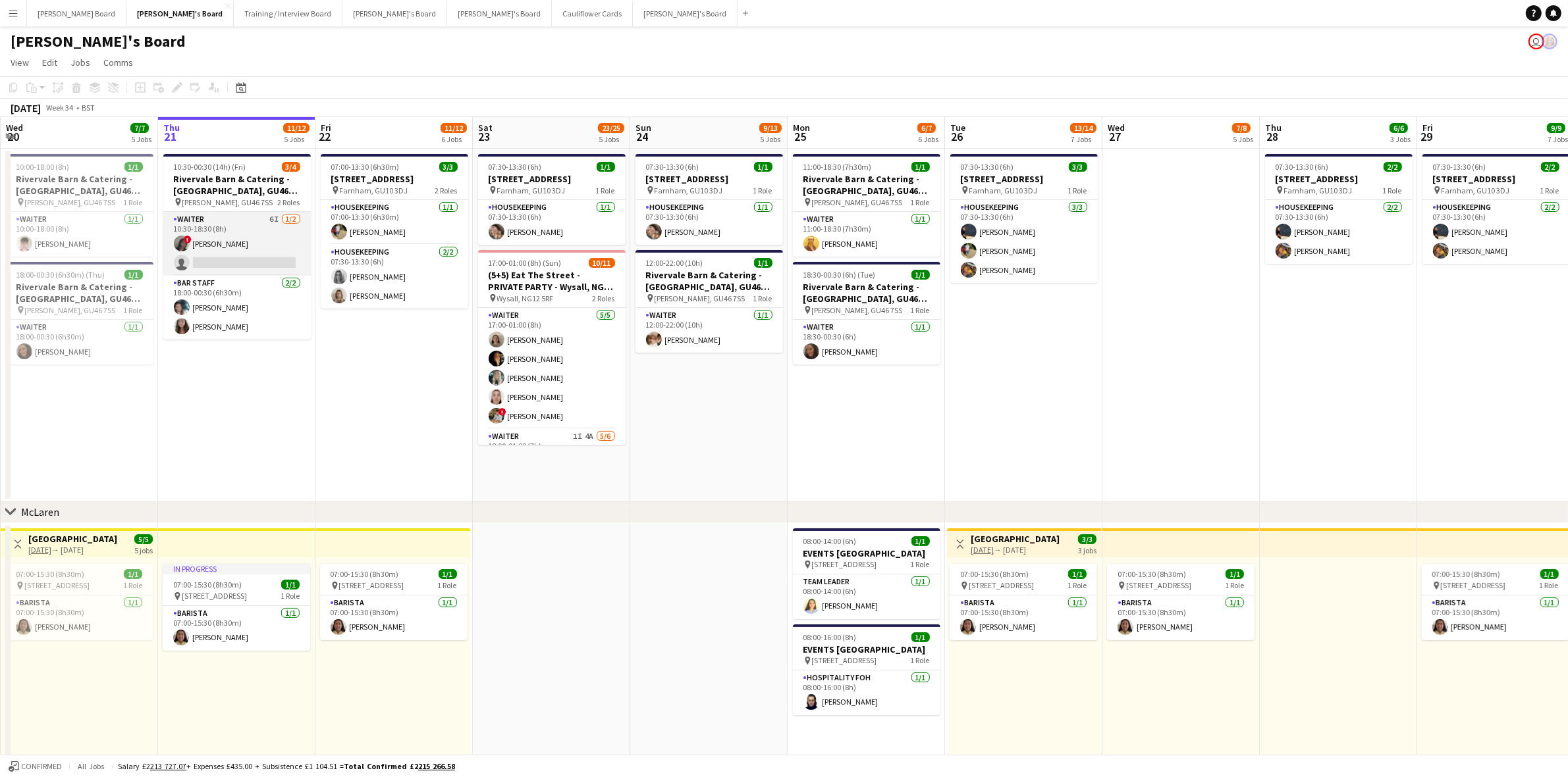
click at [270, 249] on app-card-role "Waiter 6I [DATE] 10:30-18:30 (8h) ! [PERSON_NAME] single-neutral-actions" at bounding box center [237, 244] width 147 height 64
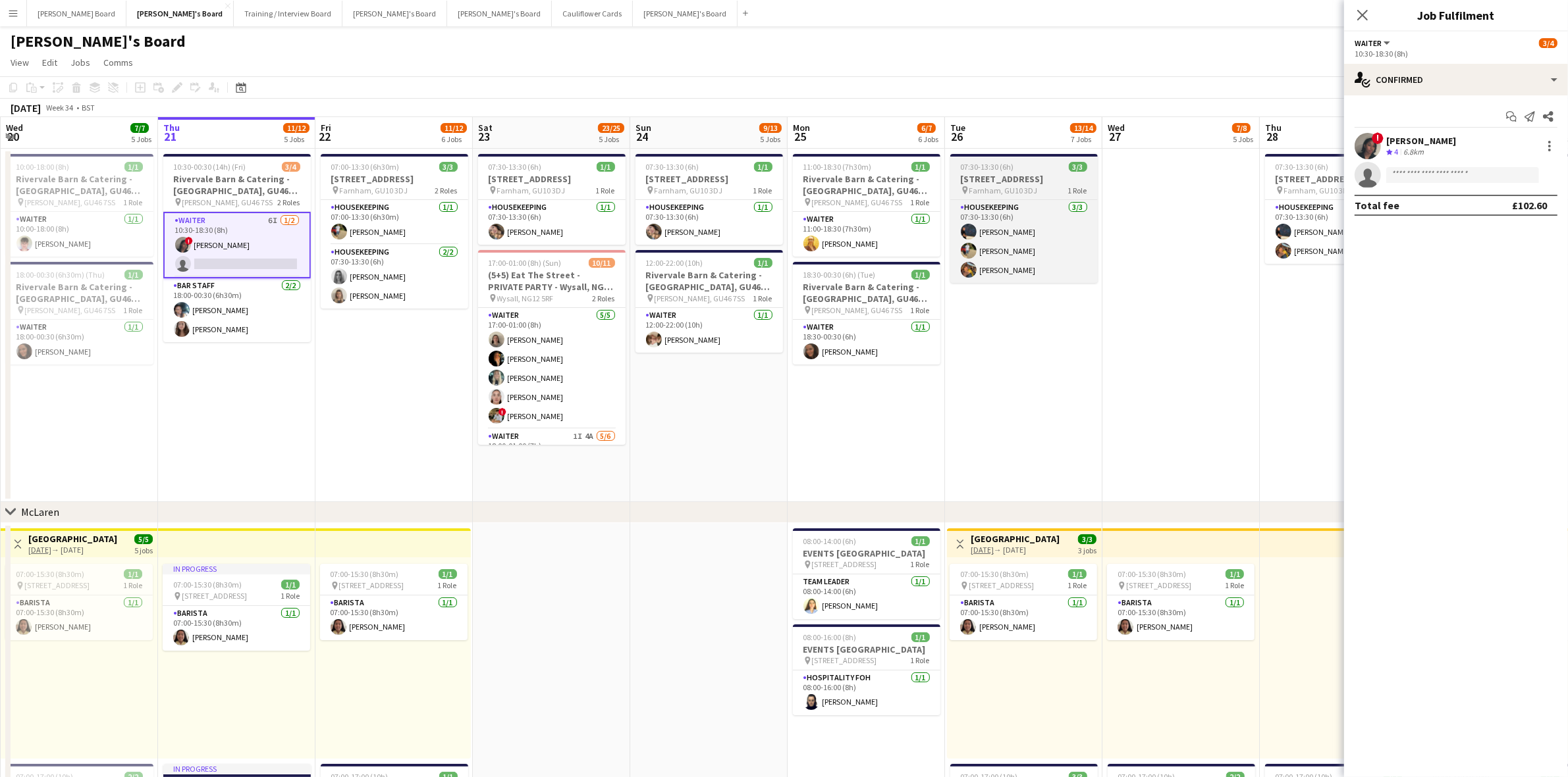
drag, startPoint x: 1423, startPoint y: 137, endPoint x: 1038, endPoint y: 162, distance: 385.8
click at [1423, 138] on div "[PERSON_NAME]" at bounding box center [1421, 140] width 70 height 12
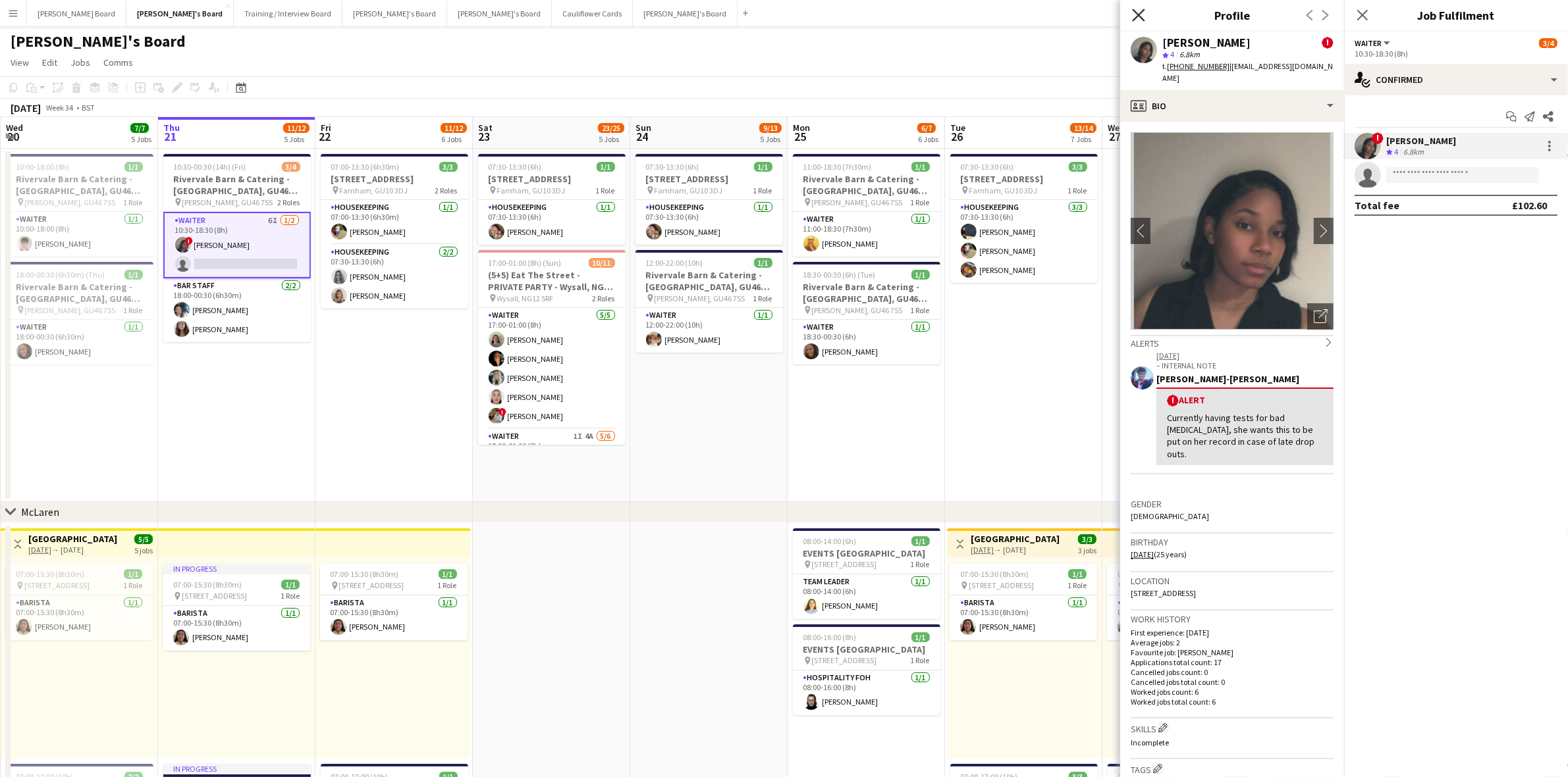
click at [1137, 10] on icon "Close pop-in" at bounding box center [1138, 15] width 12 height 12
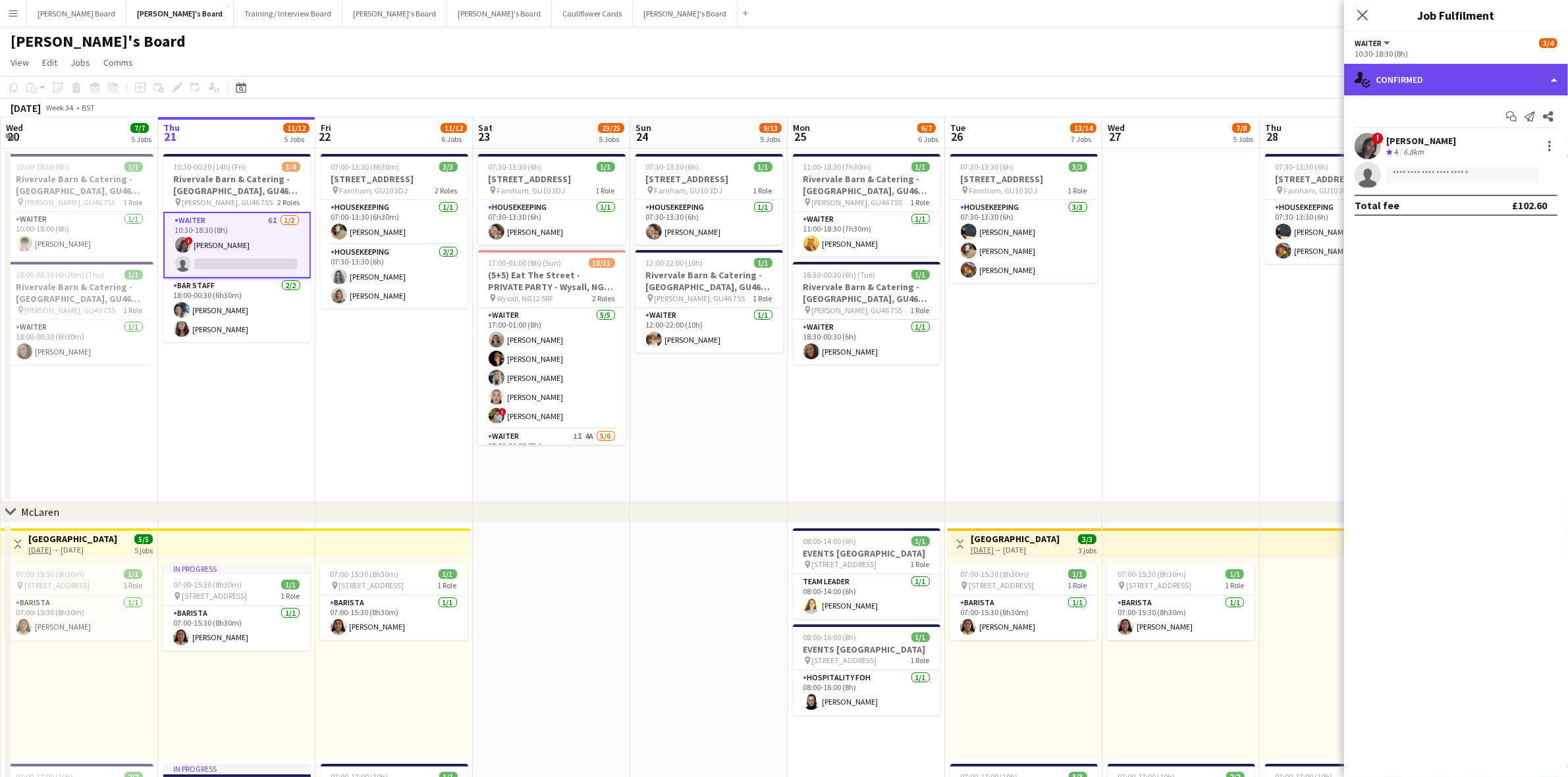
click at [1410, 71] on div "single-neutral-actions-check-2 Confirmed" at bounding box center [1456, 79] width 224 height 32
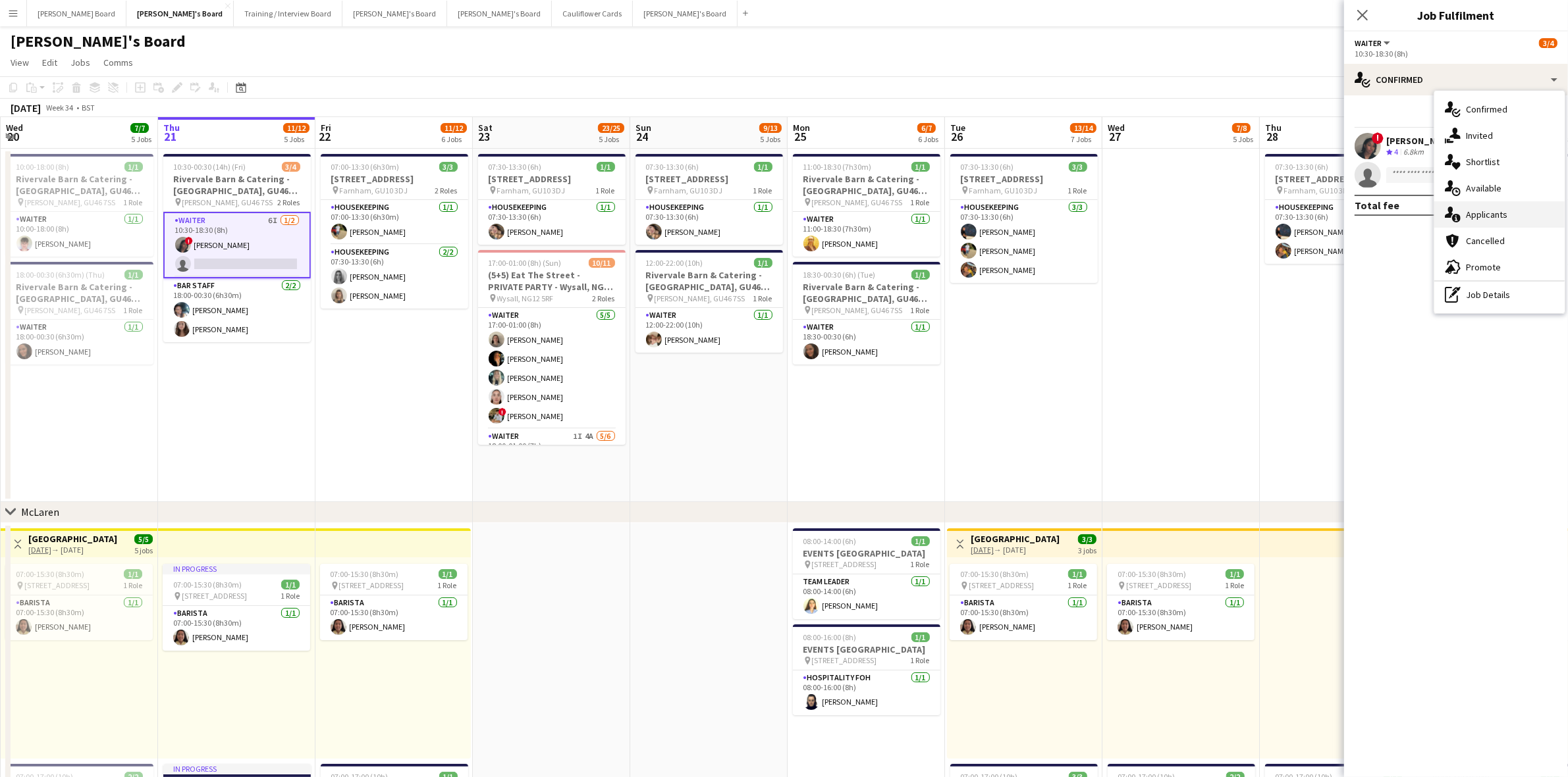
click at [1491, 224] on div "single-neutral-actions-information Applicants" at bounding box center [1499, 214] width 130 height 26
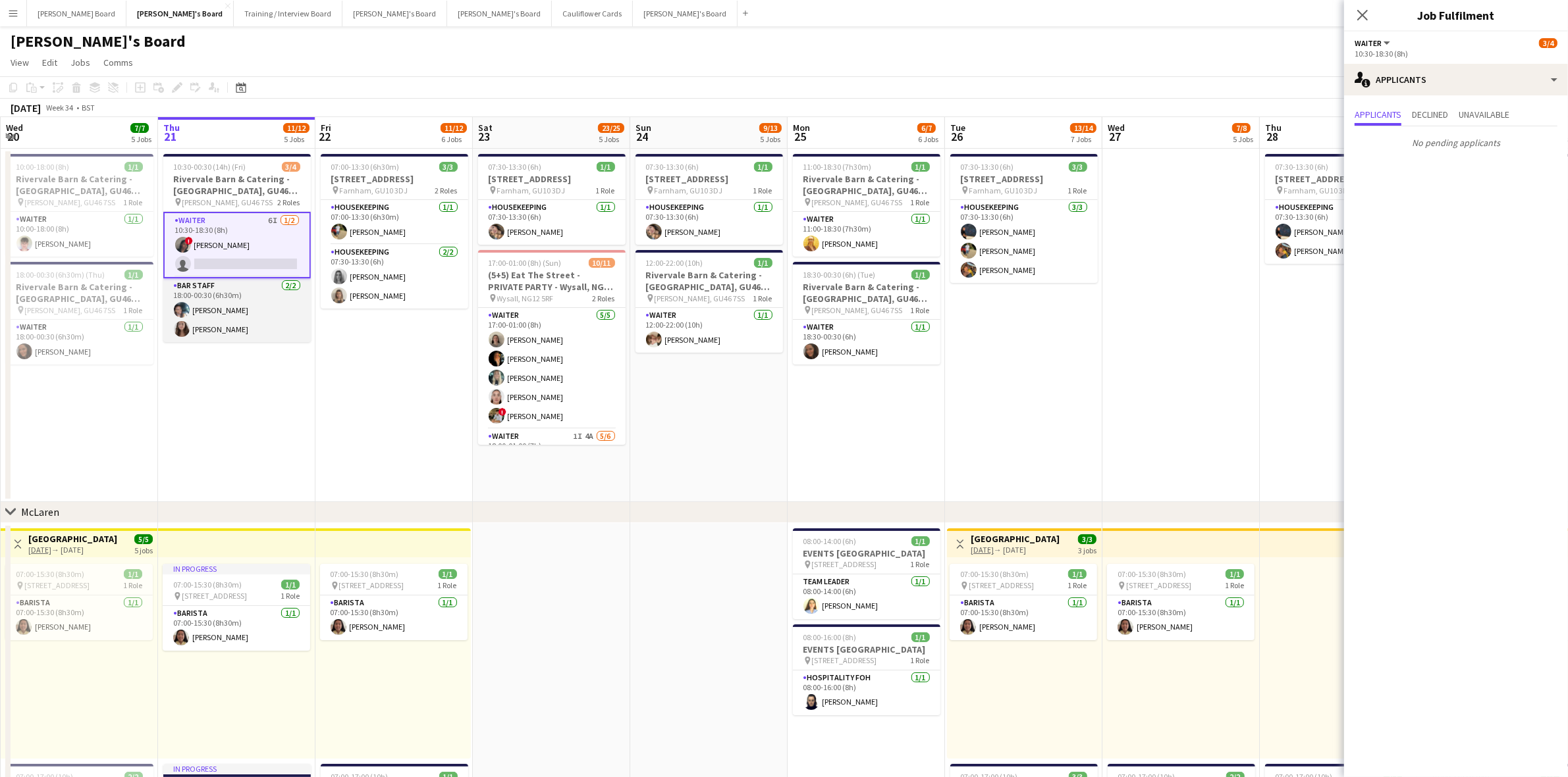
click at [252, 321] on app-card-role "BAR STAFF [DATE] 18:00-00:30 (6h30m) [PERSON_NAME] [PERSON_NAME]" at bounding box center [237, 310] width 147 height 64
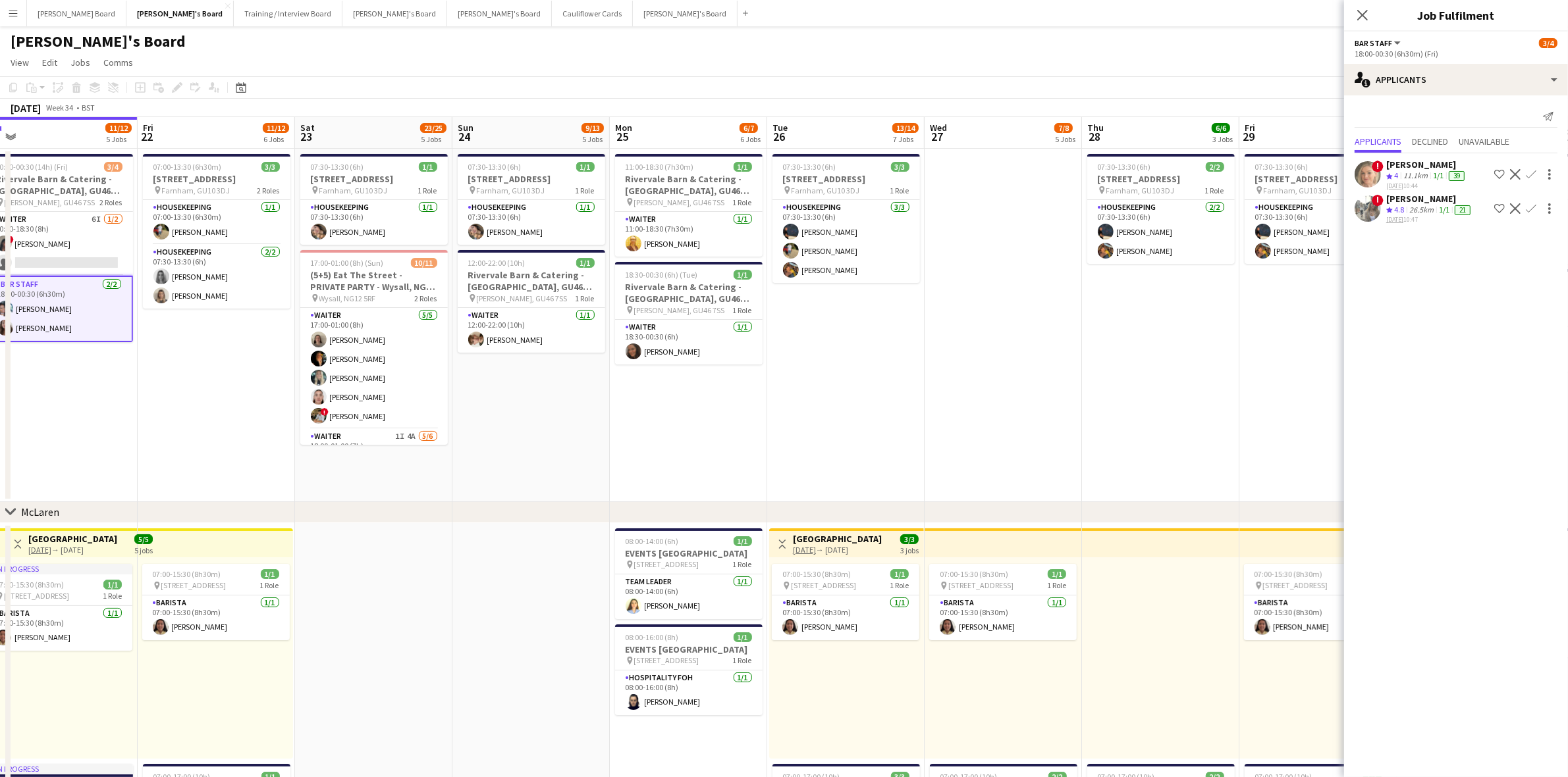
scroll to position [0, 492]
drag, startPoint x: 380, startPoint y: 420, endPoint x: 201, endPoint y: 418, distance: 179.0
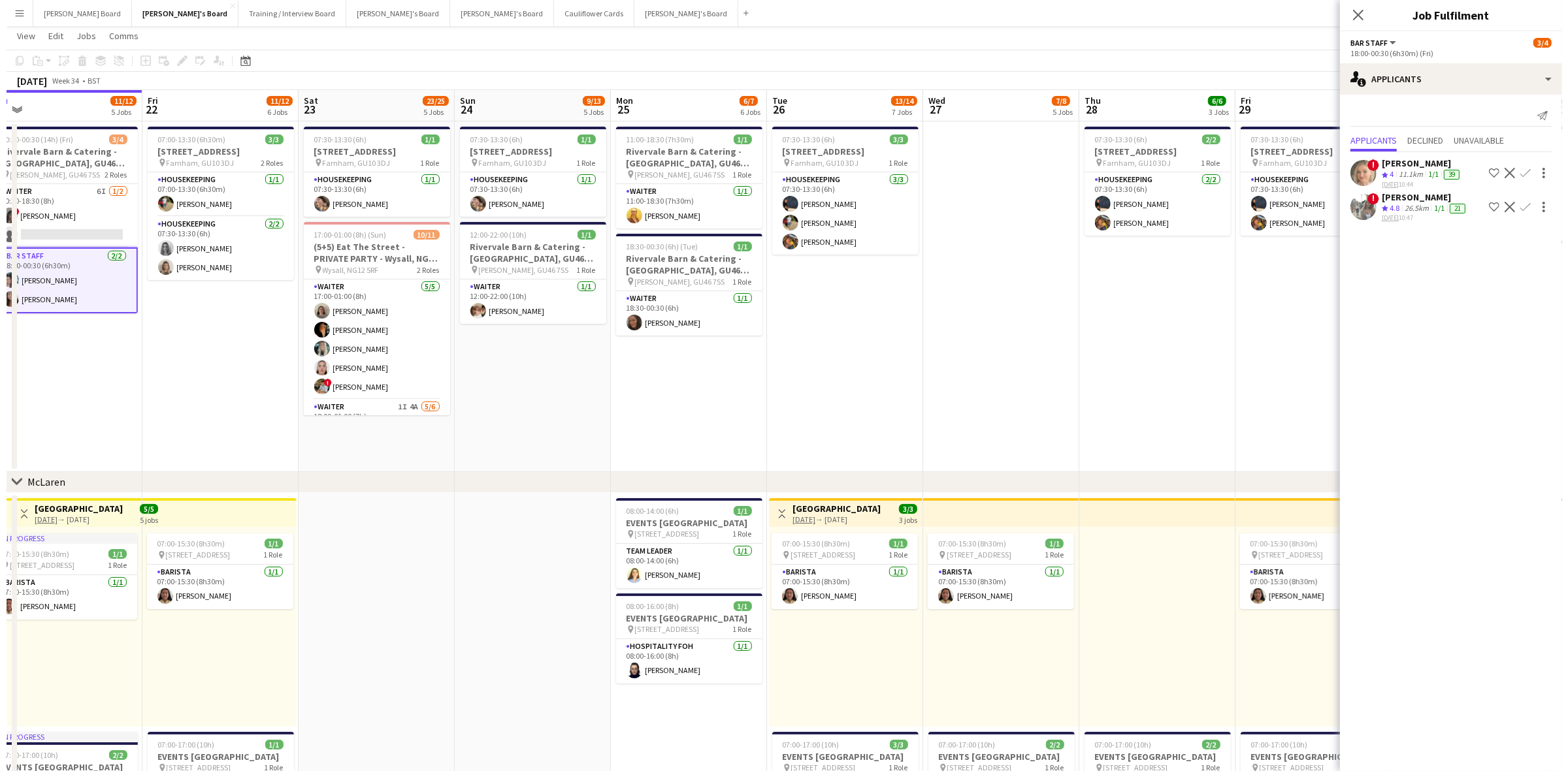
scroll to position [0, 0]
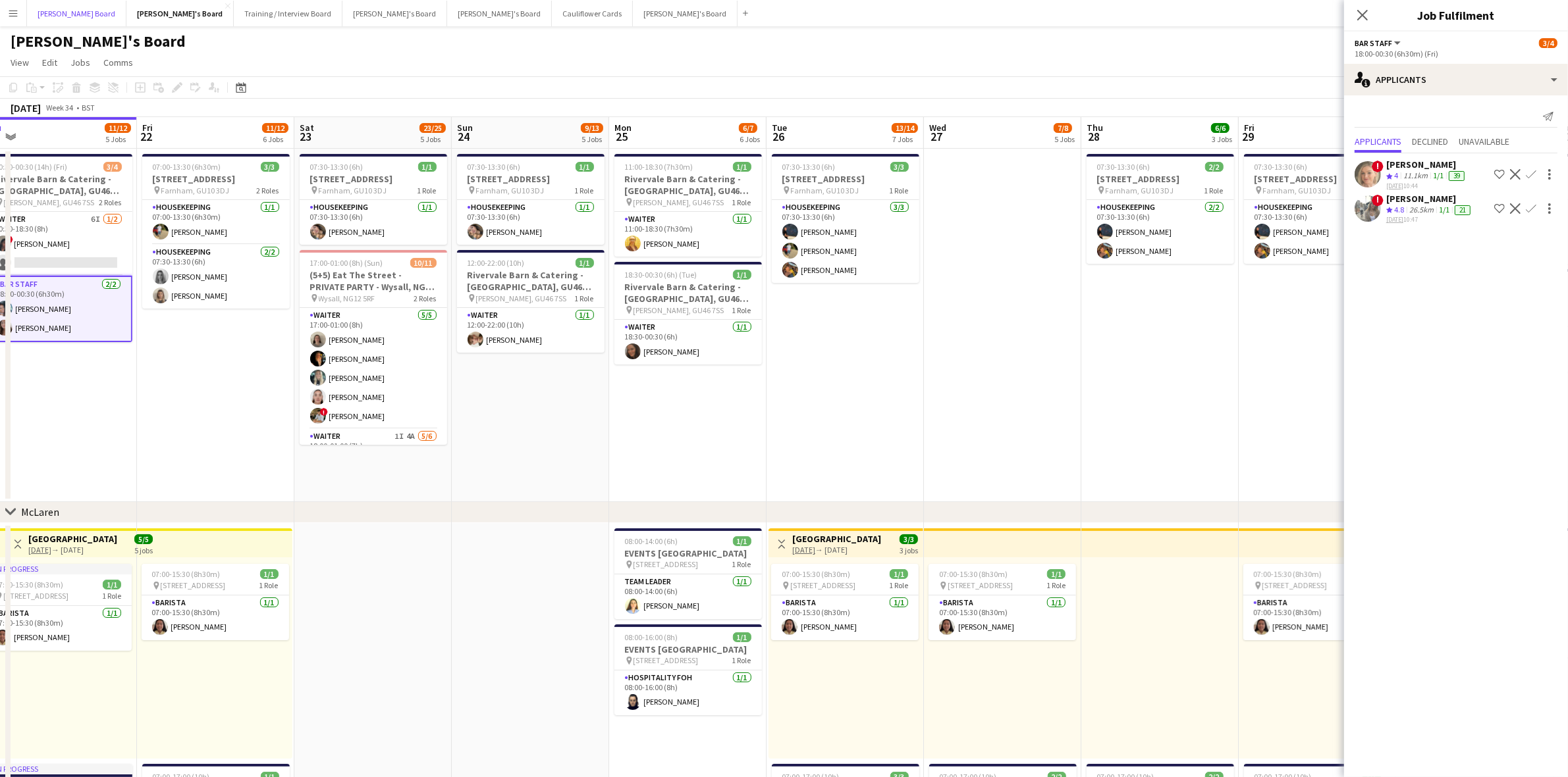
drag, startPoint x: 43, startPoint y: 12, endPoint x: 11, endPoint y: 14, distance: 32.1
click at [44, 12] on button "[PERSON_NAME] Board Close" at bounding box center [77, 13] width 100 height 26
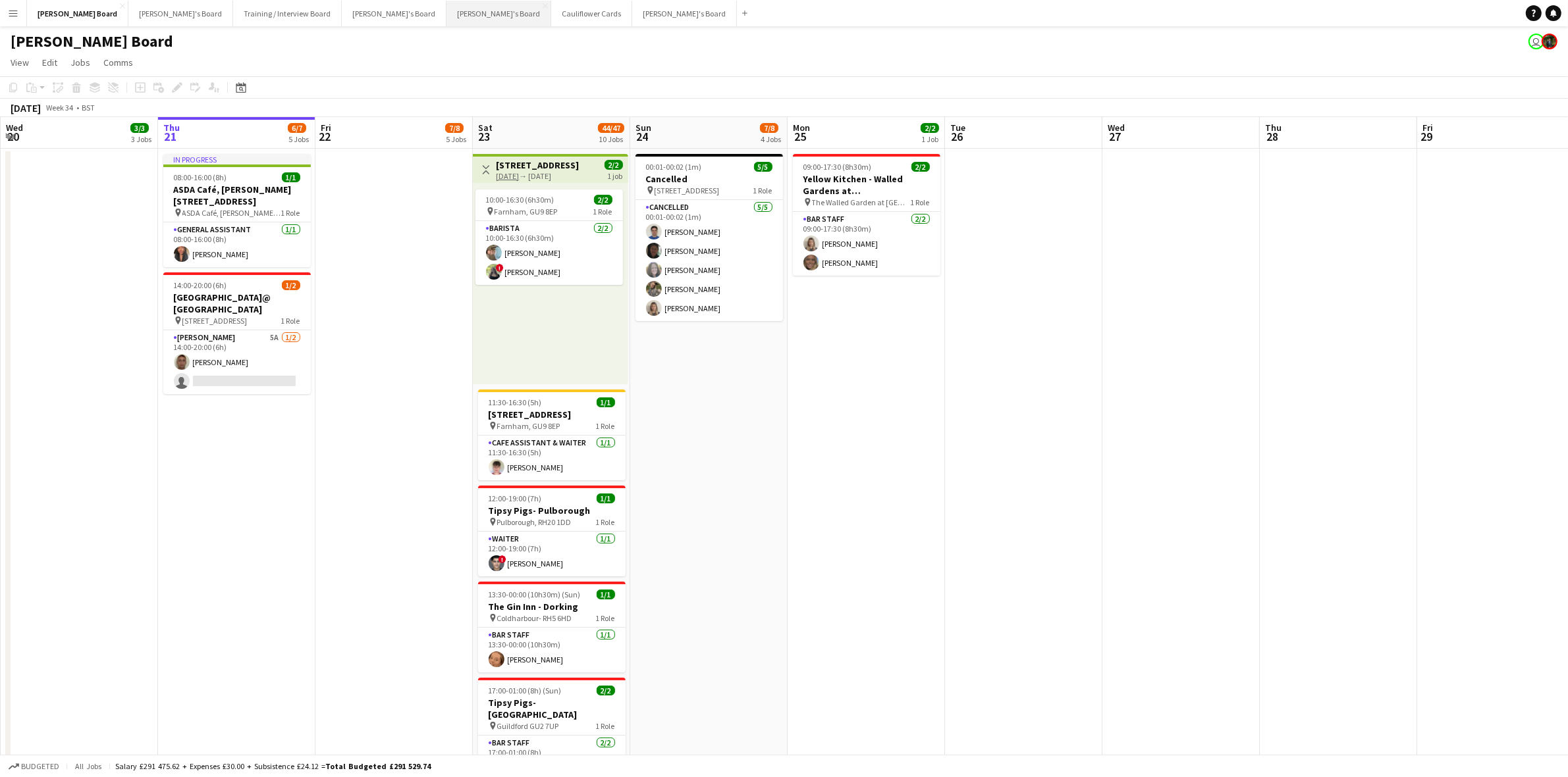
click at [446, 4] on button "[PERSON_NAME]'s Board Close" at bounding box center [498, 13] width 104 height 26
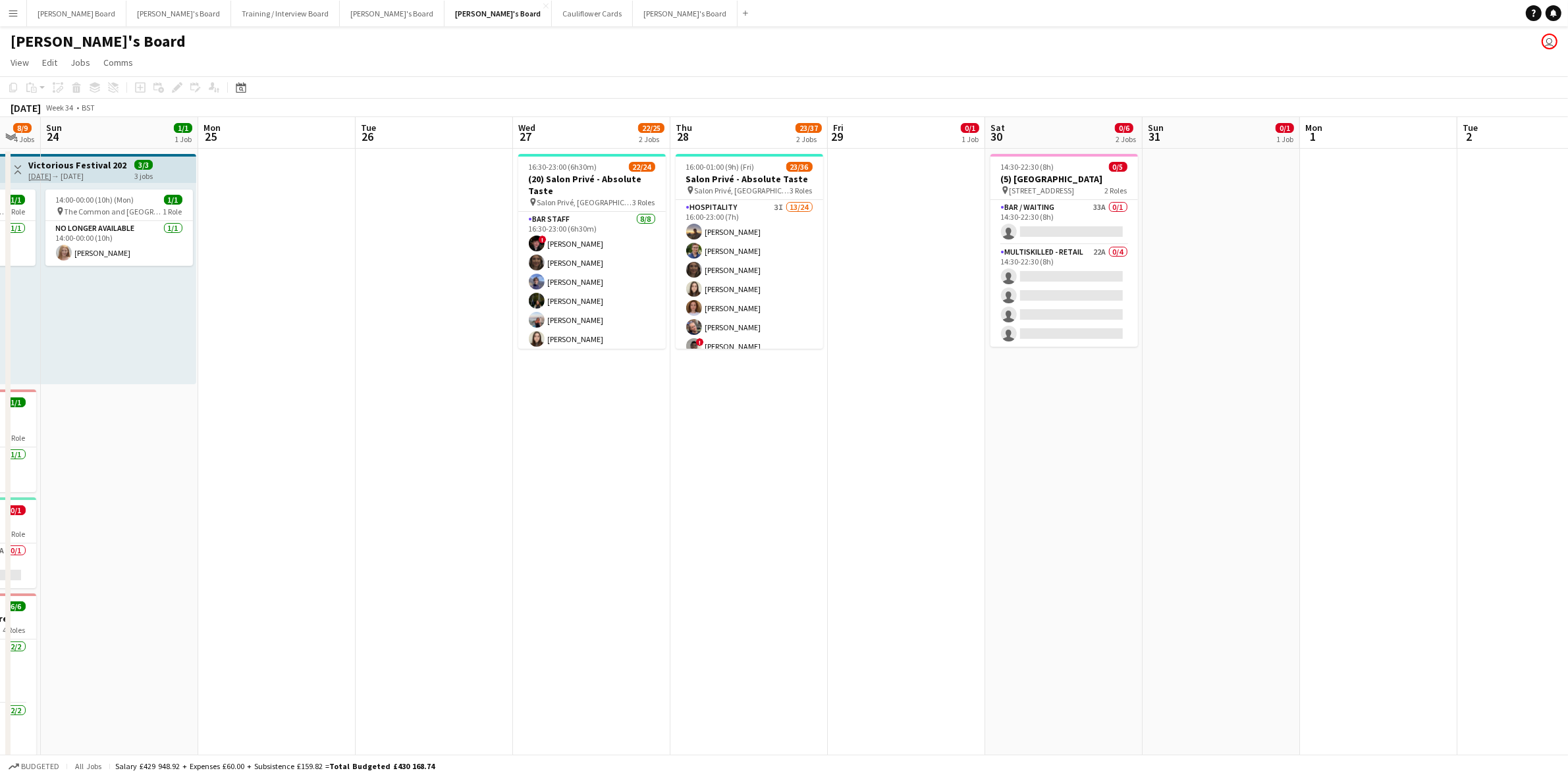
scroll to position [0, 463]
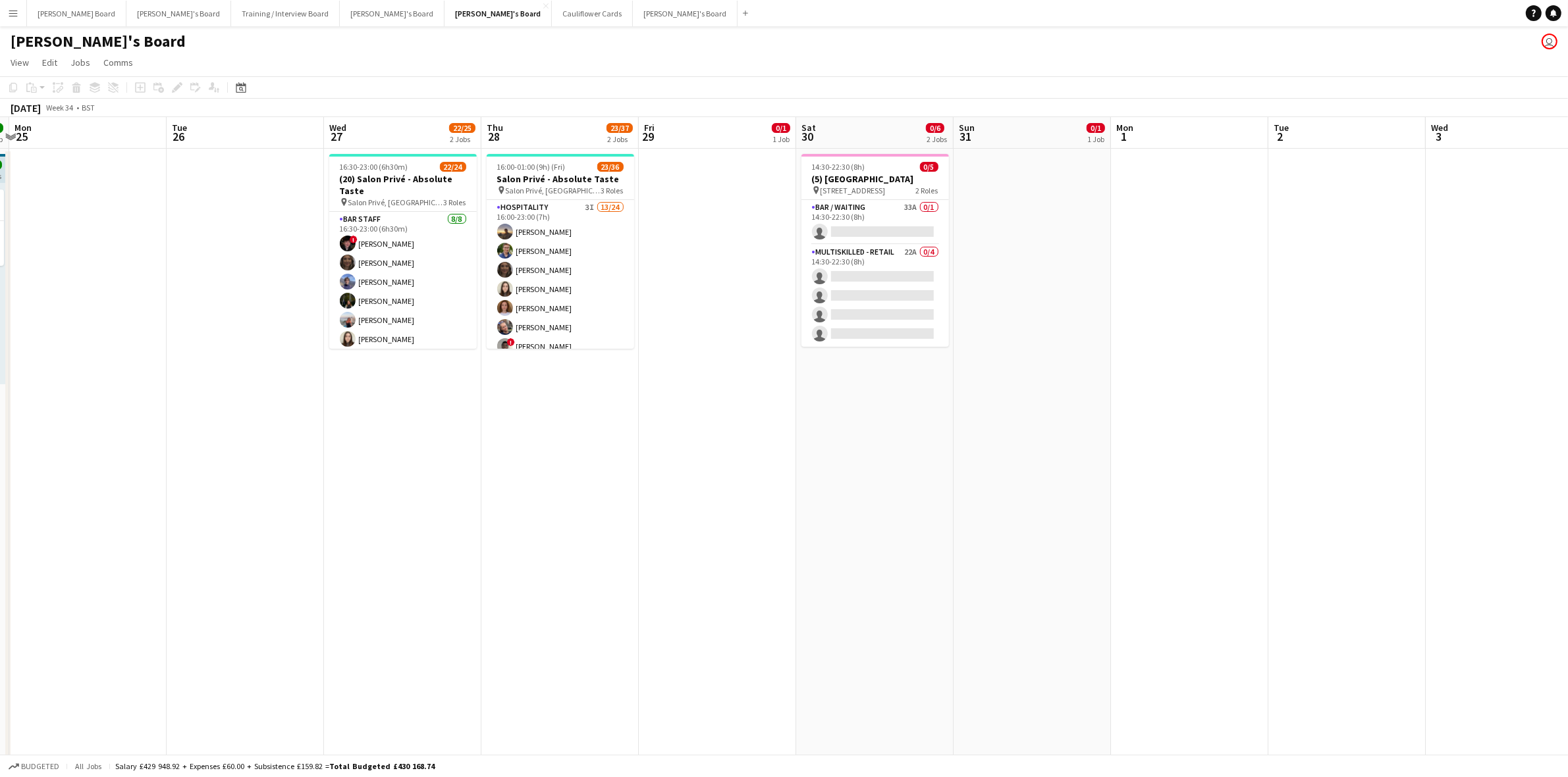
drag, startPoint x: 1129, startPoint y: 527, endPoint x: 351, endPoint y: 577, distance: 779.6
click at [351, 577] on app-calendar-viewport "Fri 22 1/1 1 Job Sat 23 8/9 4 Jobs Sun 24 1/1 1 Job Mon 25 Tue 26 Wed 27 22/25 …" at bounding box center [784, 642] width 1568 height 1049
click at [560, 217] on app-card-role "Hospitality 3I 13/24 16:00-23:00 (7h) [PERSON_NAME] [PERSON_NAME] [PERSON_NAME]…" at bounding box center [560, 30] width 147 height 484
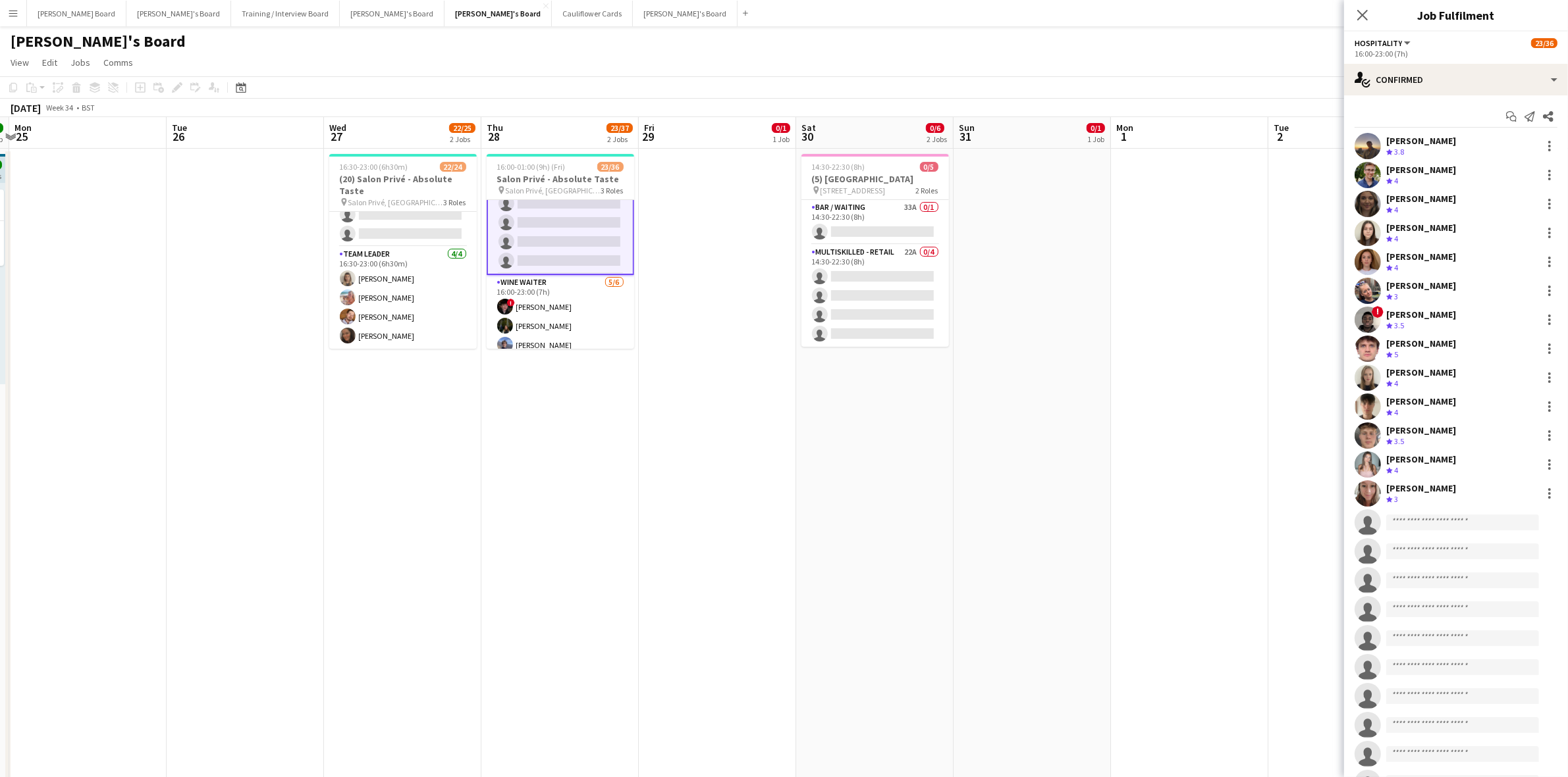
scroll to position [412, 0]
drag, startPoint x: 1426, startPoint y: 87, endPoint x: 1428, endPoint y: 93, distance: 6.3
click at [1426, 87] on div "single-neutral-actions-check-2 Confirmed" at bounding box center [1456, 79] width 224 height 32
click at [1478, 214] on div "single-neutral-actions-information Applicants" at bounding box center [1499, 214] width 130 height 26
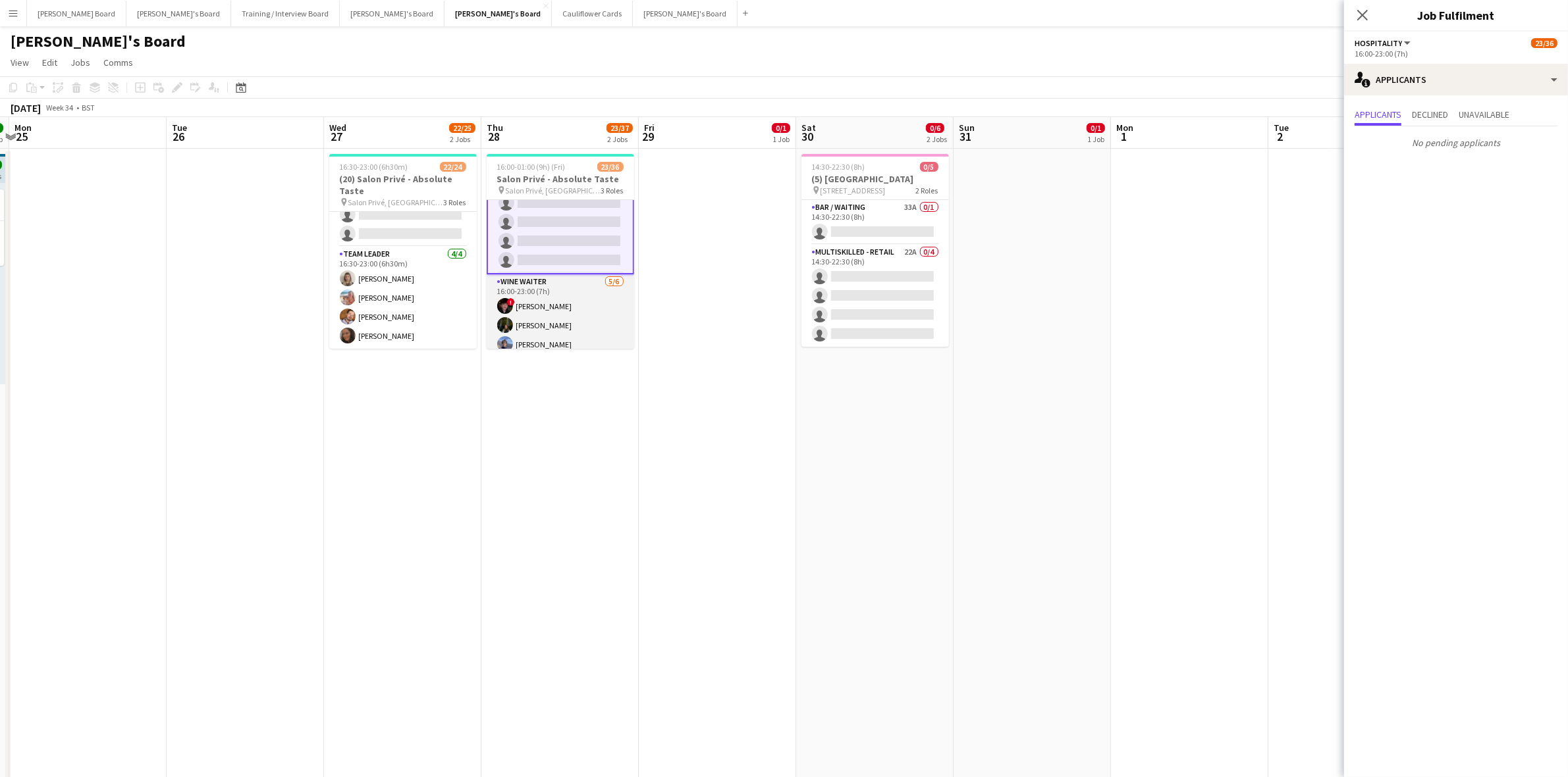
click at [560, 310] on app-card-role "WINE WAITER [DATE] 16:00-23:00 (7h) ! [PERSON_NAME] [PERSON_NAME] [PERSON_NAME]…" at bounding box center [560, 344] width 147 height 140
click at [533, 209] on app-card-role "Hospitality 3I 13/24 16:00-23:00 (7h) [PERSON_NAME] [PERSON_NAME] [PERSON_NAME]…" at bounding box center [560, 30] width 147 height 484
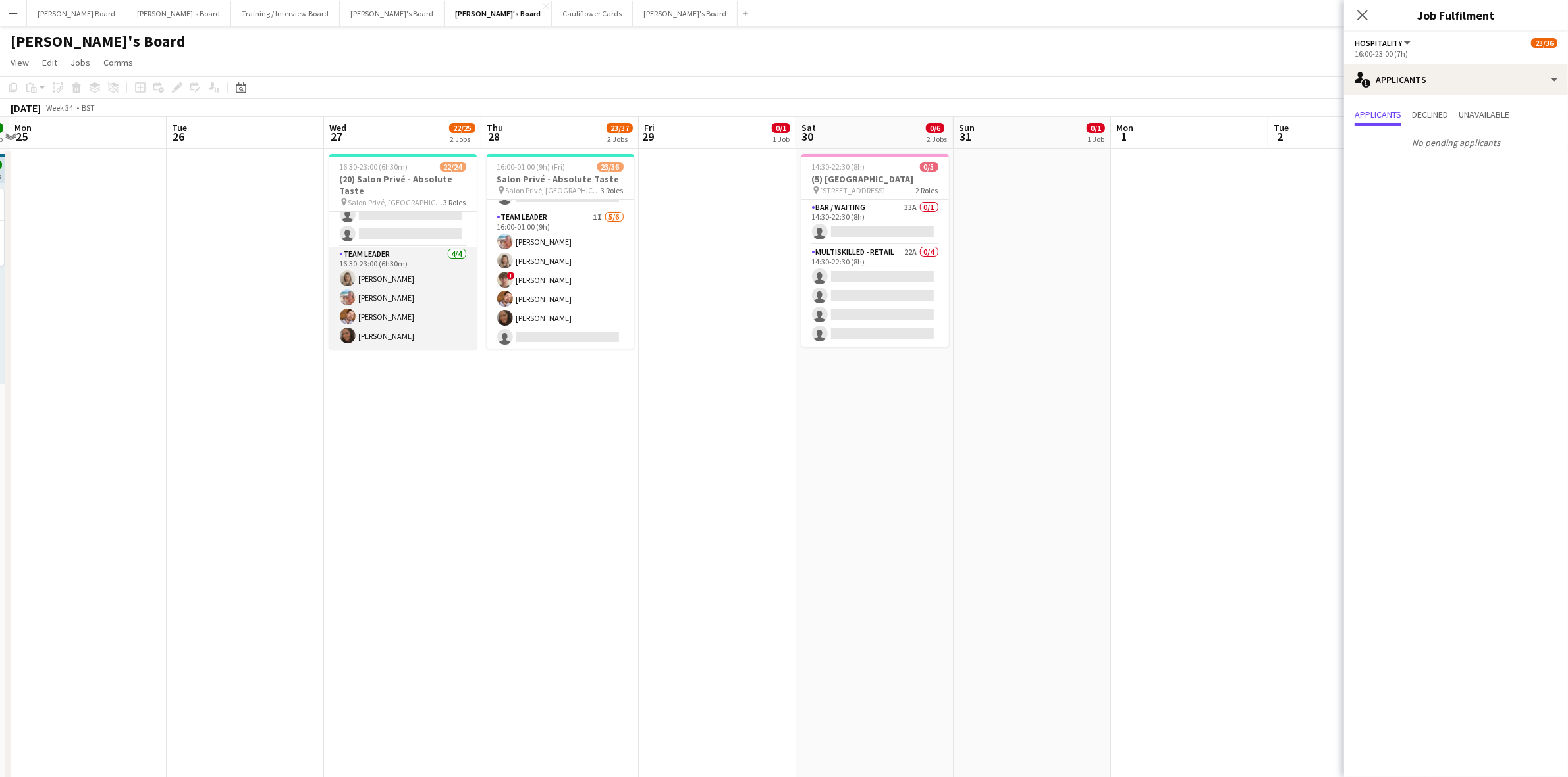
scroll to position [317, 0]
click at [418, 265] on app-card-role "Hospitality 2I 5A [DATE] 16:30-23:00 (6h30m) [PERSON_NAME] [PERSON_NAME] [PERSO…" at bounding box center [403, 201] width 147 height 254
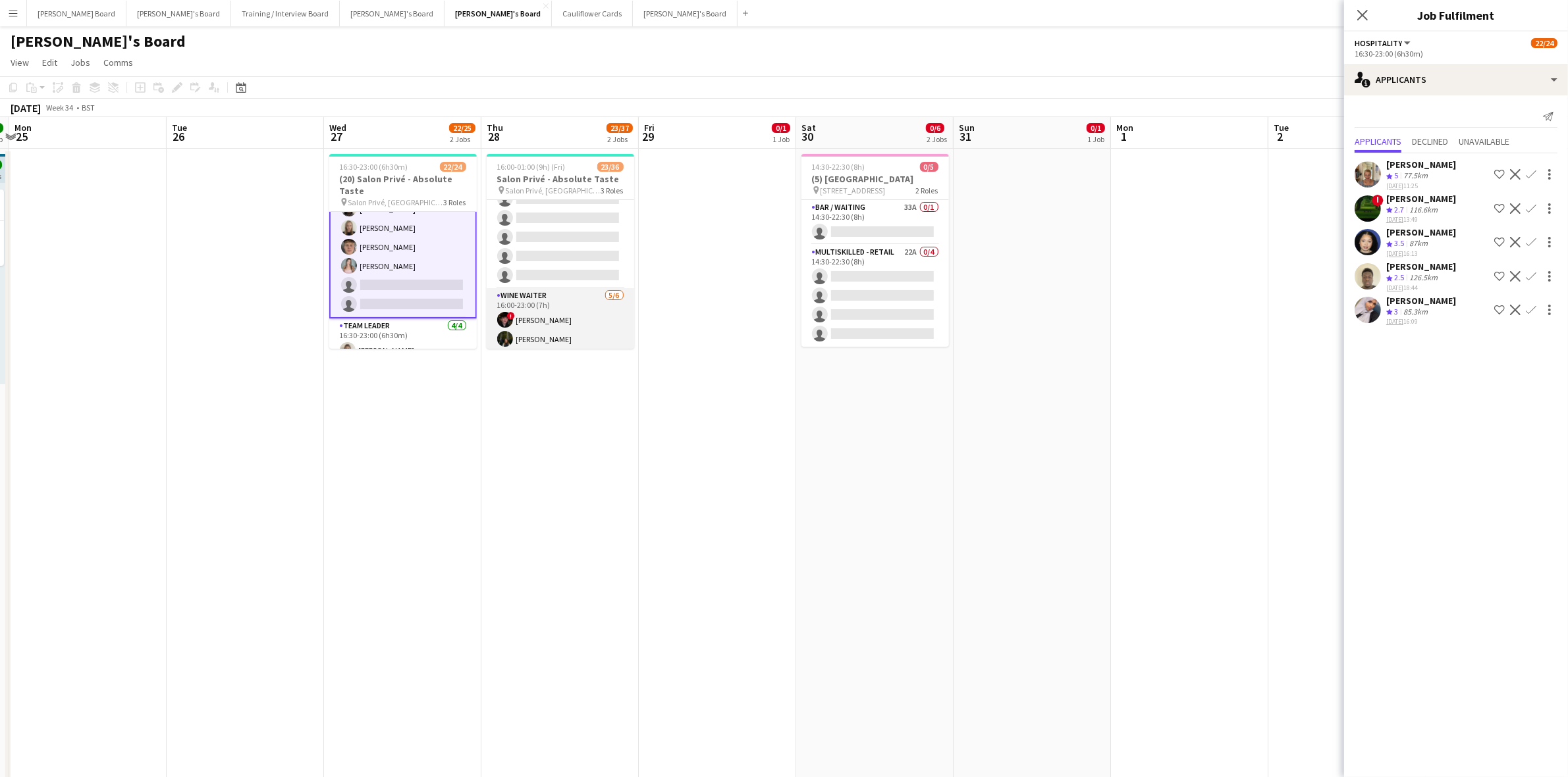
scroll to position [368, 0]
click at [573, 285] on app-card-role "Hospitality 3I 13/24 16:00-23:00 (7h) [PERSON_NAME] [PERSON_NAME] [PERSON_NAME]…" at bounding box center [560, 73] width 147 height 484
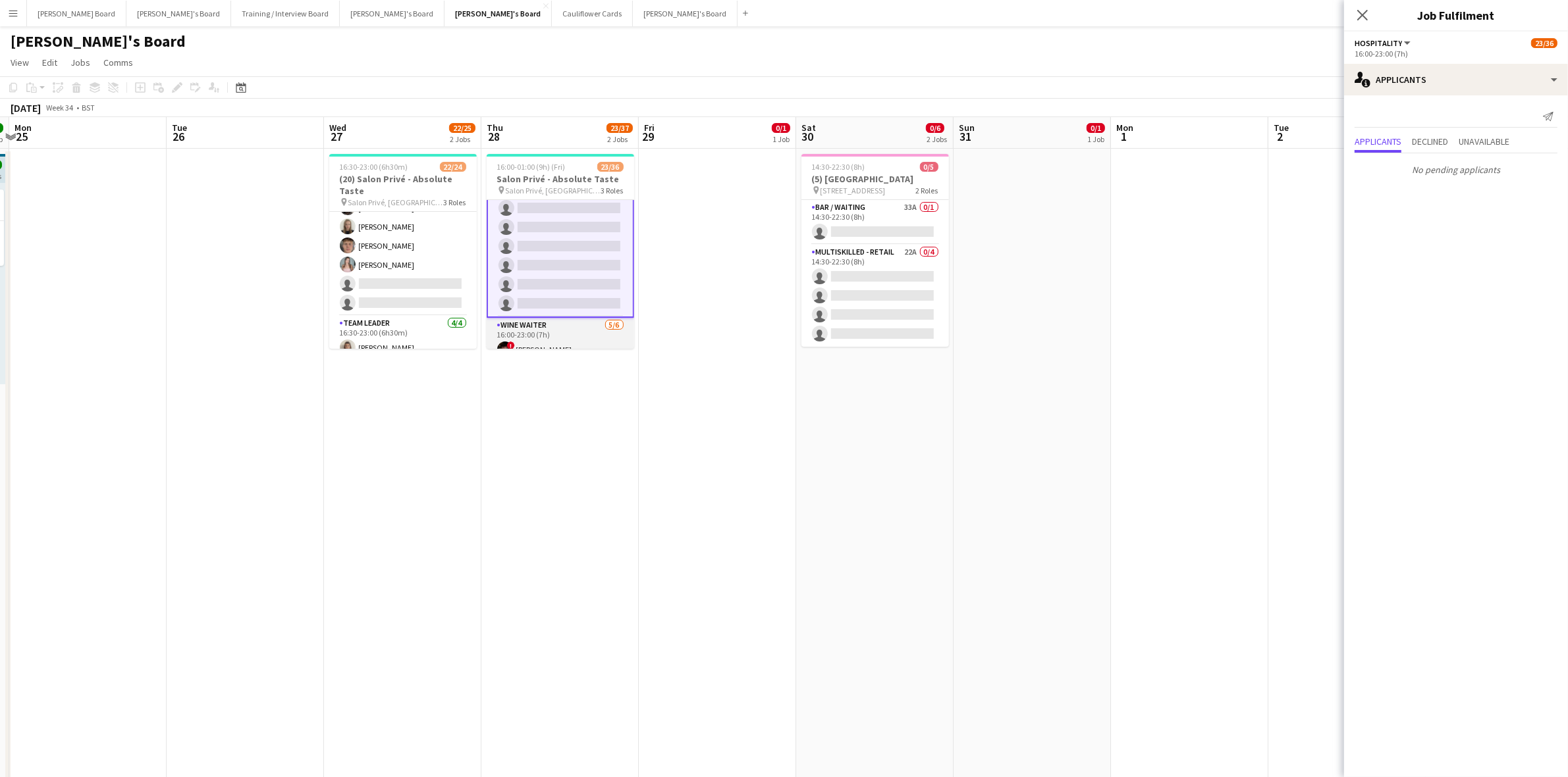
scroll to position [369, 0]
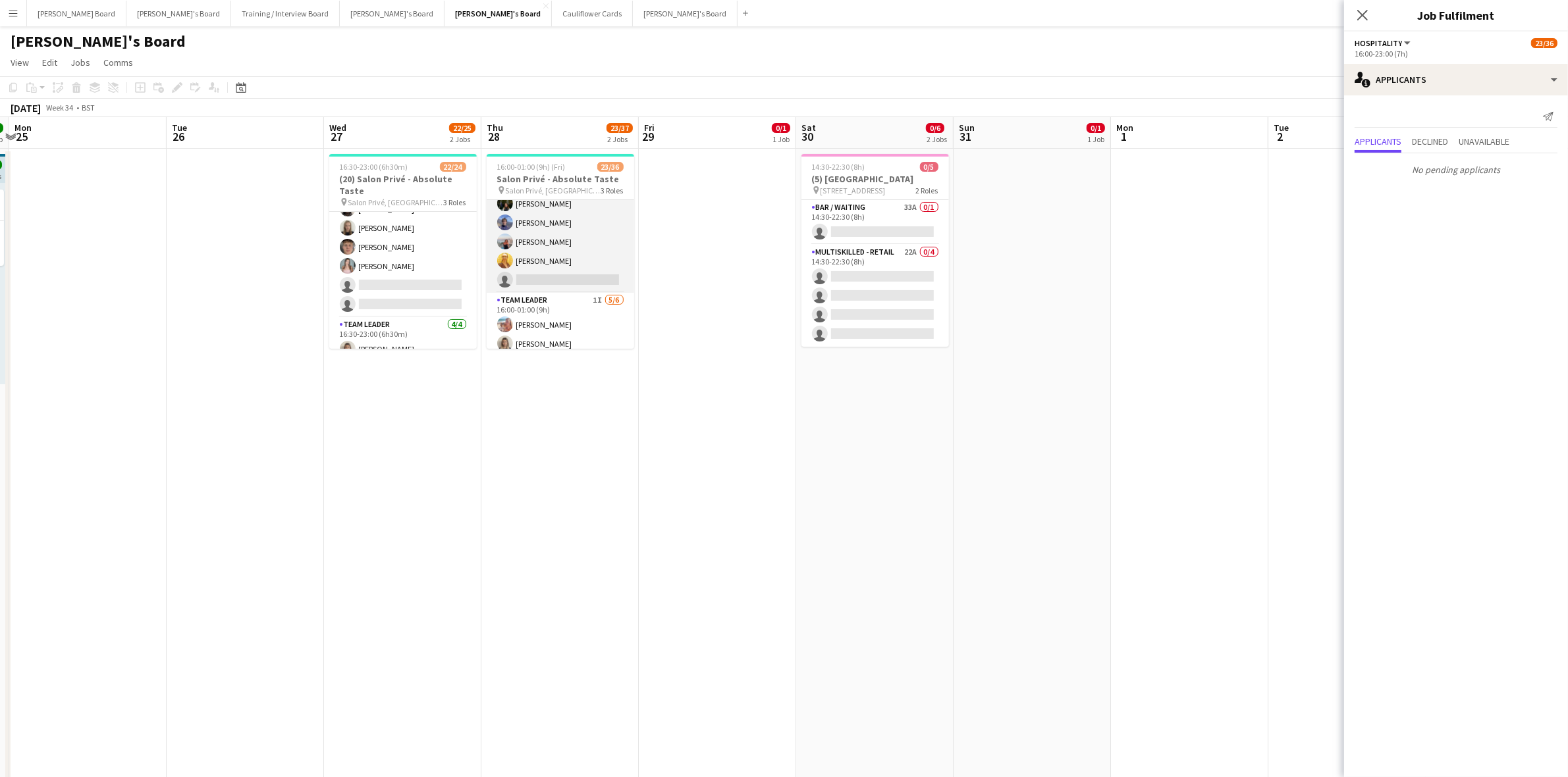
click at [570, 271] on app-card-role "WINE WAITER [DATE] 16:00-23:00 (7h) ! [PERSON_NAME] [PERSON_NAME] [PERSON_NAME]…" at bounding box center [560, 223] width 147 height 140
click at [570, 280] on app-card-role "TEAM LEADER 1I [DATE] 16:00-01:00 (9h) [PERSON_NAME] [PERSON_NAME] ! [PERSON_NA…" at bounding box center [560, 280] width 147 height 140
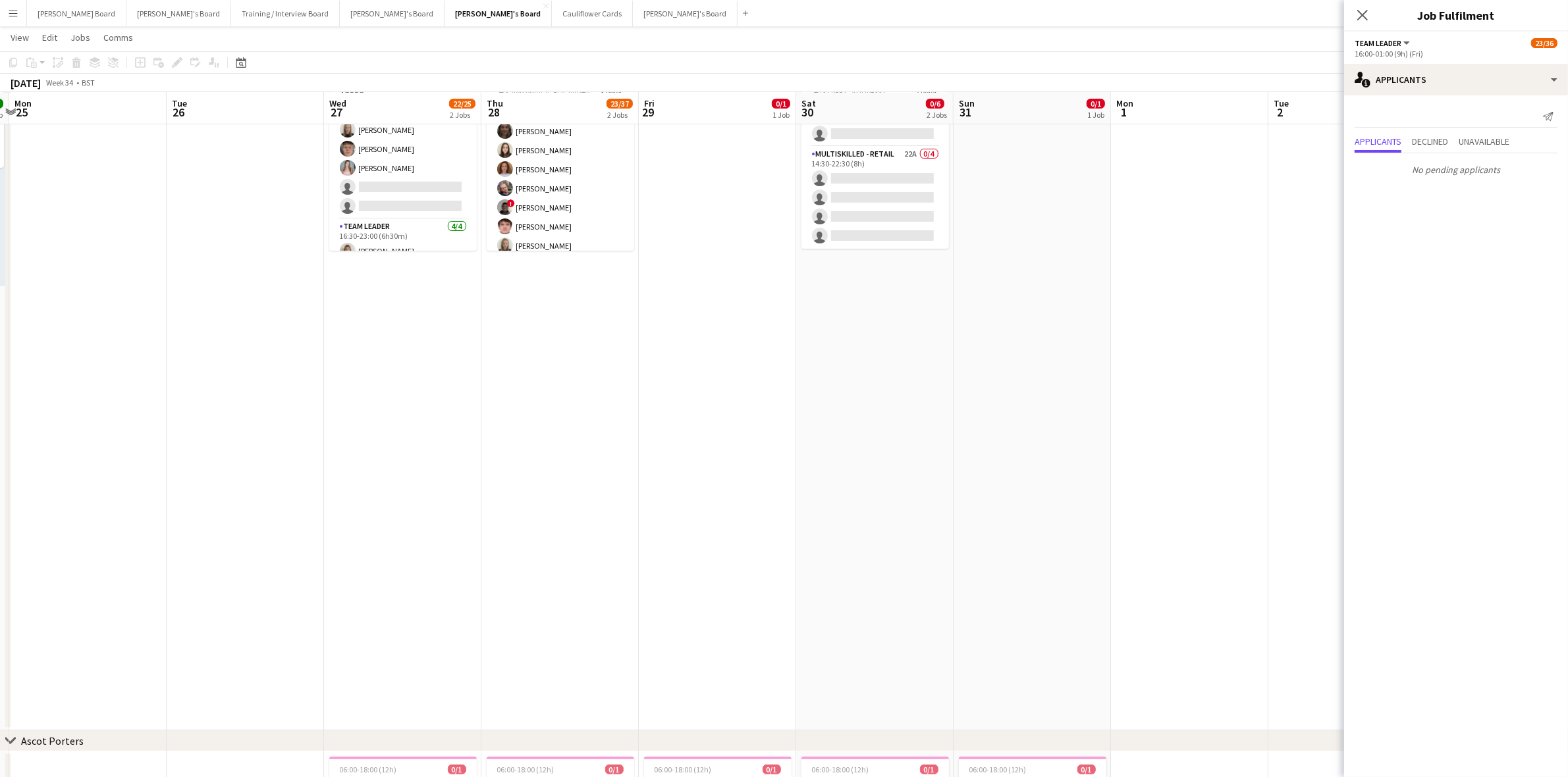
scroll to position [0, 0]
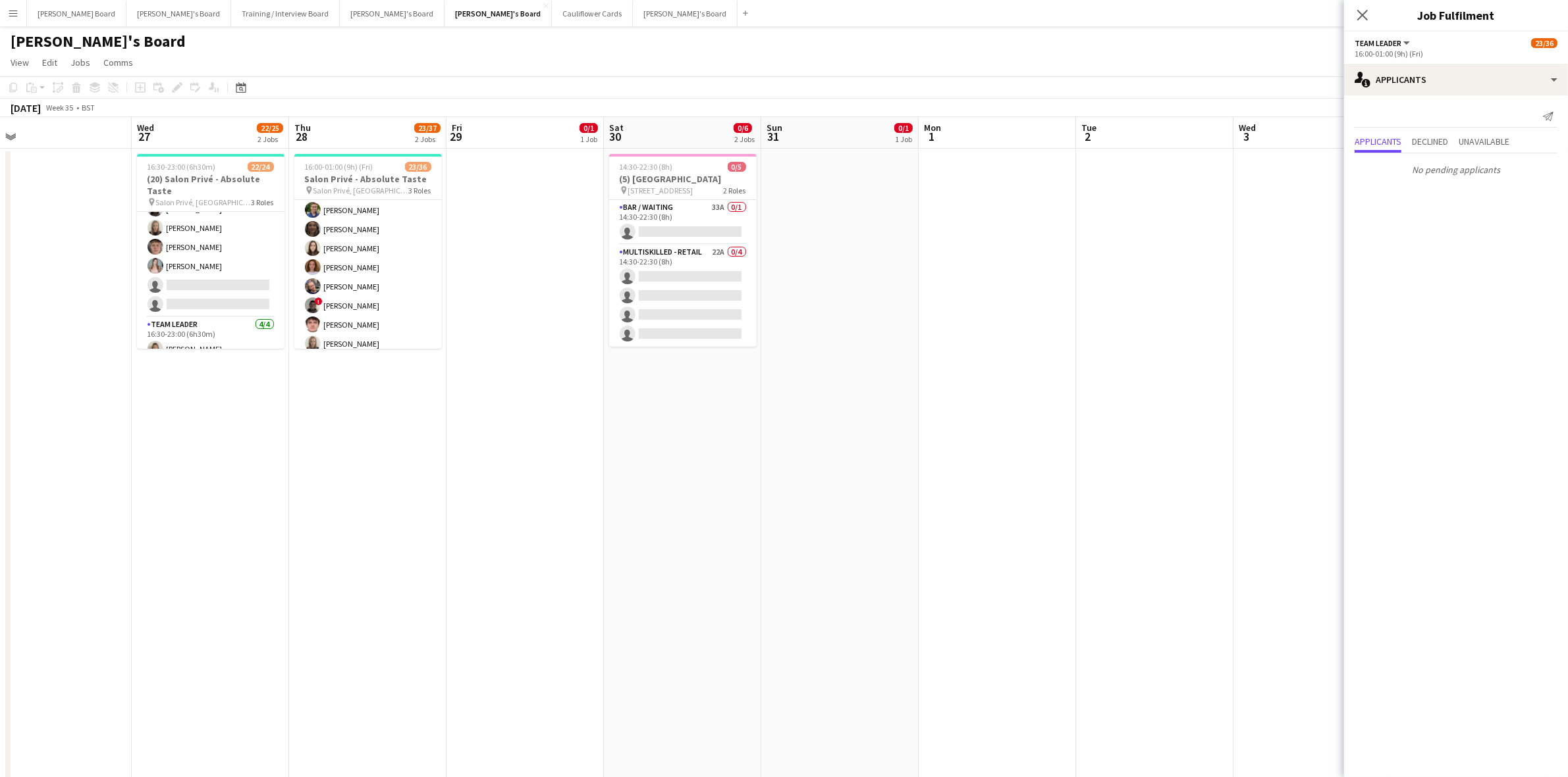
drag, startPoint x: 317, startPoint y: 388, endPoint x: 125, endPoint y: 421, distance: 194.8
click at [125, 421] on app-calendar-viewport "Sat 23 8/9 4 Jobs Sun 24 1/1 1 Job Mon 25 Tue 26 Wed 27 22/25 2 Jobs Thu 28 23/…" at bounding box center [784, 642] width 1568 height 1049
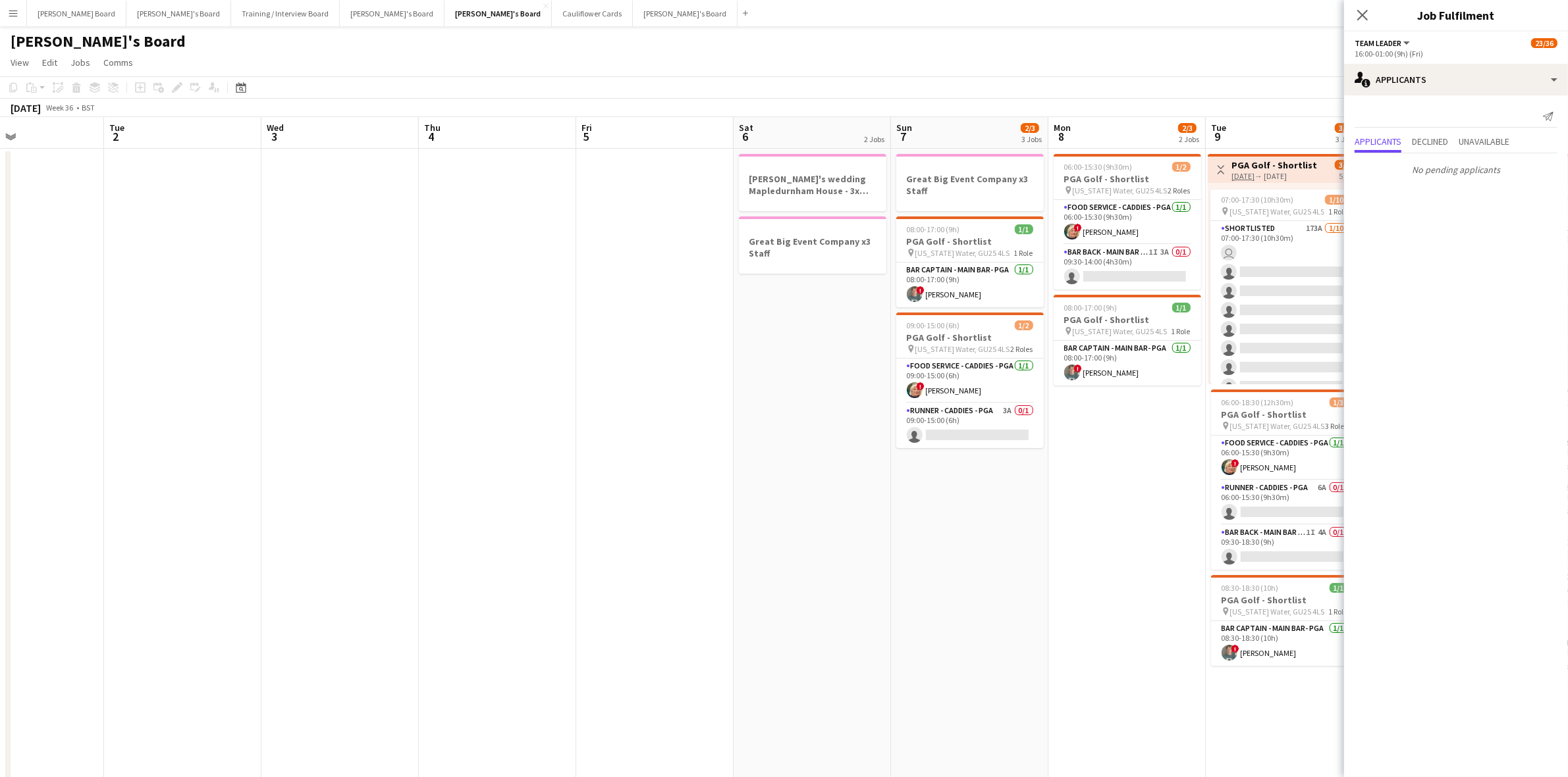
drag, startPoint x: 973, startPoint y: 376, endPoint x: 99, endPoint y: 417, distance: 875.0
click at [99, 417] on app-calendar-viewport "Fri 29 0/1 1 Job Sat 30 0/6 2 Jobs Sun 31 0/1 1 Job Mon 1 Tue 2 Wed 3 Thu 4 Fri…" at bounding box center [784, 642] width 1568 height 1049
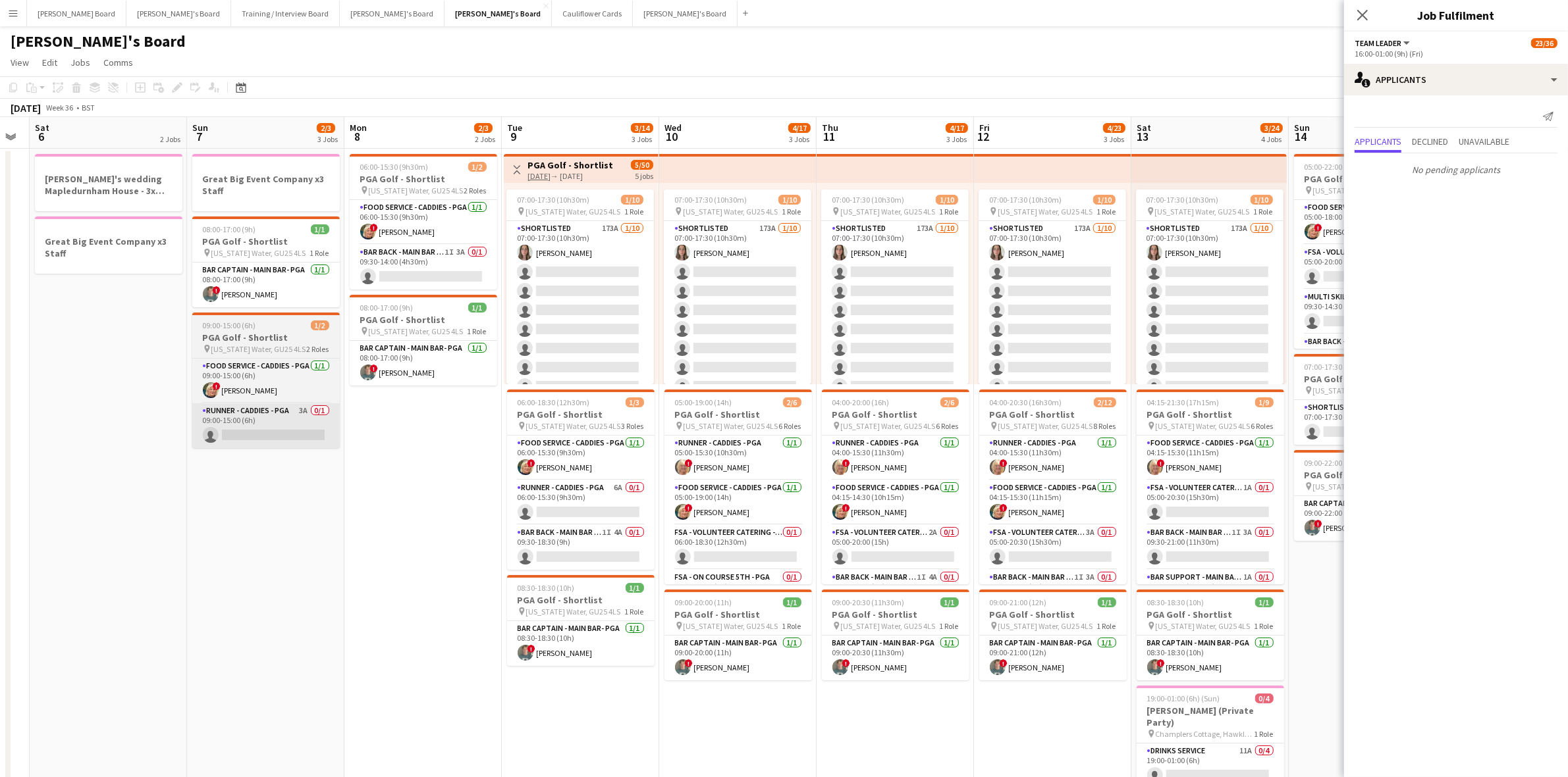
drag, startPoint x: 1067, startPoint y: 420, endPoint x: 327, endPoint y: 422, distance: 740.0
click at [378, 431] on app-calendar-viewport "Wed 3 Thu 4 Fri 5 Sat 6 2 Jobs Sun 7 2/3 3 Jobs Mon 8 2/3 2 Jobs Tue 9 3/14 3 J…" at bounding box center [784, 664] width 1568 height 1095
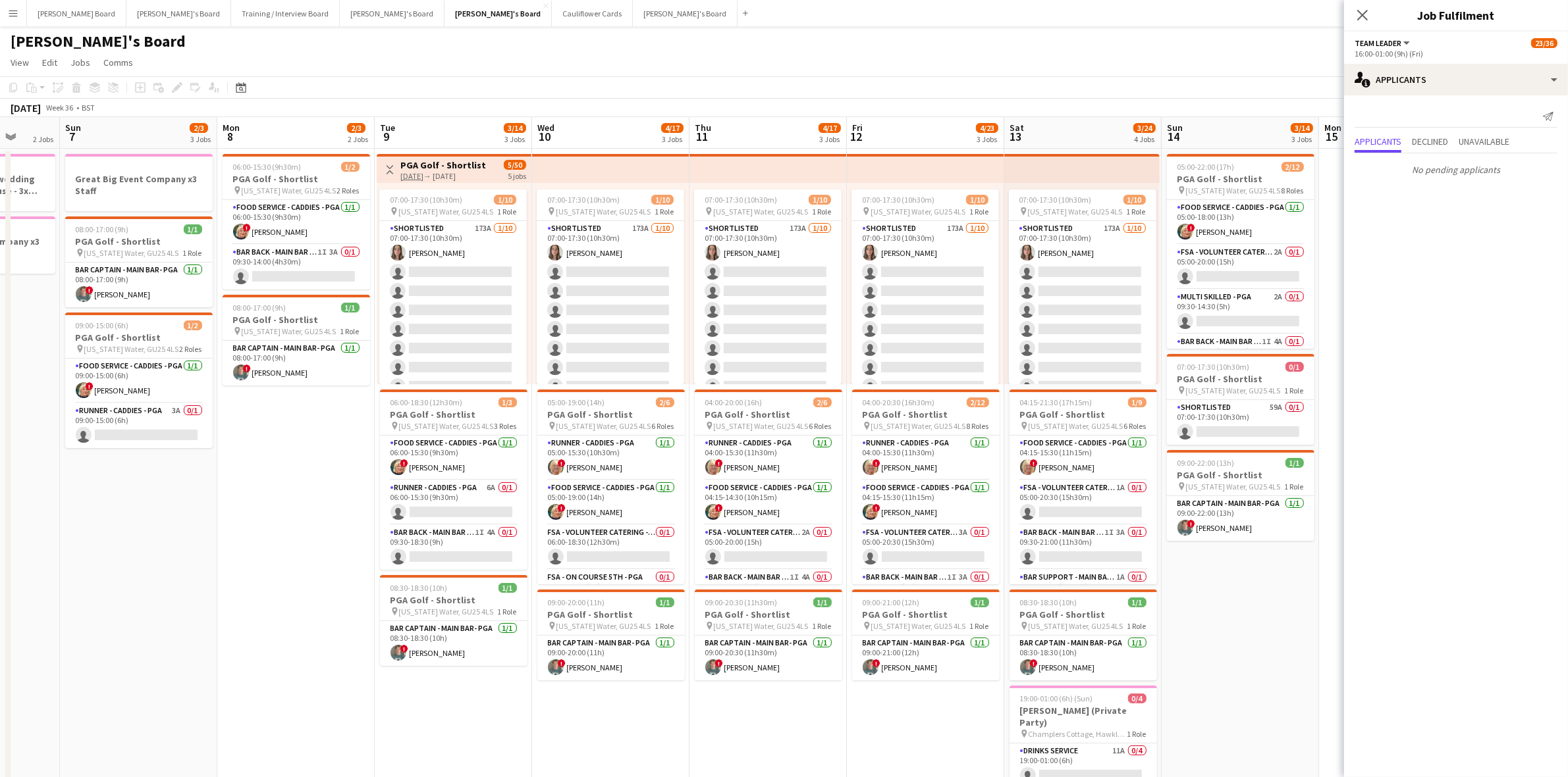
scroll to position [0, 432]
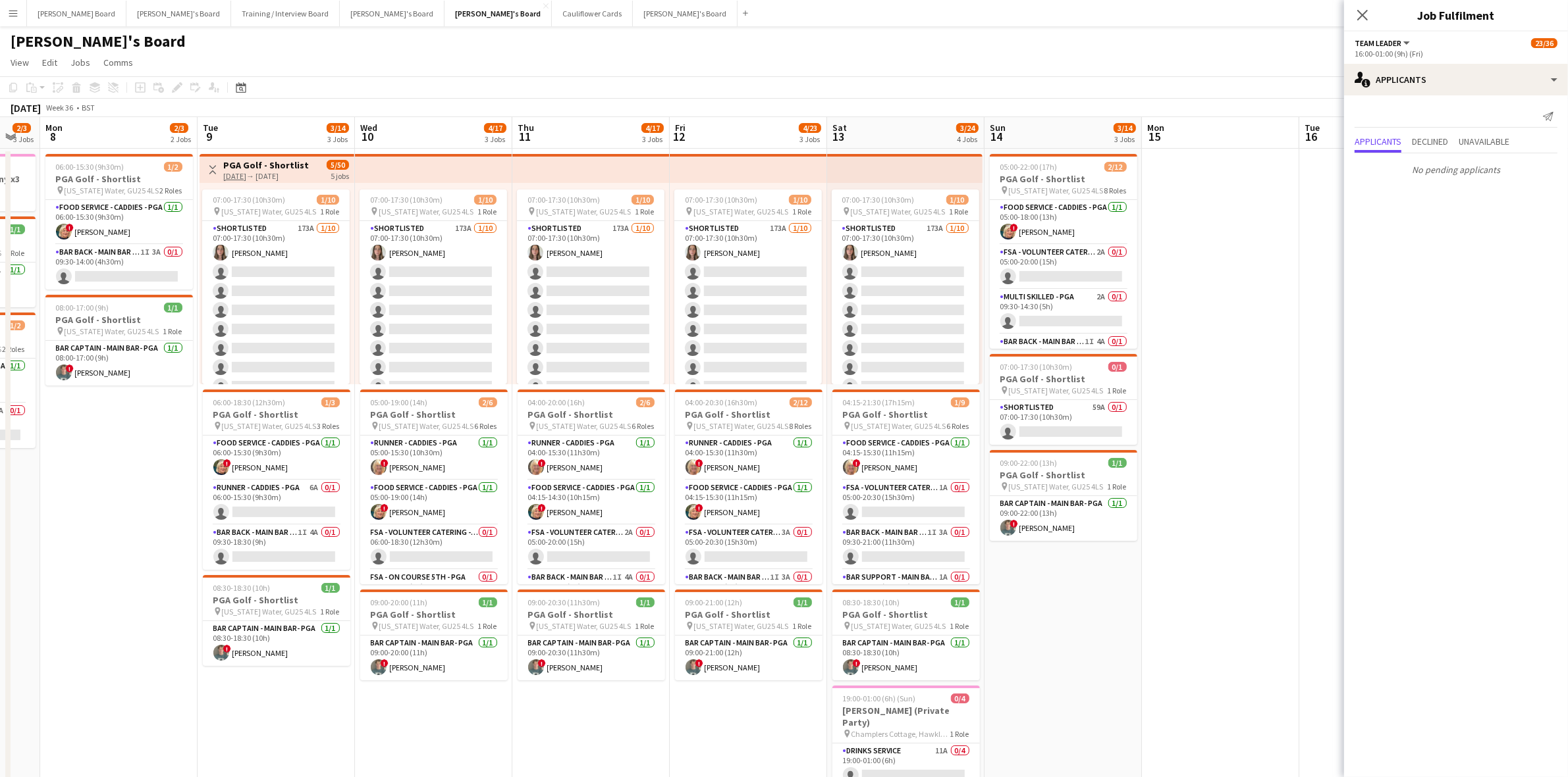
drag, startPoint x: 479, startPoint y: 555, endPoint x: 179, endPoint y: 594, distance: 302.5
click at [179, 594] on app-calendar-viewport "Fri 5 Sat 6 2 Jobs Sun 7 2/3 3 Jobs Mon 8 2/3 2 Jobs Tue 9 3/14 3 Jobs Wed 10 4…" at bounding box center [784, 664] width 1568 height 1095
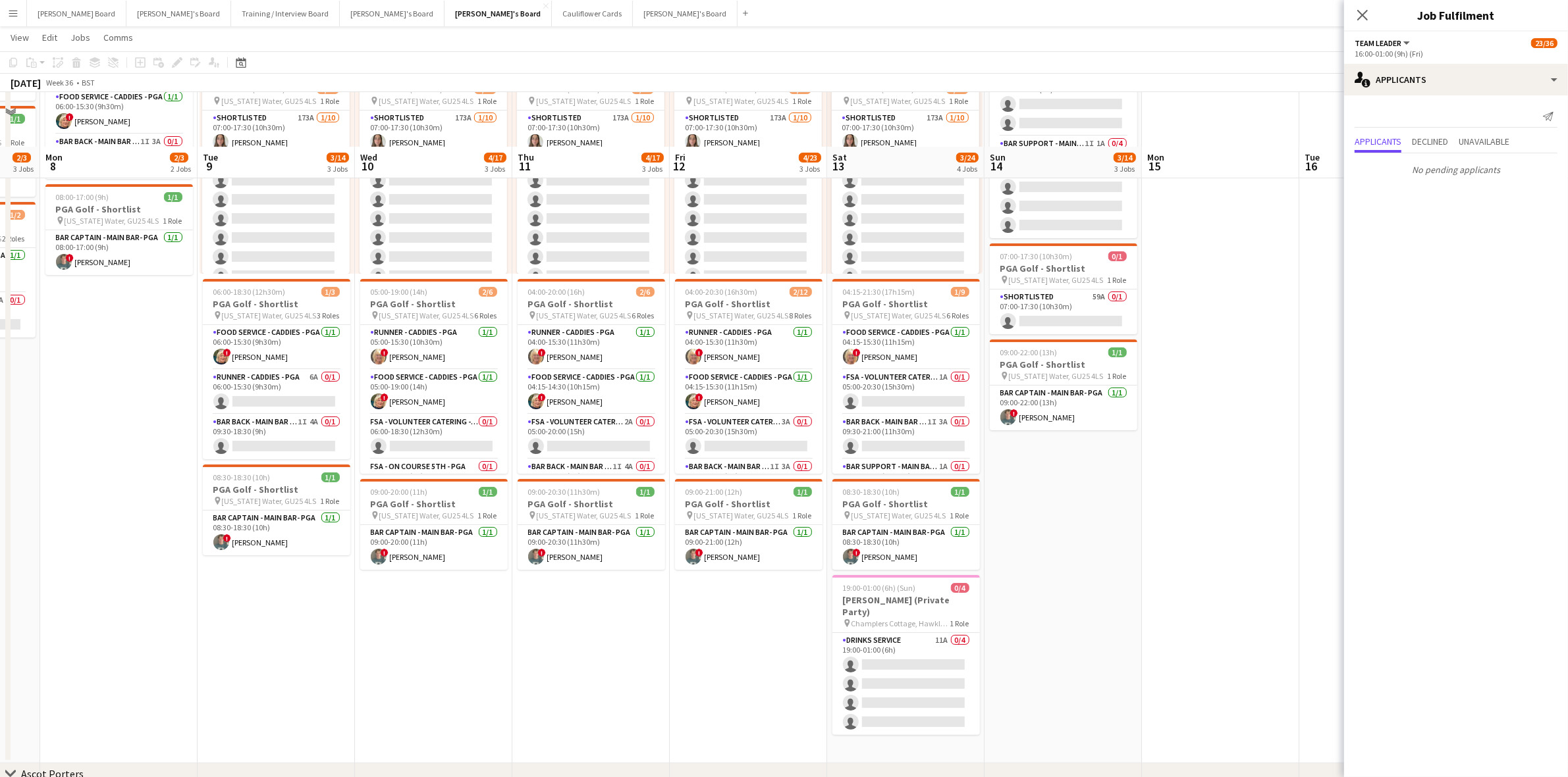
scroll to position [165, 0]
